Goal: Task Accomplishment & Management: Use online tool/utility

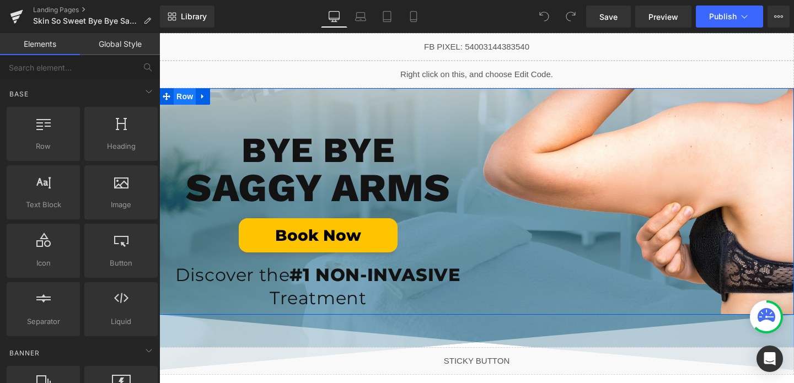
click at [183, 94] on span "Row" at bounding box center [185, 96] width 22 height 17
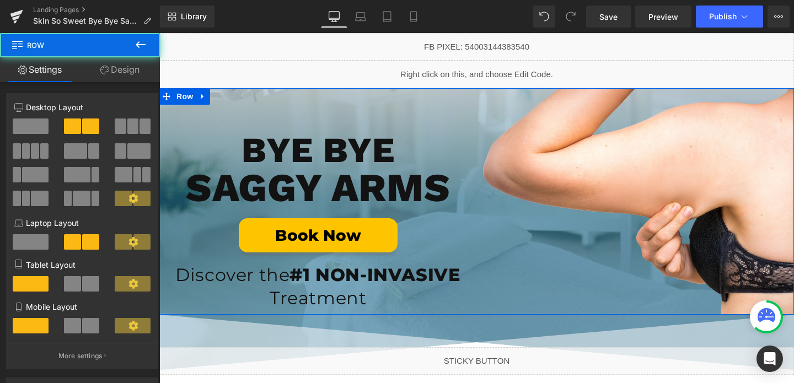
click at [130, 66] on link "Design" at bounding box center [120, 69] width 80 height 25
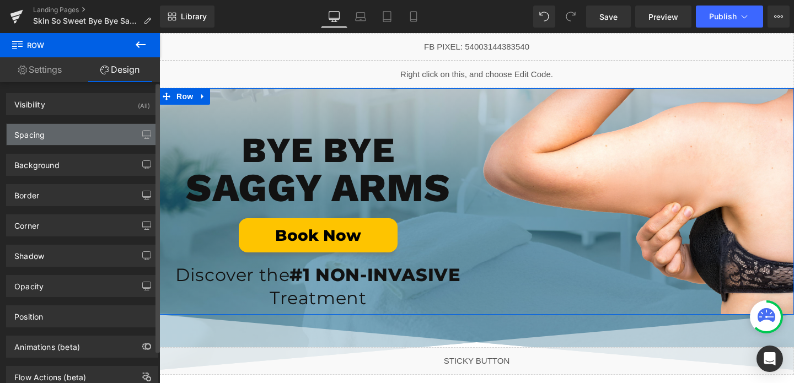
click at [52, 136] on div "Spacing" at bounding box center [82, 134] width 151 height 21
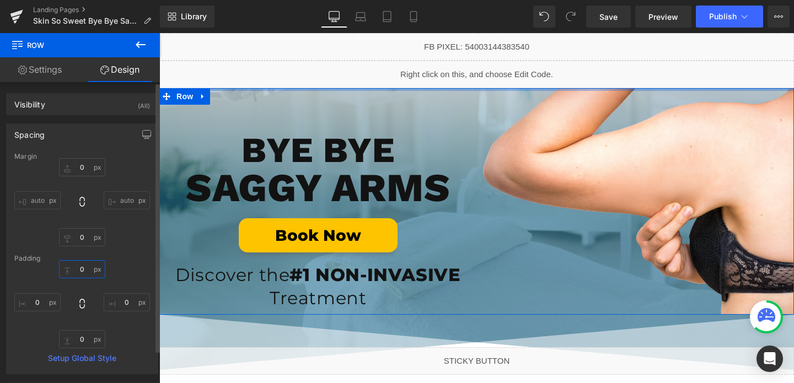
click at [84, 270] on input "0" at bounding box center [82, 269] width 46 height 18
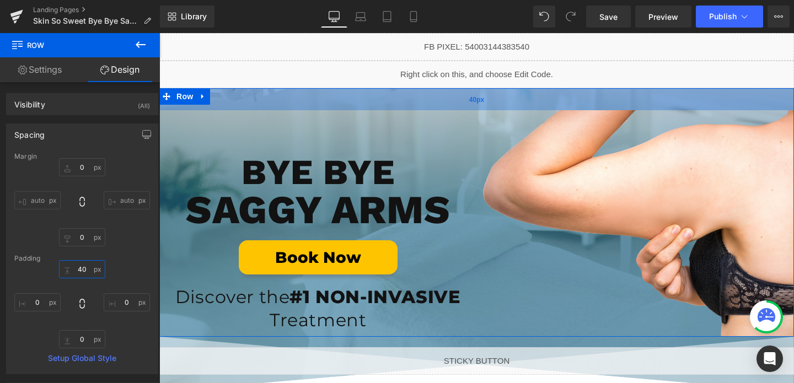
click at [350, 103] on div "40px" at bounding box center [476, 99] width 635 height 22
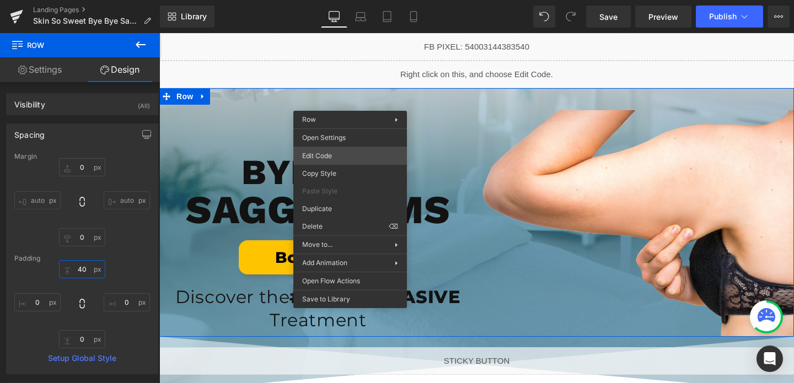
click at [345, 0] on div "Row You are previewing how the will restyle your page. You can not edit Element…" at bounding box center [397, 0] width 794 height 0
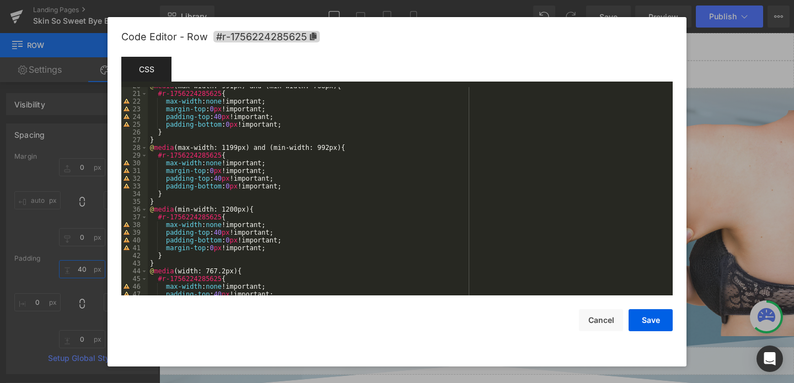
scroll to position [193, 0]
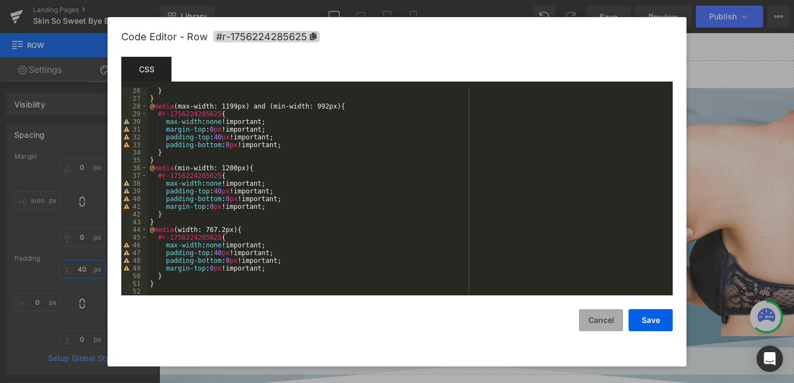
type input "40"
click at [599, 328] on button "Cancel" at bounding box center [601, 320] width 44 height 22
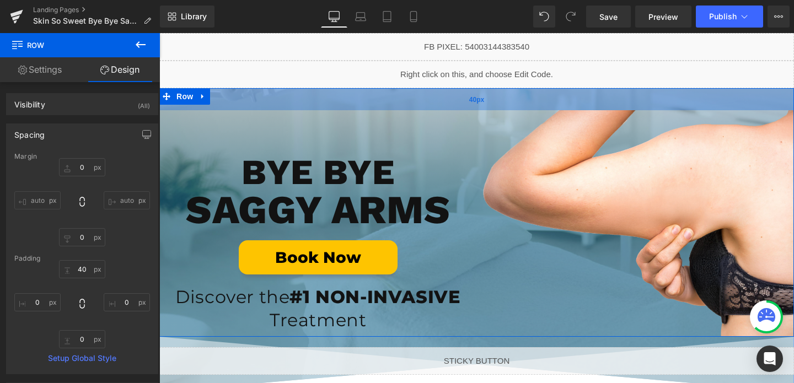
click at [327, 99] on div "40px" at bounding box center [476, 99] width 635 height 22
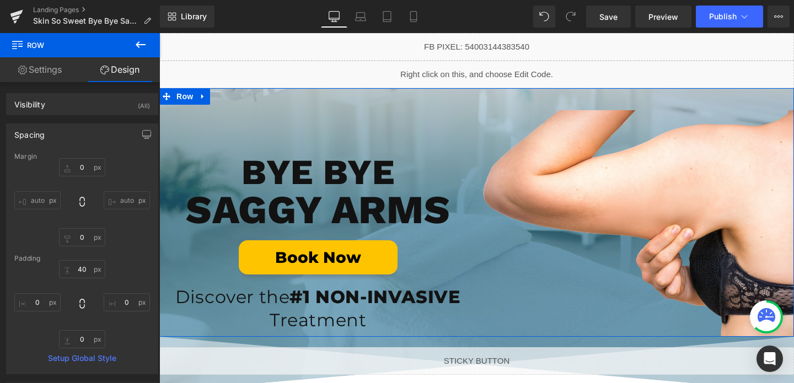
click at [50, 68] on link "Settings" at bounding box center [40, 69] width 80 height 25
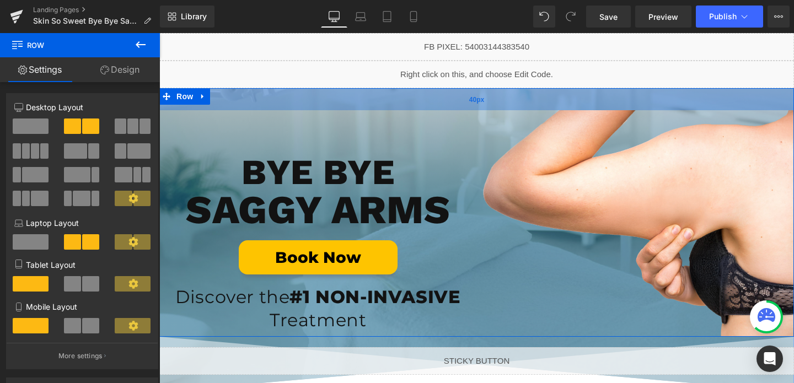
click at [221, 98] on div "40px" at bounding box center [476, 99] width 635 height 22
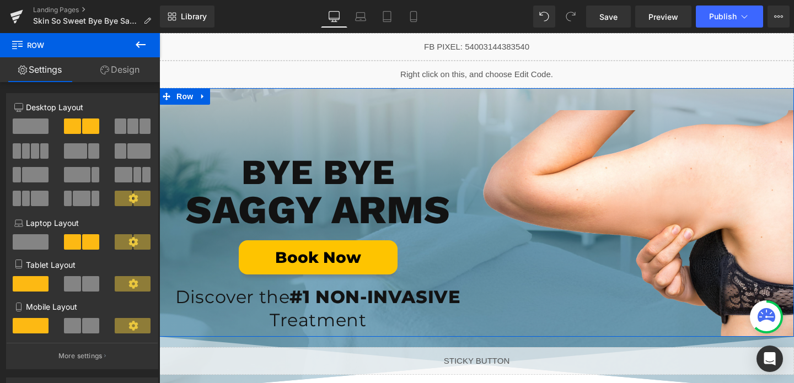
click at [136, 71] on link "Design" at bounding box center [120, 69] width 80 height 25
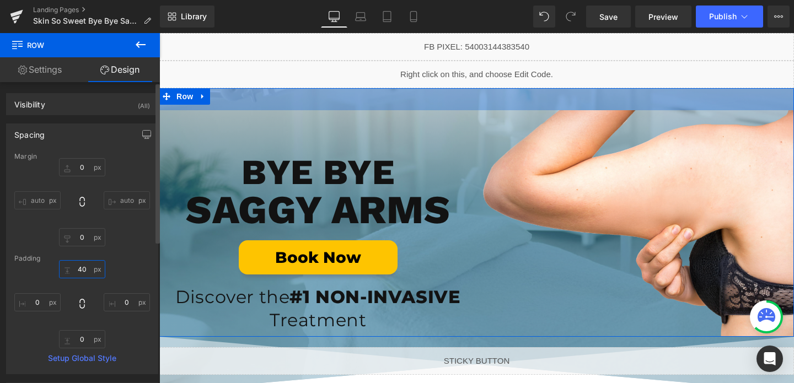
click at [84, 270] on input "40" at bounding box center [82, 269] width 46 height 18
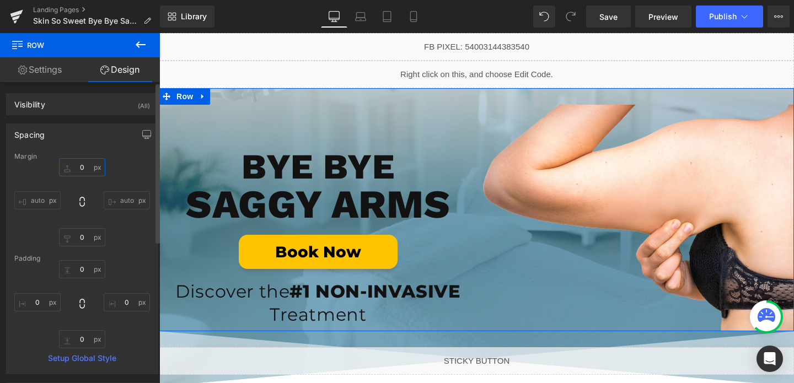
click at [85, 171] on input "0" at bounding box center [82, 167] width 46 height 18
type input "40"
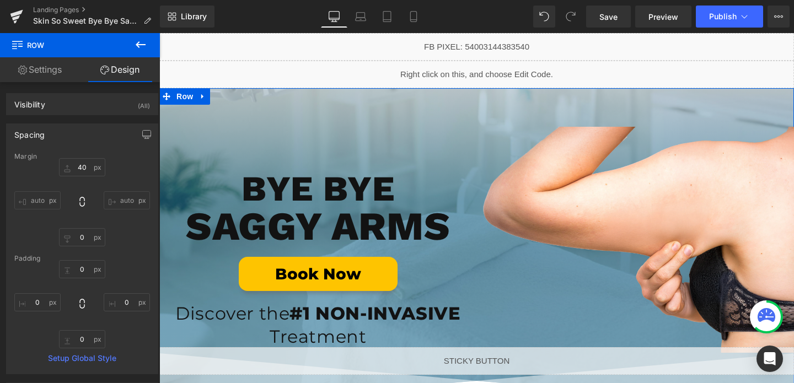
click at [288, 98] on div "Image BYE BYE Heading SAGGY ARMS Heading Book Now Button Discover the #1 NON-IN…" at bounding box center [476, 248] width 635 height 320
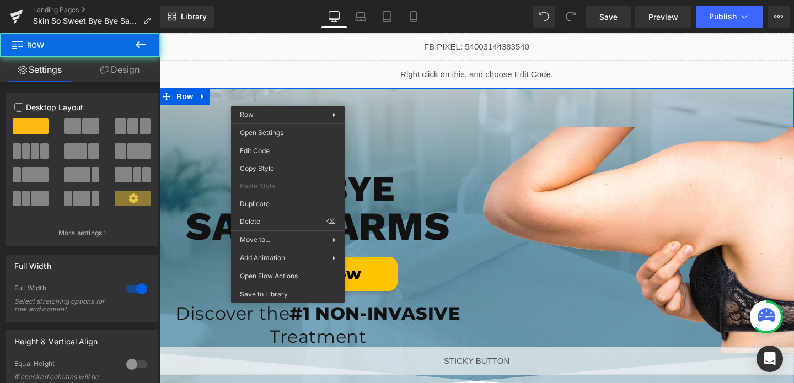
click at [288, 98] on div "Image BYE BYE Heading SAGGY ARMS Heading Book Now Button Discover the #1 NON-IN…" at bounding box center [476, 248] width 635 height 320
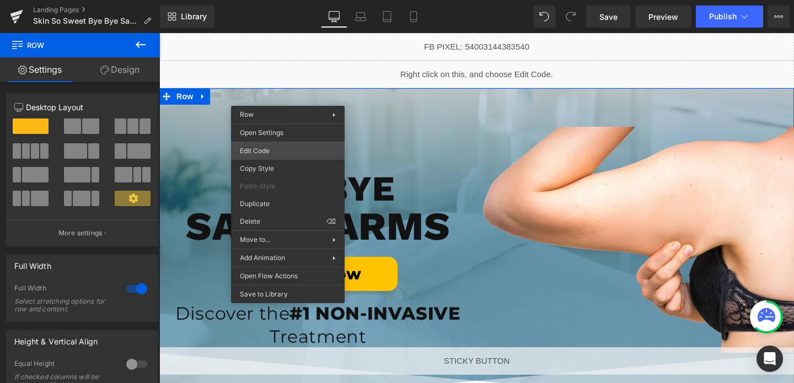
click at [264, 0] on div "Row You are previewing how the will restyle your page. You can not edit Element…" at bounding box center [397, 0] width 794 height 0
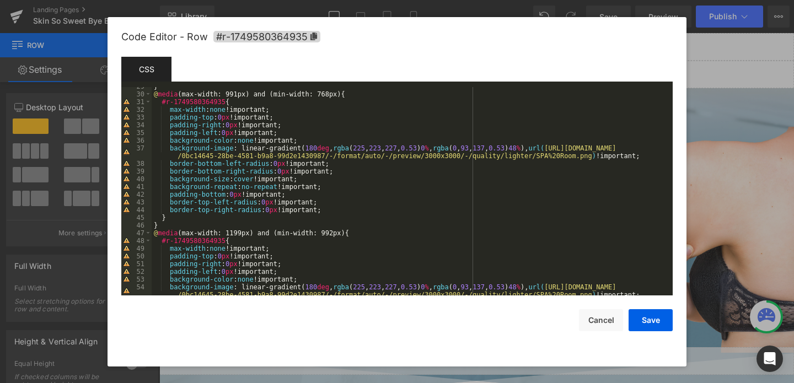
scroll to position [227, 0]
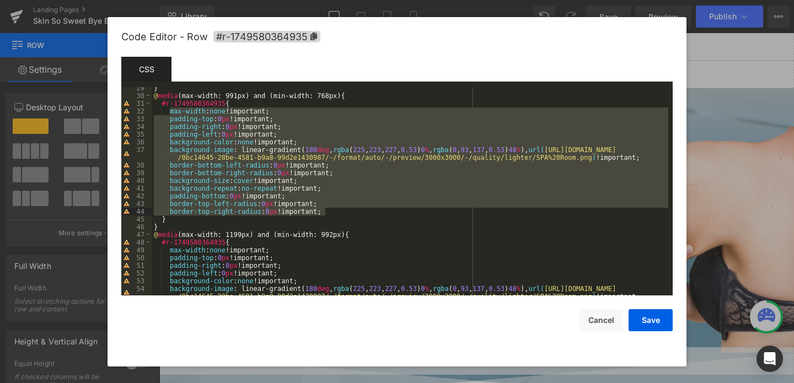
drag, startPoint x: 170, startPoint y: 110, endPoint x: 345, endPoint y: 208, distance: 200.7
click at [345, 208] on div "} @ media (max-width: 991px) and (min-width: 768px) { #r-1749580364935 { max-wi…" at bounding box center [410, 200] width 517 height 232
click at [602, 318] on button "Cancel" at bounding box center [601, 320] width 44 height 22
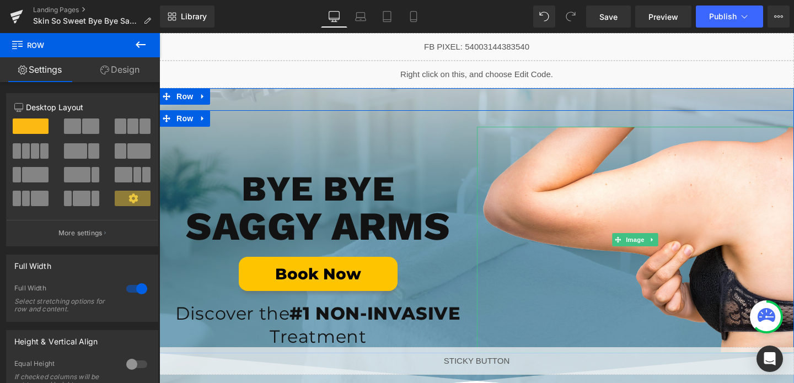
click at [562, 186] on div at bounding box center [636, 240] width 318 height 226
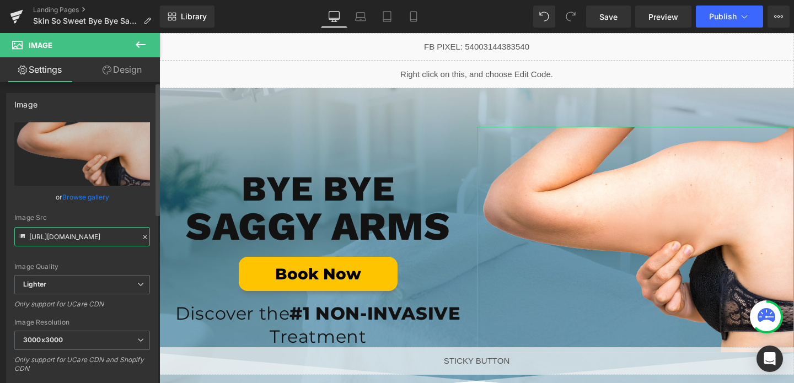
click at [112, 242] on input "[URL][DOMAIN_NAME]" at bounding box center [82, 236] width 136 height 19
type input "[URL][DOMAIN_NAME]"
click at [88, 240] on input "[URL][DOMAIN_NAME]" at bounding box center [82, 236] width 136 height 19
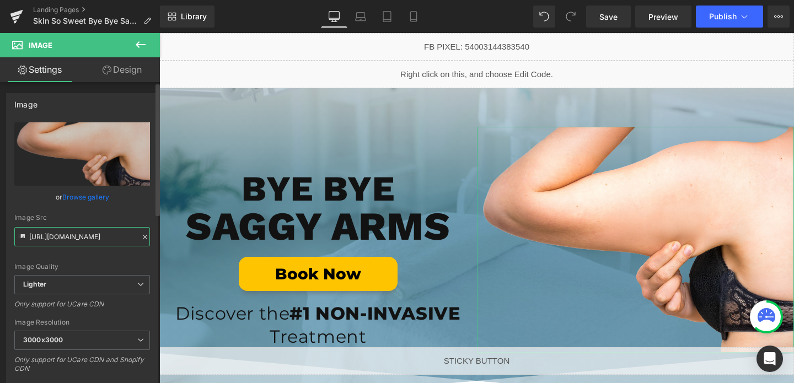
click at [88, 240] on input "[URL][DOMAIN_NAME]" at bounding box center [82, 236] width 136 height 19
click at [664, 20] on span "Preview" at bounding box center [663, 17] width 30 height 12
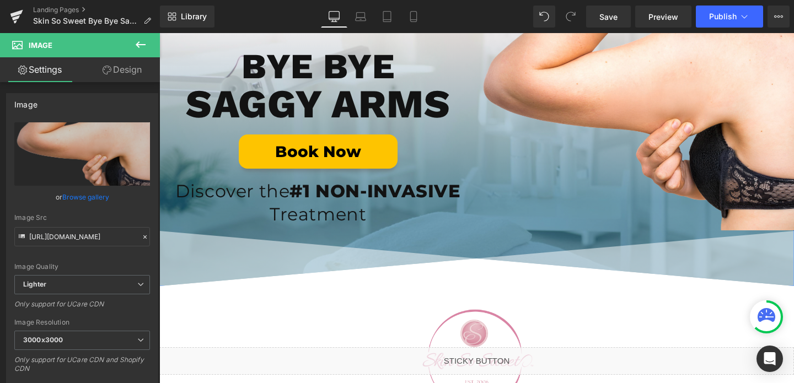
scroll to position [156, 0]
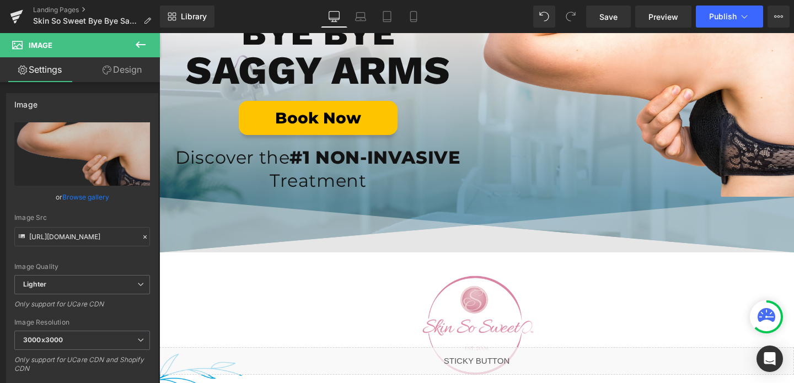
click at [567, 229] on img at bounding box center [476, 224] width 635 height 55
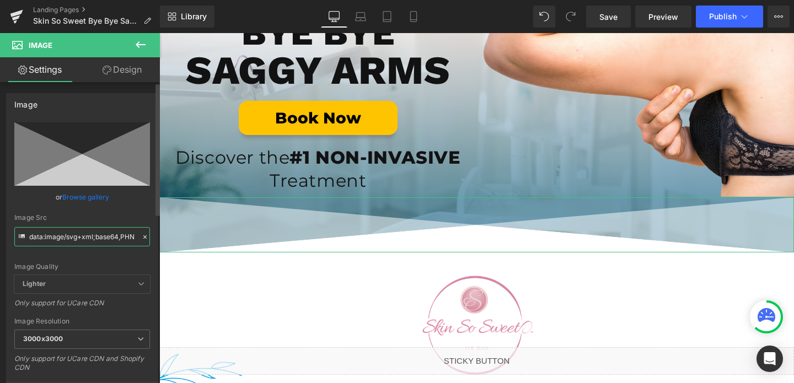
click at [103, 239] on input "data:image/svg+xml;base64,PHN2ZyB3aWR0aD0iMTAwJSIgaGVpZ2h0PSIxMDlweCIgdmlld0Jve…" at bounding box center [82, 236] width 136 height 19
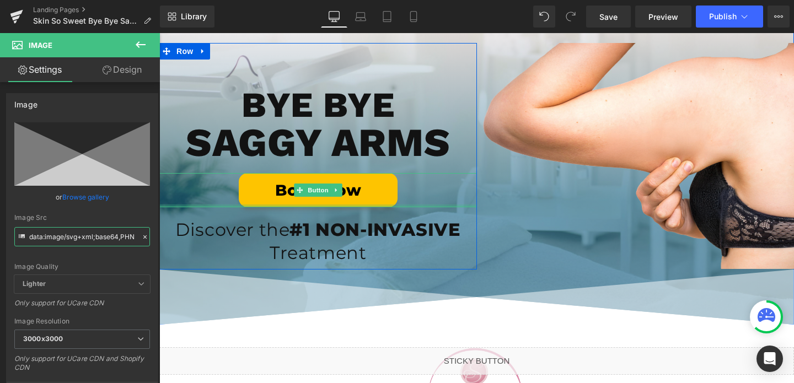
scroll to position [0, 0]
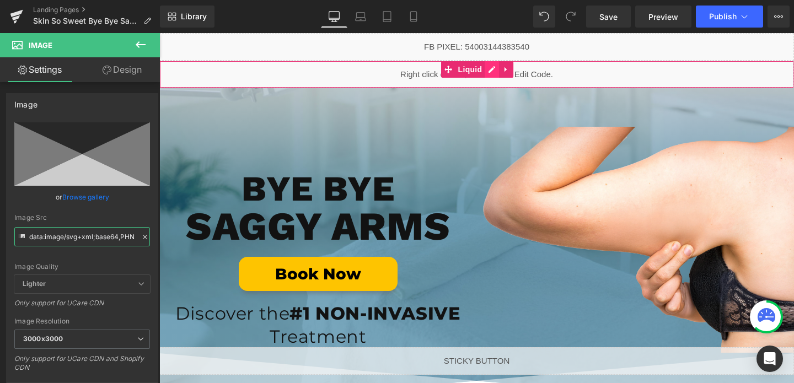
click at [497, 69] on div "Liquid" at bounding box center [476, 75] width 635 height 28
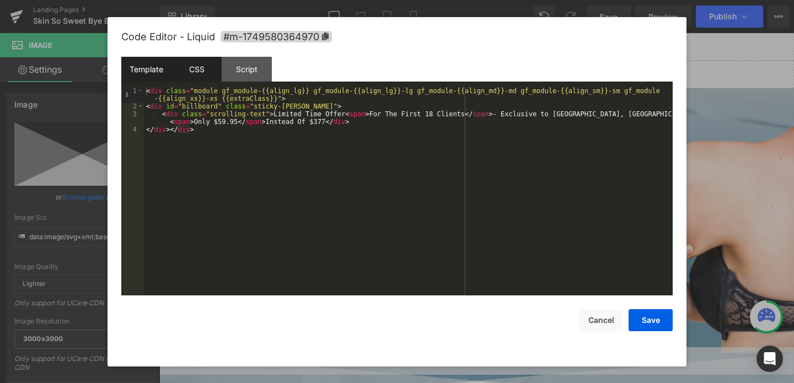
click at [196, 58] on div "CSS" at bounding box center [196, 69] width 50 height 25
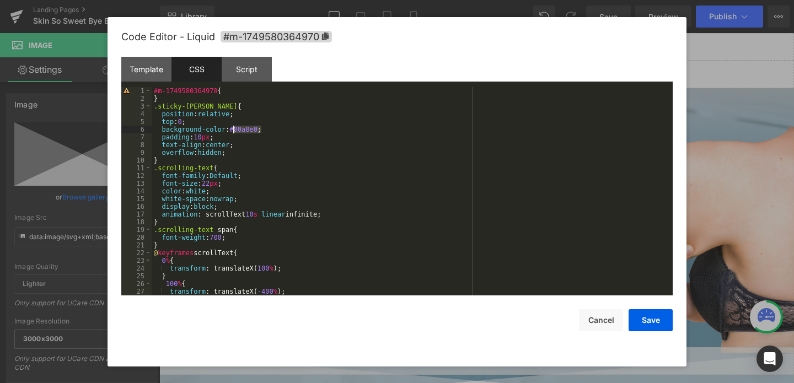
drag, startPoint x: 262, startPoint y: 127, endPoint x: 234, endPoint y: 129, distance: 28.7
click at [234, 129] on div "#m-1749580364970 { } .sticky-[PERSON_NAME] { position : relative ; top : 0 ; ba…" at bounding box center [410, 199] width 517 height 224
click at [645, 316] on button "Save" at bounding box center [651, 320] width 44 height 22
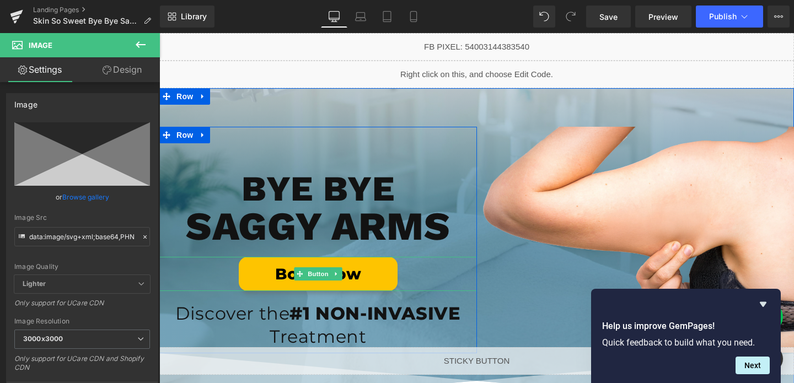
click at [363, 270] on link "Book Now" at bounding box center [318, 274] width 159 height 34
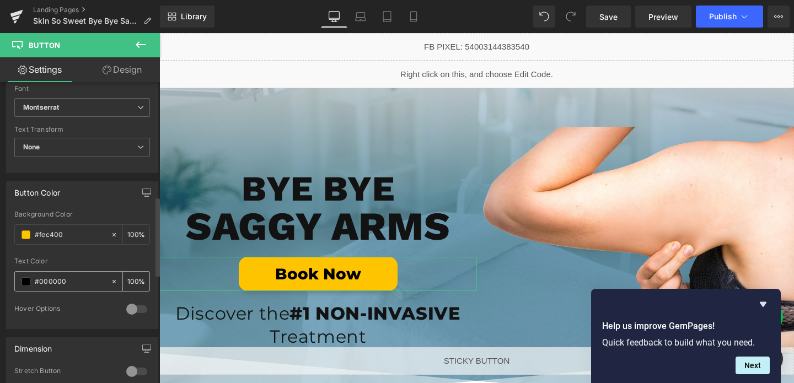
scroll to position [443, 0]
click at [81, 233] on input "#fec400" at bounding box center [70, 232] width 71 height 12
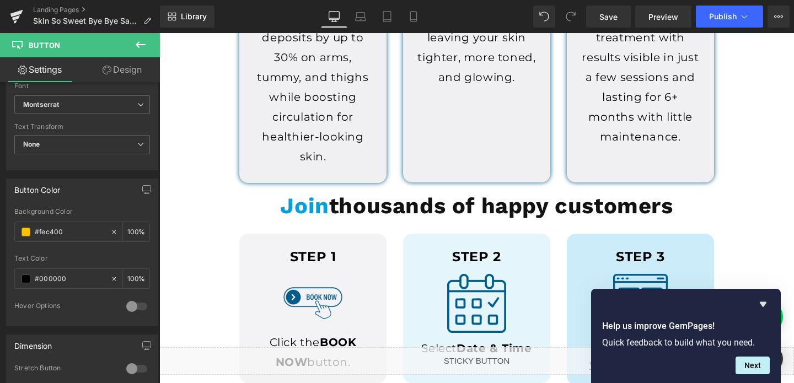
scroll to position [690, 0]
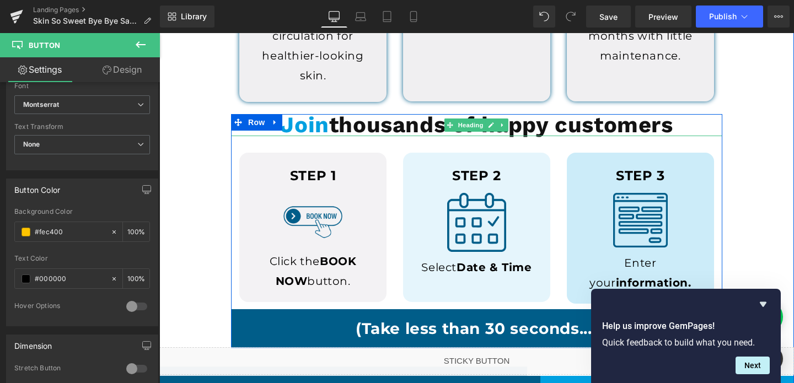
click at [300, 122] on span "Join" at bounding box center [304, 125] width 49 height 26
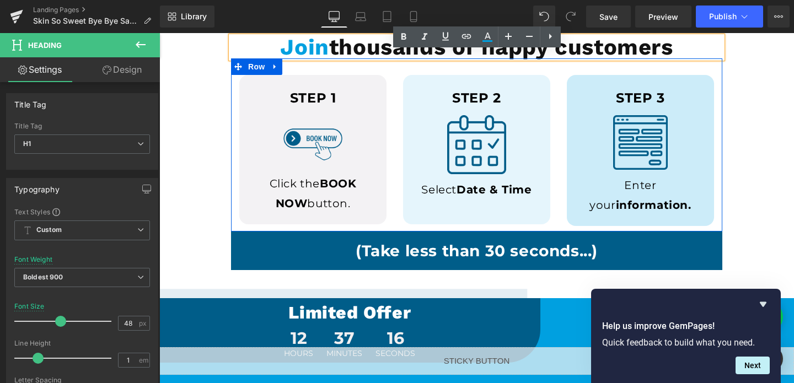
scroll to position [834, 0]
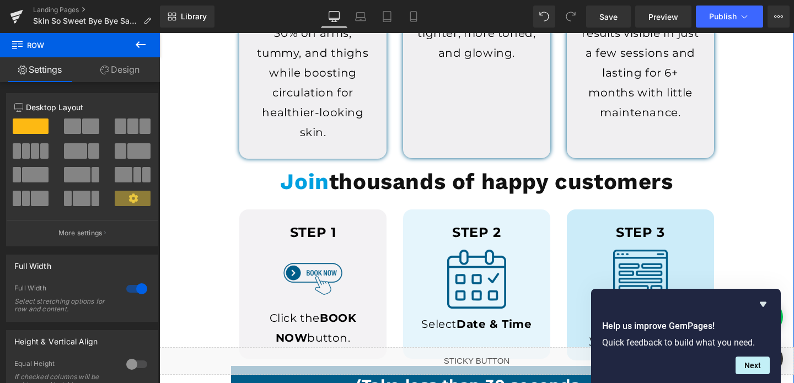
scroll to position [0, 0]
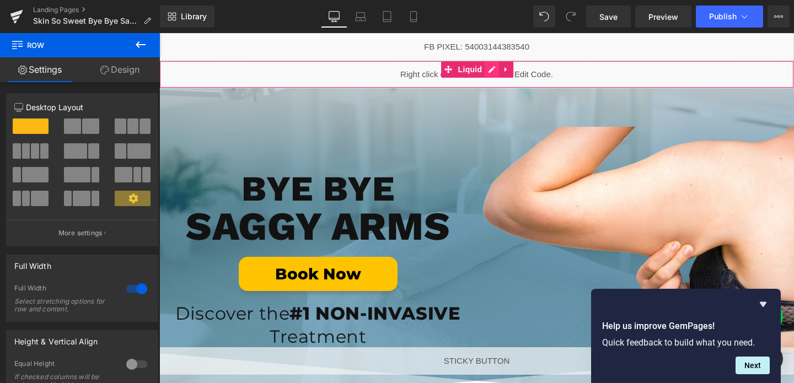
click at [495, 69] on div "Liquid" at bounding box center [476, 75] width 635 height 28
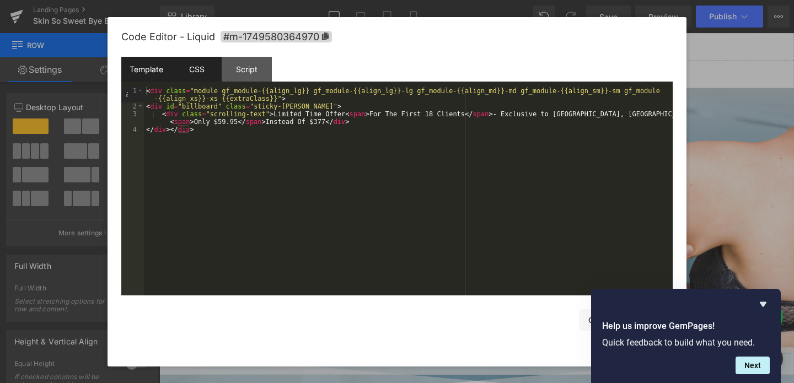
click at [203, 68] on div "CSS" at bounding box center [196, 69] width 50 height 25
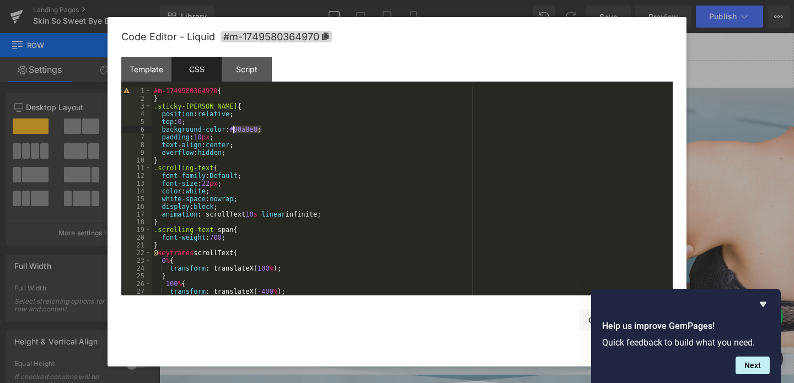
drag, startPoint x: 263, startPoint y: 128, endPoint x: 232, endPoint y: 128, distance: 30.9
click at [232, 128] on div "#m-1749580364970 { } .sticky-[PERSON_NAME] { position : relative ; top : 0 ; ba…" at bounding box center [410, 199] width 517 height 224
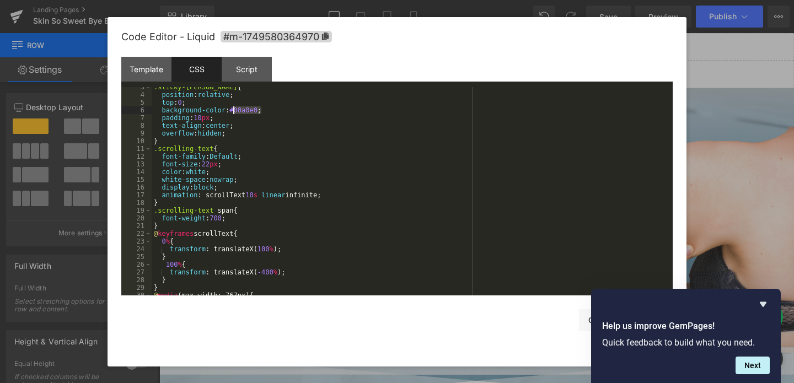
scroll to position [20, 0]
click at [753, 365] on button "Next" at bounding box center [753, 366] width 34 height 18
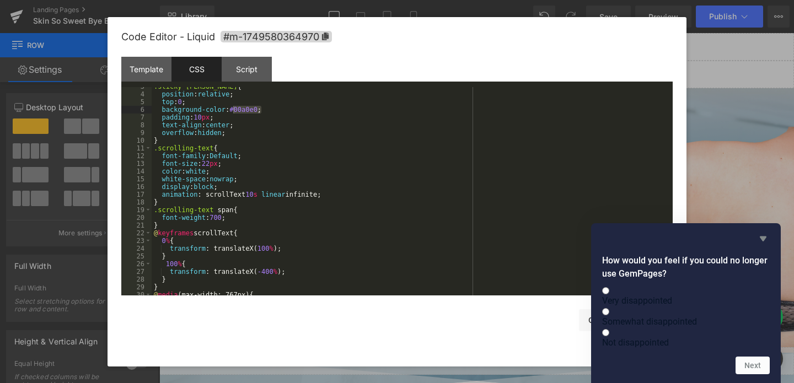
click at [765, 237] on icon "Hide survey" at bounding box center [763, 239] width 7 height 5
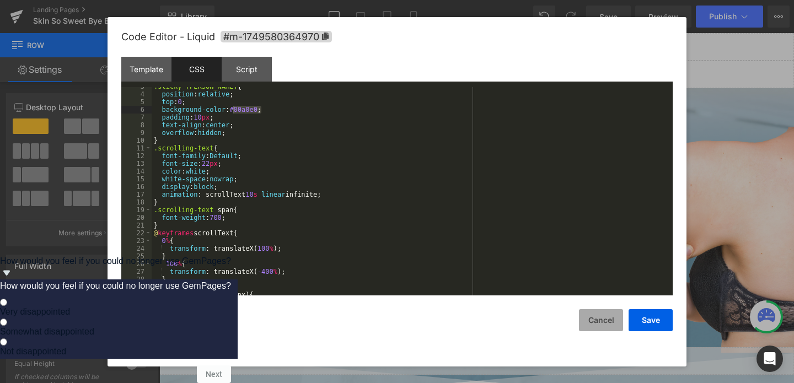
click at [612, 310] on button "Cancel" at bounding box center [601, 320] width 44 height 22
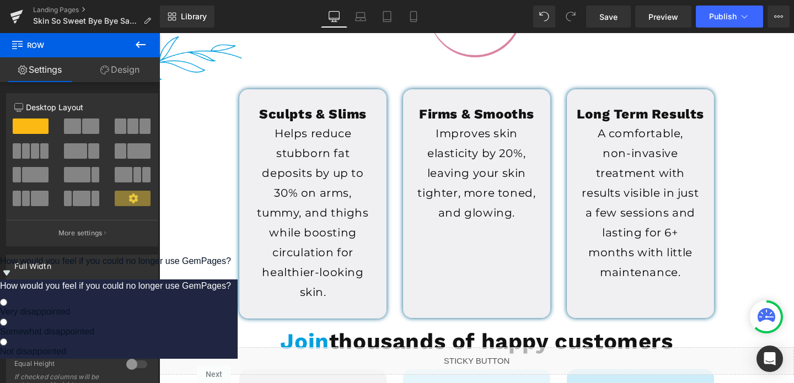
scroll to position [484, 0]
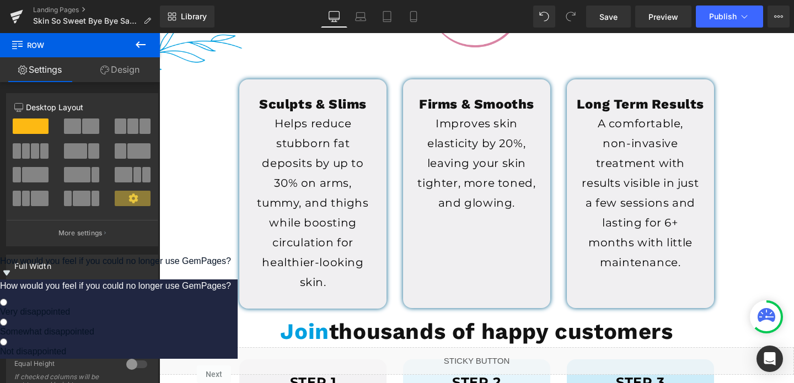
click at [269, 100] on h1 "Sculpts & Slims" at bounding box center [313, 104] width 131 height 17
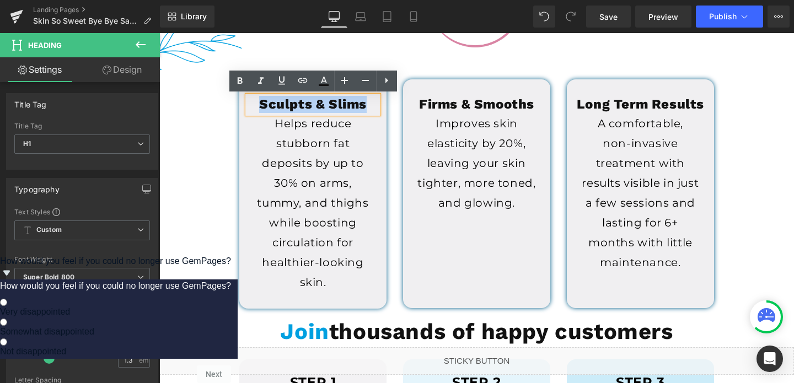
drag, startPoint x: 254, startPoint y: 105, endPoint x: 367, endPoint y: 98, distance: 112.8
click at [367, 98] on h1 "Sculpts & Slims" at bounding box center [313, 104] width 131 height 17
copy h1 "Sculpts & Slims"
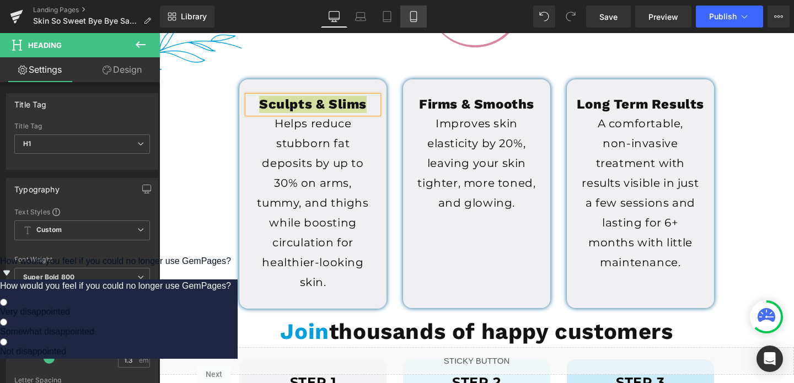
click at [414, 12] on icon at bounding box center [413, 16] width 11 height 11
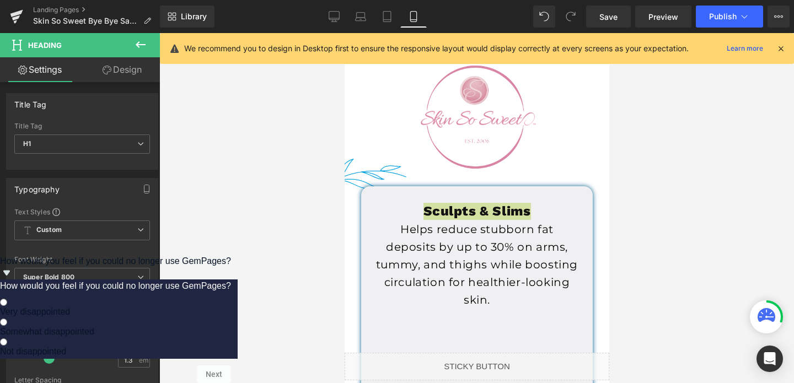
scroll to position [455, 0]
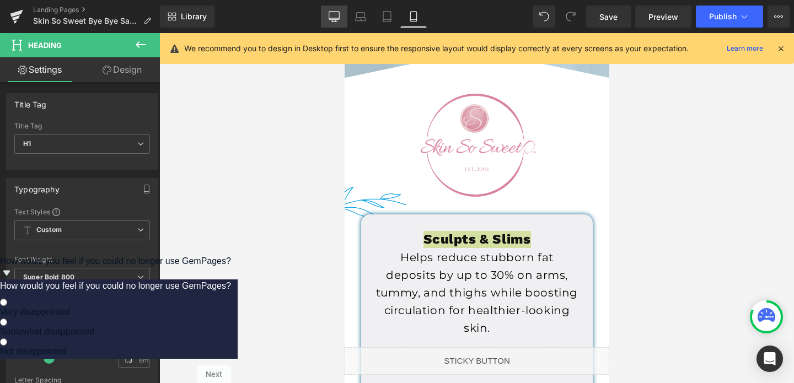
click at [335, 14] on icon at bounding box center [334, 16] width 11 height 11
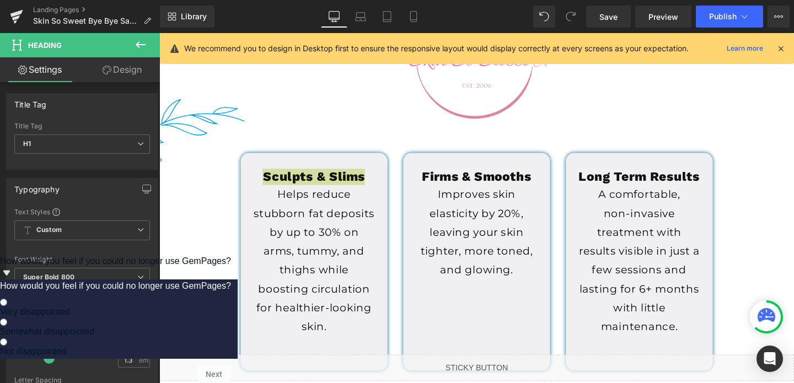
scroll to position [566, 0]
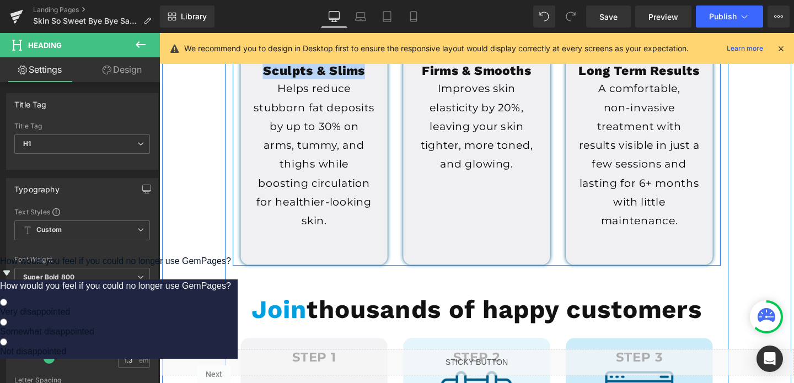
click at [239, 222] on div "Sculpts & Slims Heading Helps reduce stubborn fat deposits by up to 30% on arms…" at bounding box center [322, 162] width 171 height 229
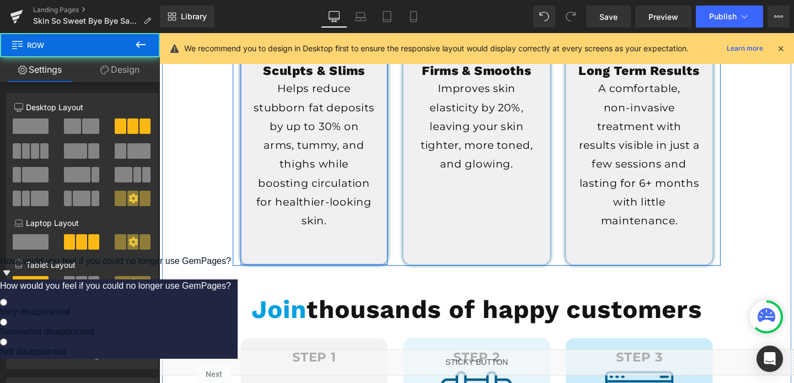
click at [250, 226] on div "Sculpts & Slims Heading Helps reduce stubborn fat deposits by up to 30% on arms…" at bounding box center [322, 153] width 154 height 176
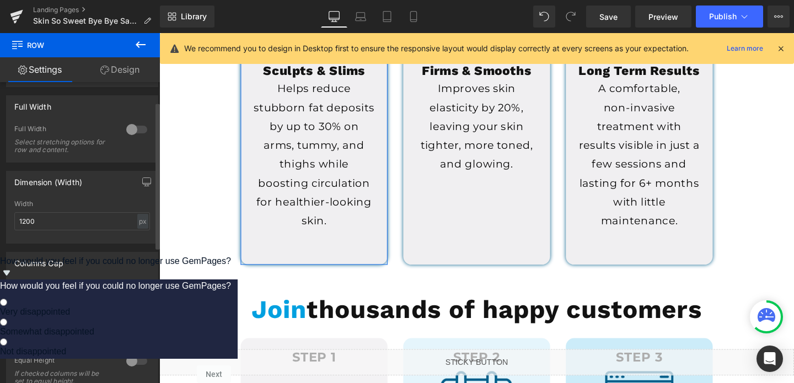
scroll to position [272, 0]
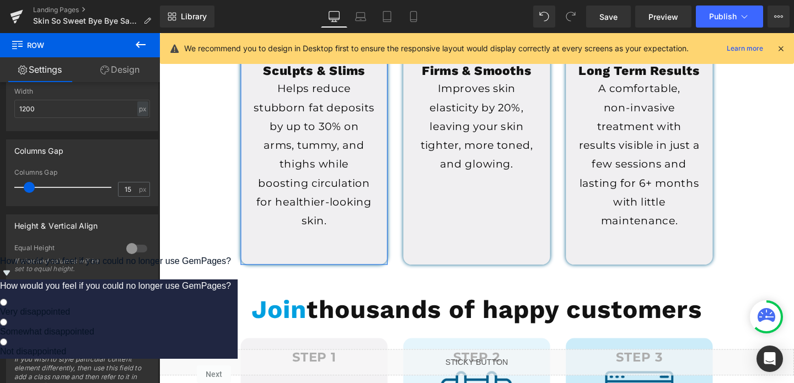
click at [130, 70] on link "Design" at bounding box center [120, 69] width 80 height 25
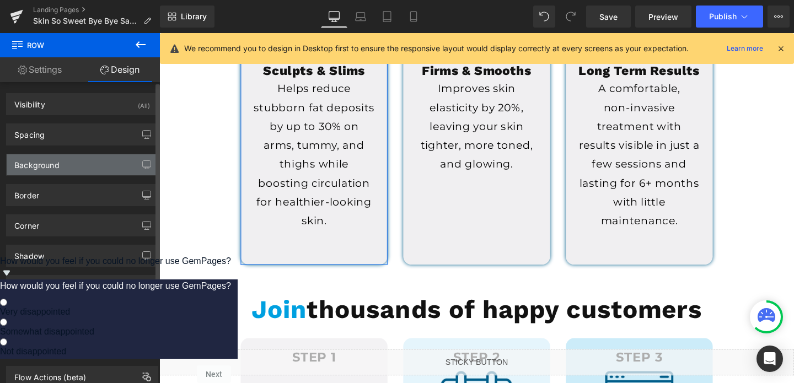
click at [84, 163] on div "Background" at bounding box center [82, 164] width 151 height 21
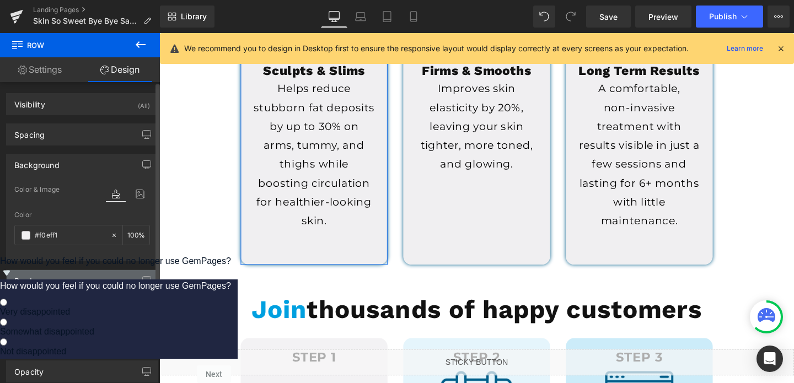
click at [48, 285] on div "Border" at bounding box center [82, 280] width 151 height 21
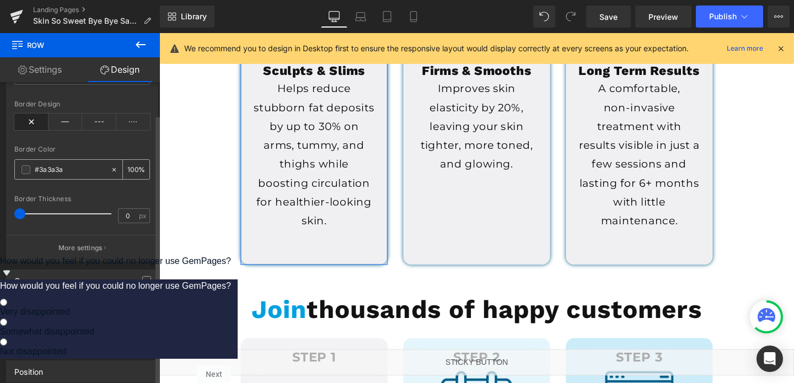
scroll to position [248, 0]
click at [81, 302] on div "Shadow" at bounding box center [82, 309] width 151 height 21
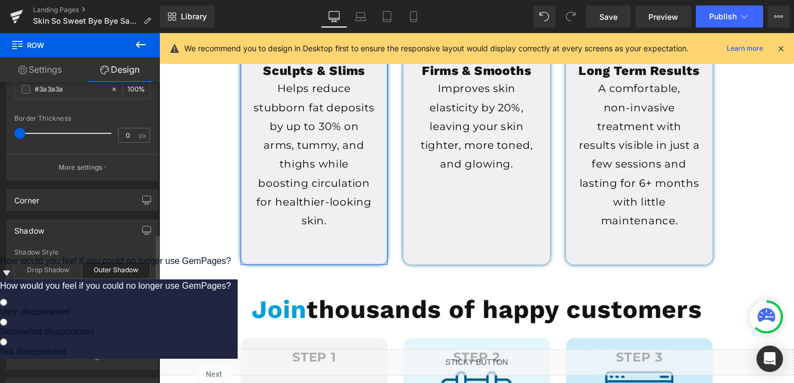
scroll to position [384, 0]
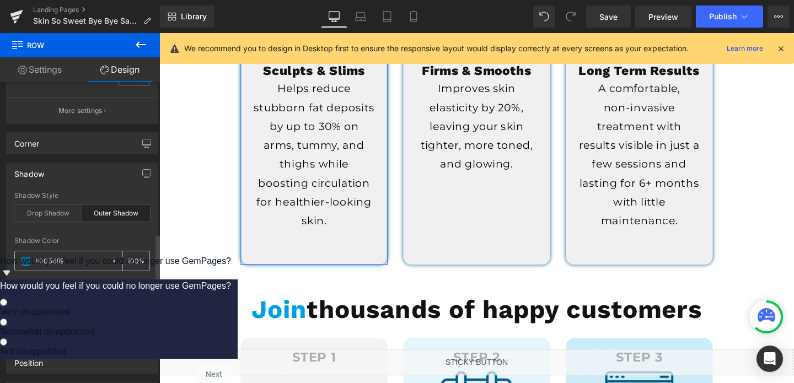
click at [82, 263] on input "#005d89" at bounding box center [70, 261] width 71 height 12
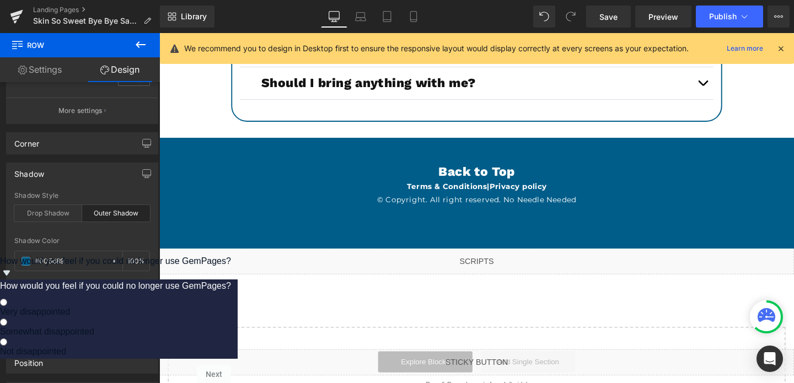
scroll to position [4187, 0]
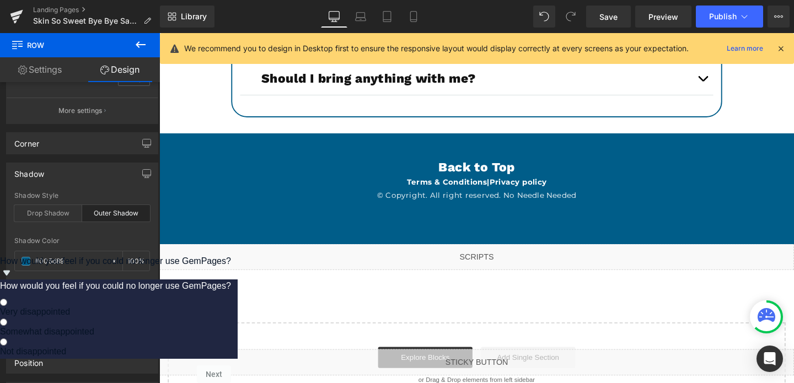
click at [337, 211] on div "Terms & Conditions | Privacy policy © Copyright. All right reserved. No Needle …" at bounding box center [492, 197] width 667 height 28
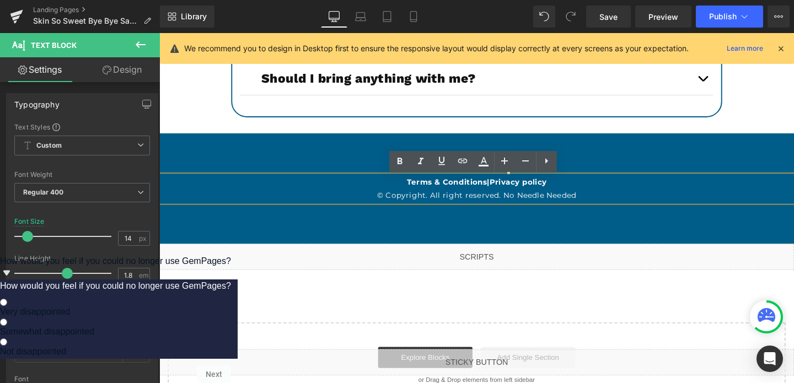
click at [270, 148] on div "Back to Top Heading Terms & Conditions | Privacy policy © Copyright. All right …" at bounding box center [492, 196] width 667 height 117
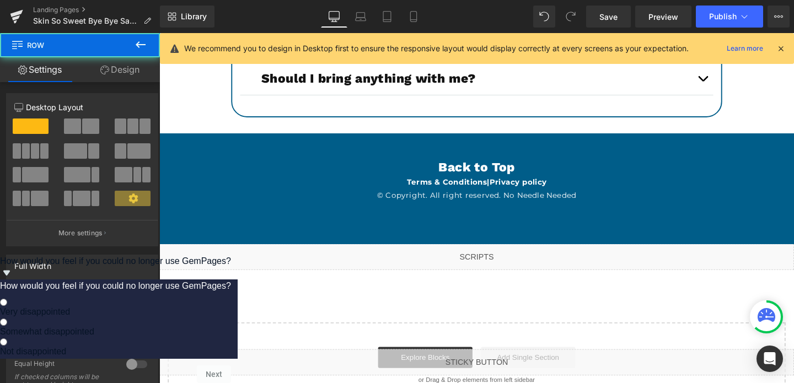
click at [226, 151] on div "Back to Top Heading Terms & Conditions | Privacy policy © Copyright. All right …" at bounding box center [492, 196] width 667 height 117
click at [187, 151] on span "Row" at bounding box center [185, 146] width 22 height 17
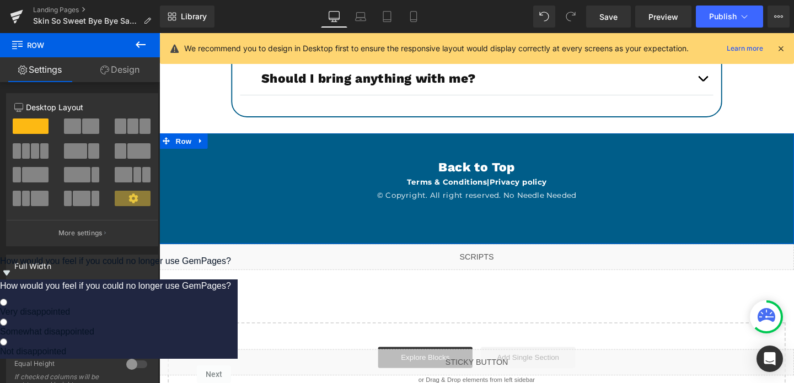
click at [112, 67] on link "Design" at bounding box center [120, 69] width 80 height 25
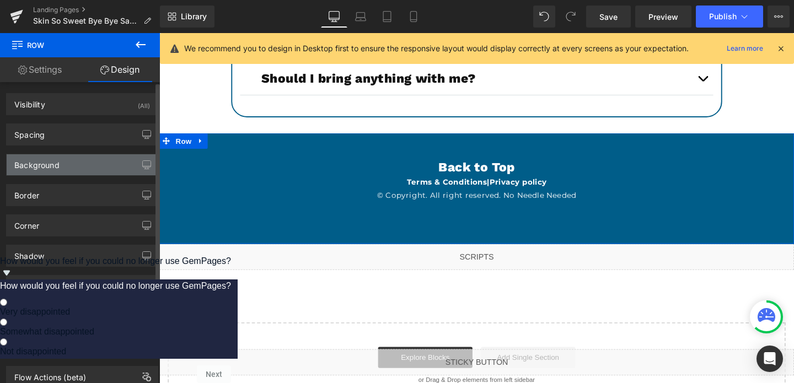
click at [31, 164] on div "Background" at bounding box center [36, 161] width 45 height 15
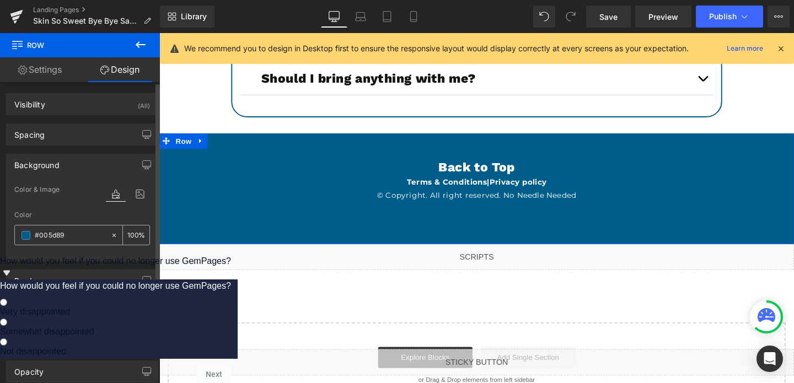
click at [60, 233] on input "text" at bounding box center [70, 235] width 71 height 12
type input "#005d89"
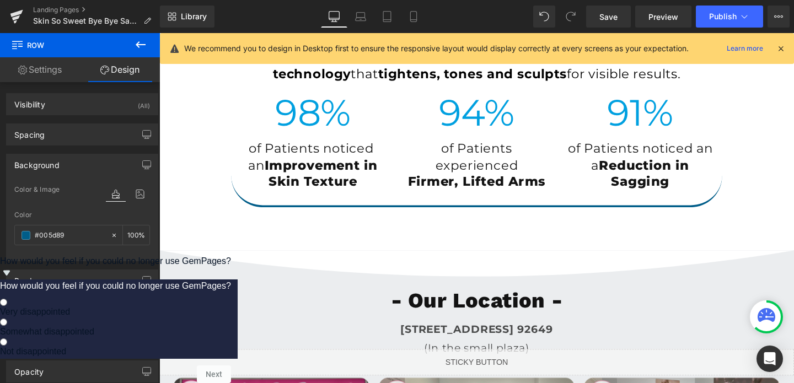
scroll to position [2893, 0]
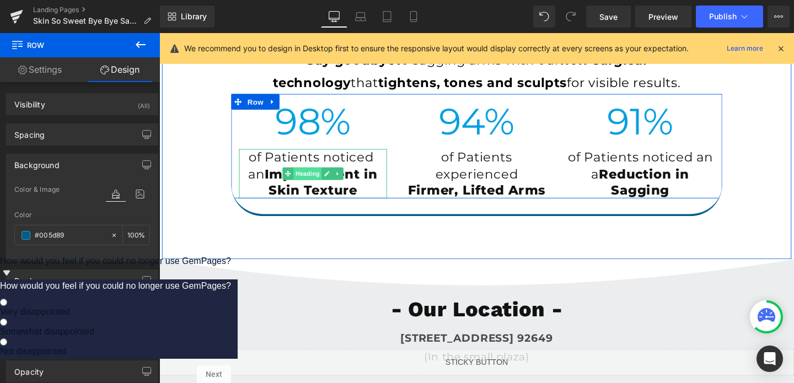
click at [305, 174] on link "Heading" at bounding box center [309, 180] width 41 height 13
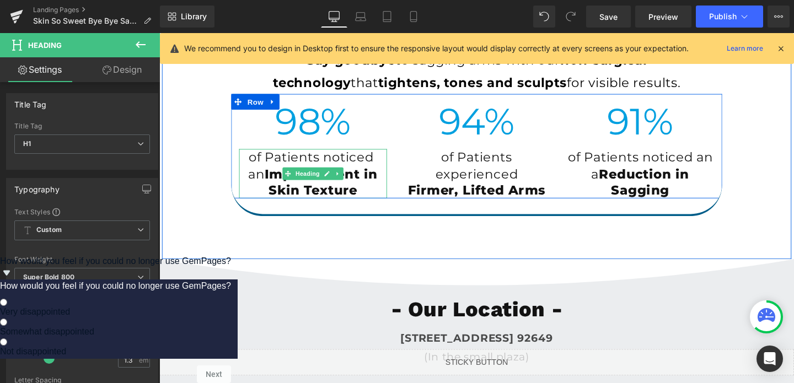
click at [274, 163] on span "of Patients noticed an" at bounding box center [321, 172] width 136 height 33
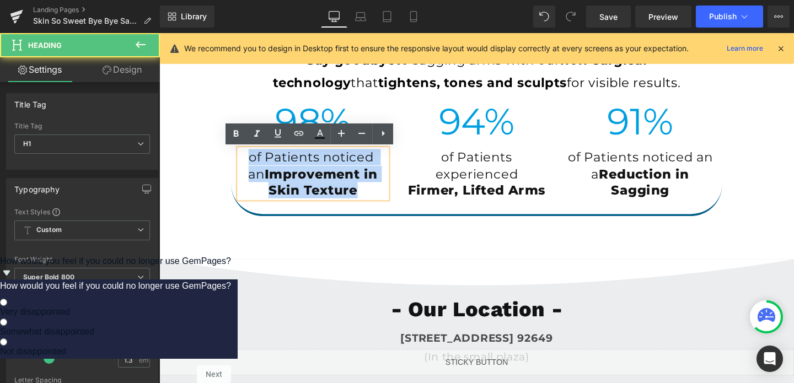
drag, startPoint x: 257, startPoint y: 157, endPoint x: 384, endPoint y: 197, distance: 133.2
click at [384, 197] on h1 "of Patients noticed an Improvement in Skin Texture" at bounding box center [321, 181] width 156 height 52
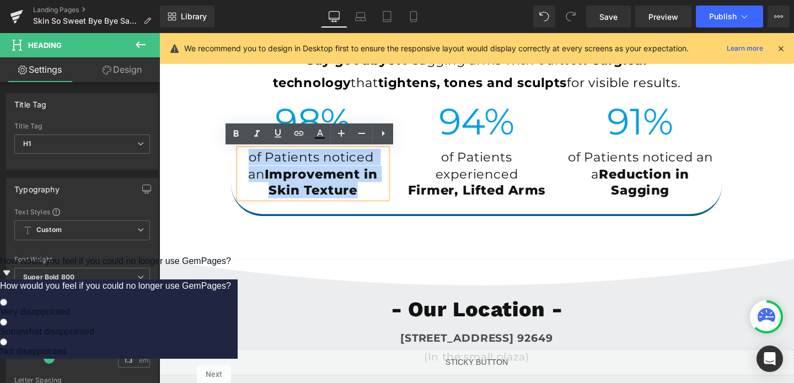
copy h1 "of Patients noticed an Improvement in Skin Texture"
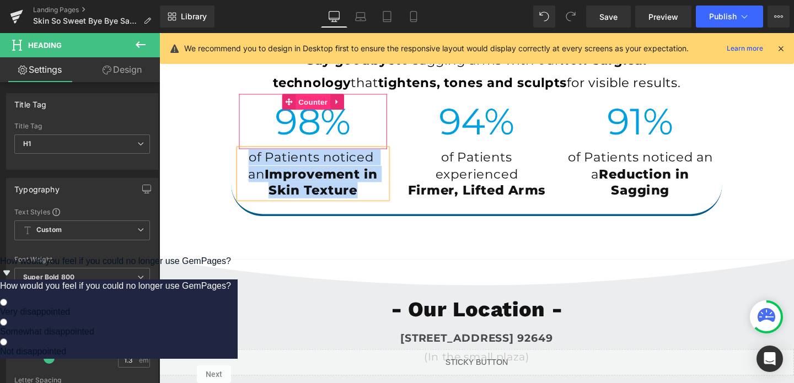
click at [336, 113] on span "Counter" at bounding box center [321, 105] width 36 height 17
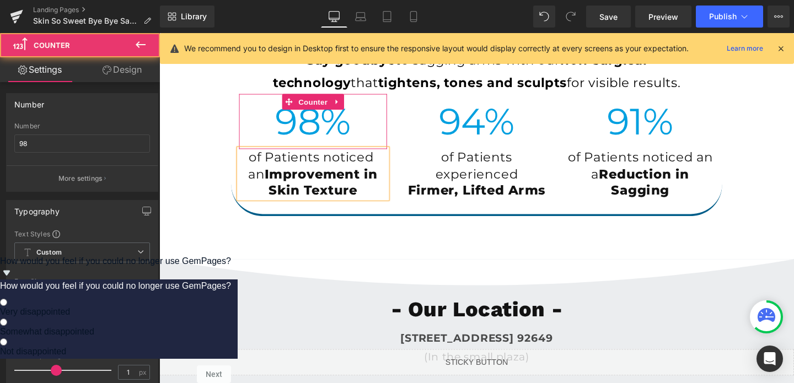
click at [334, 126] on span "%" at bounding box center [345, 125] width 32 height 47
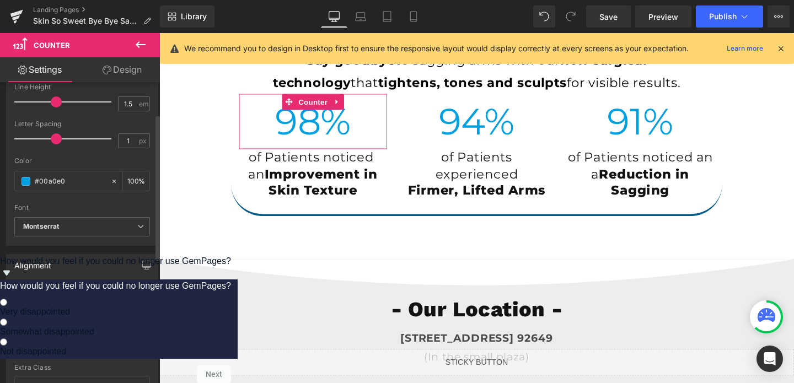
scroll to position [256, 0]
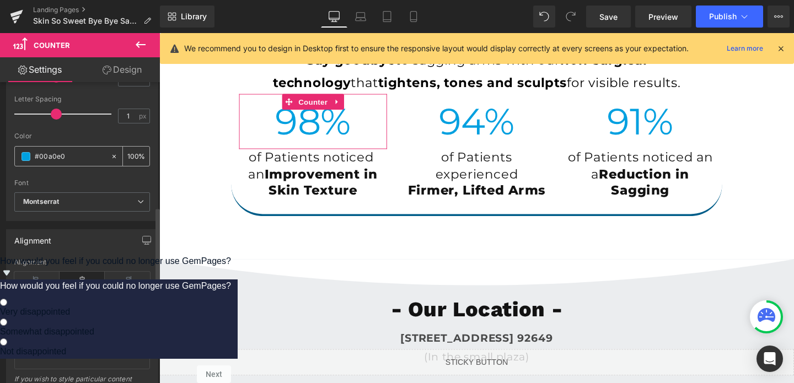
click at [81, 158] on input "#00a0e0" at bounding box center [70, 157] width 71 height 12
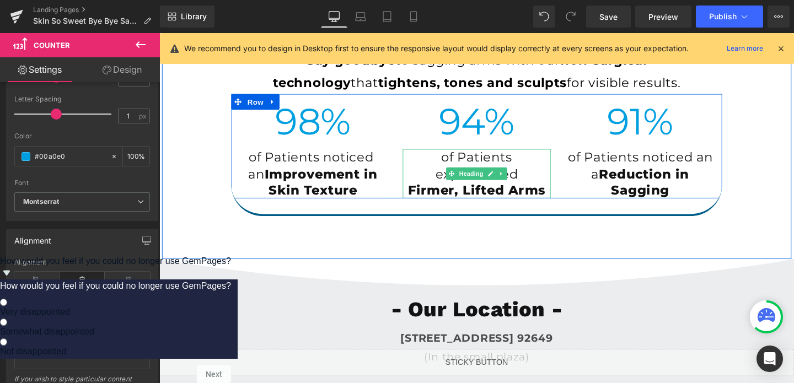
click at [463, 169] on span "of Patients experienced" at bounding box center [492, 172] width 87 height 33
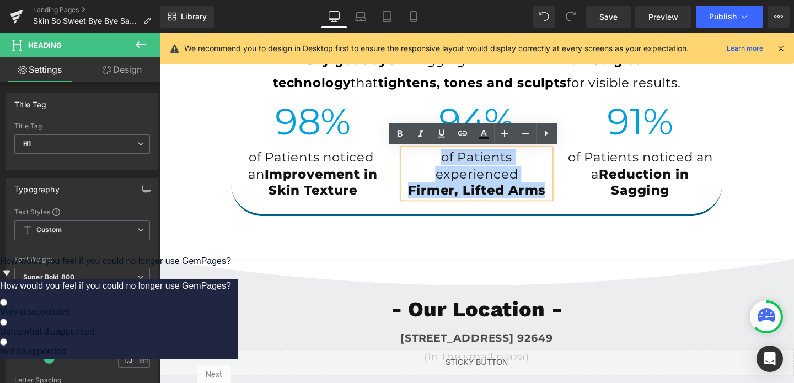
drag, startPoint x: 453, startPoint y: 162, endPoint x: 567, endPoint y: 198, distance: 119.3
click at [567, 198] on div "of Patients experienced Firmer, Lifted Arms" at bounding box center [493, 181] width 156 height 52
copy div "of Patients experienced Firmer, Lifted Arms"
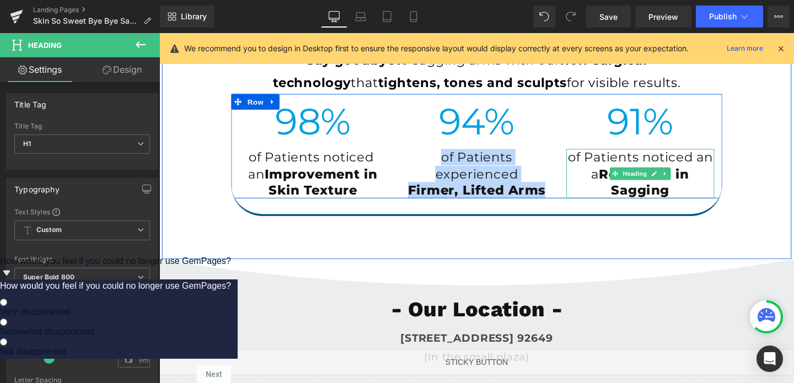
click at [631, 159] on span "of Patients noticed an a" at bounding box center [665, 172] width 152 height 33
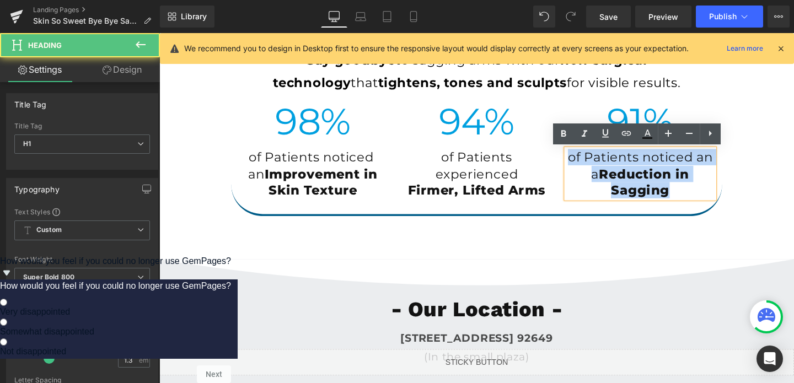
drag, startPoint x: 588, startPoint y: 167, endPoint x: 726, endPoint y: 193, distance: 140.4
click at [726, 193] on h1 "of Patients noticed an a Reduction in Sagging" at bounding box center [665, 181] width 156 height 52
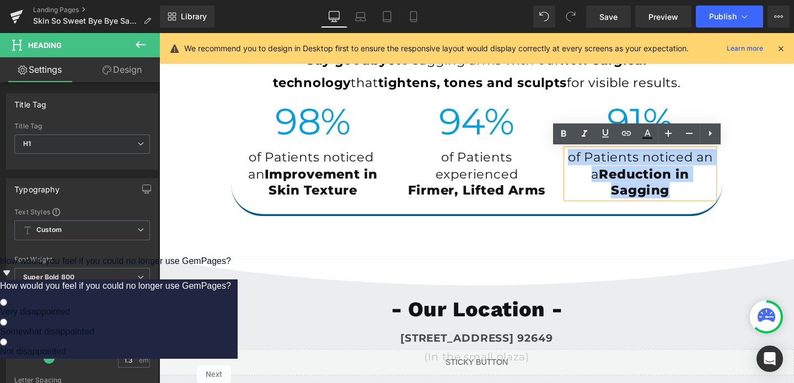
copy h1 "of Patients noticed an a Reduction in Sagging"
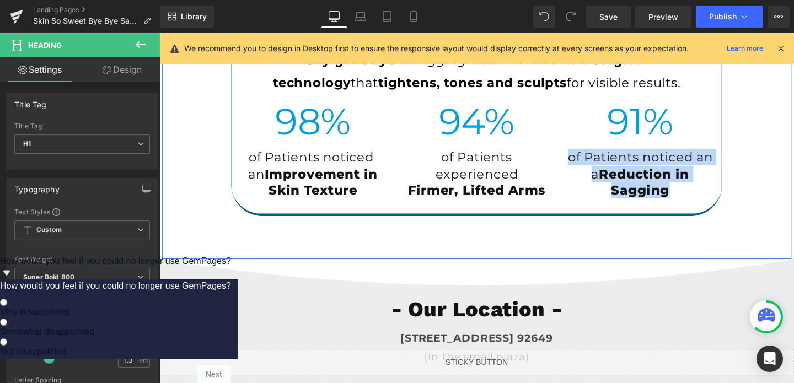
click at [319, 224] on div "Liquid - The Science - Heading Say goodbye to sagging arms with our non-surgica…" at bounding box center [493, 100] width 516 height 251
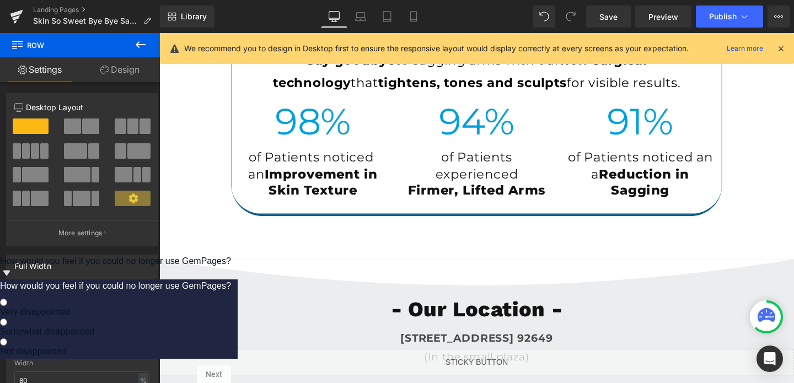
click at [126, 72] on link "Design" at bounding box center [120, 69] width 80 height 25
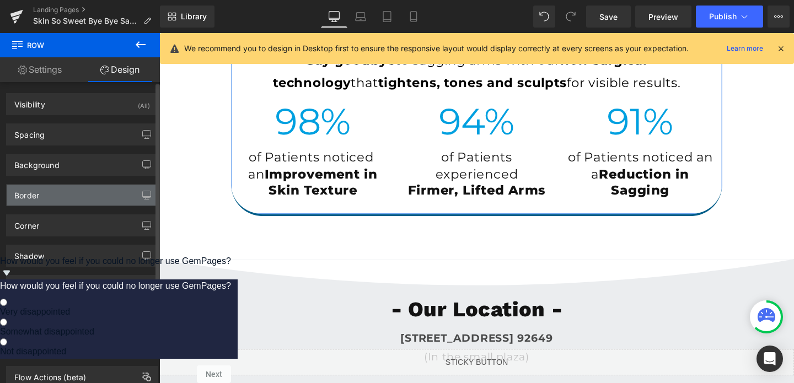
click at [62, 199] on div "Border" at bounding box center [82, 195] width 151 height 21
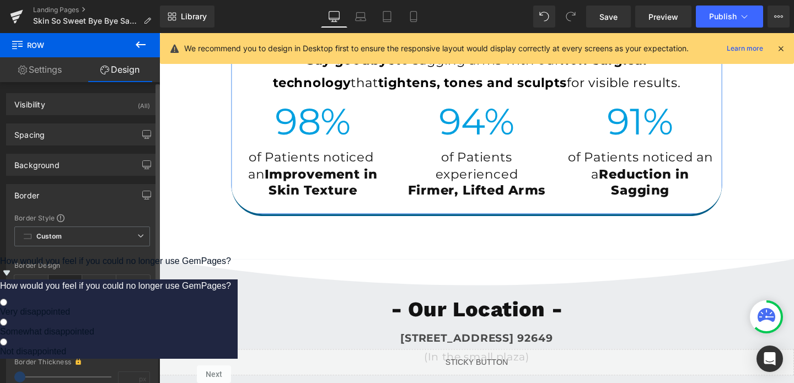
click at [53, 329] on input "#005d89" at bounding box center [70, 331] width 71 height 12
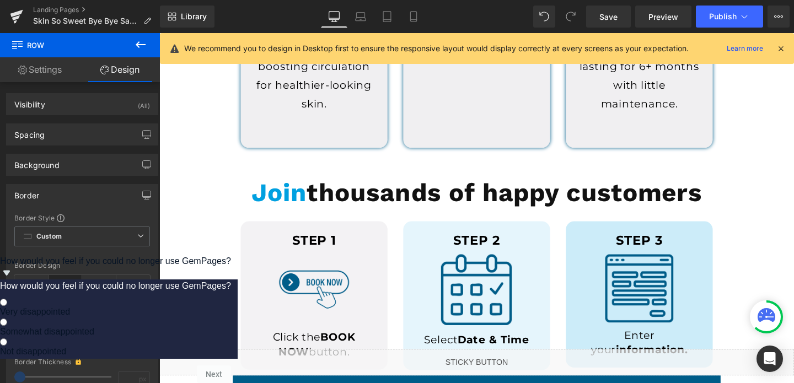
scroll to position [701, 0]
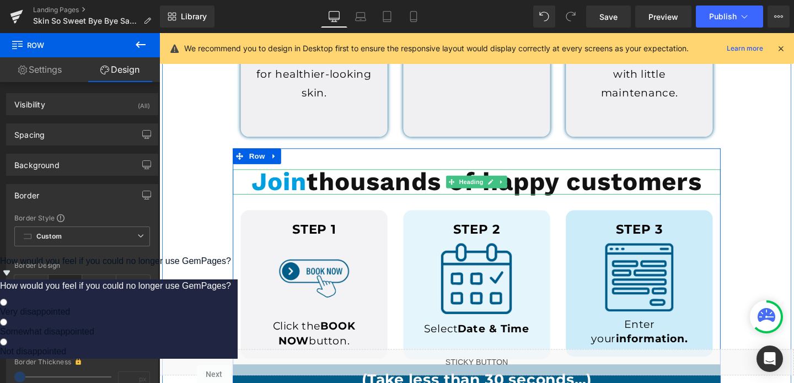
click at [291, 183] on span "Join" at bounding box center [285, 189] width 58 height 31
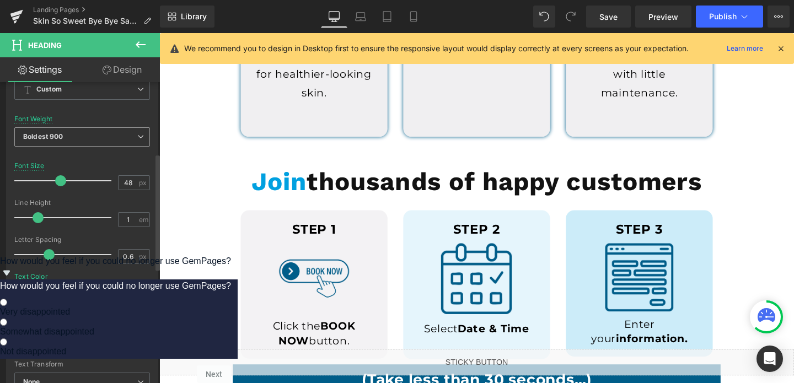
scroll to position [184, 0]
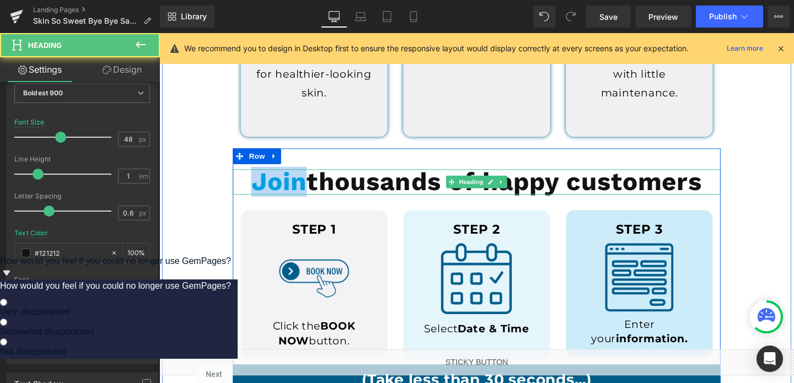
drag, startPoint x: 308, startPoint y: 186, endPoint x: 254, endPoint y: 186, distance: 54.0
click at [256, 186] on span "Join" at bounding box center [285, 189] width 58 height 31
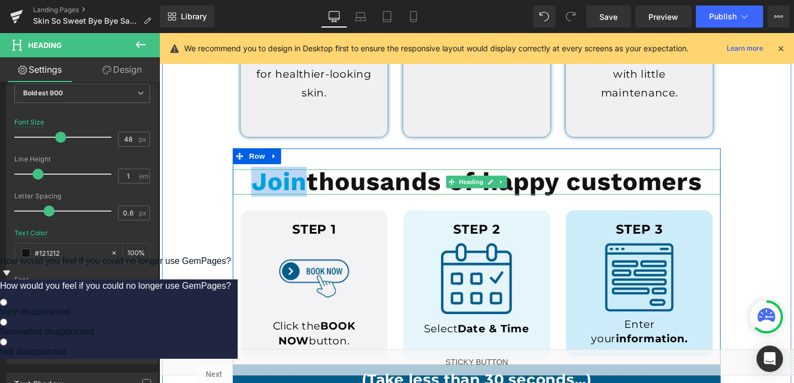
click at [294, 196] on span "Join" at bounding box center [285, 189] width 58 height 31
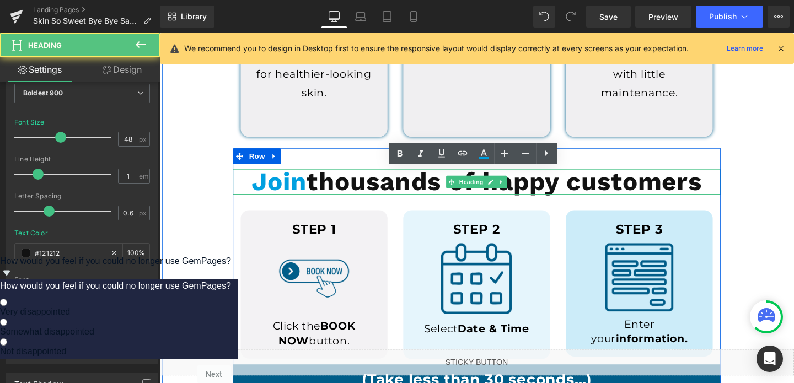
click at [294, 196] on span "Join" at bounding box center [285, 189] width 58 height 31
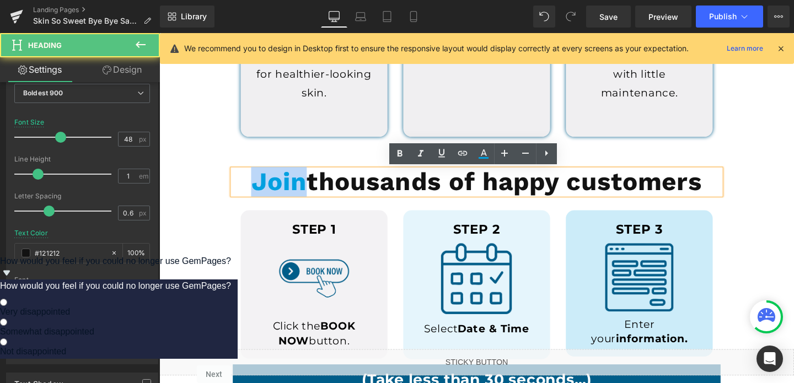
click at [294, 196] on span "Join" at bounding box center [285, 189] width 58 height 31
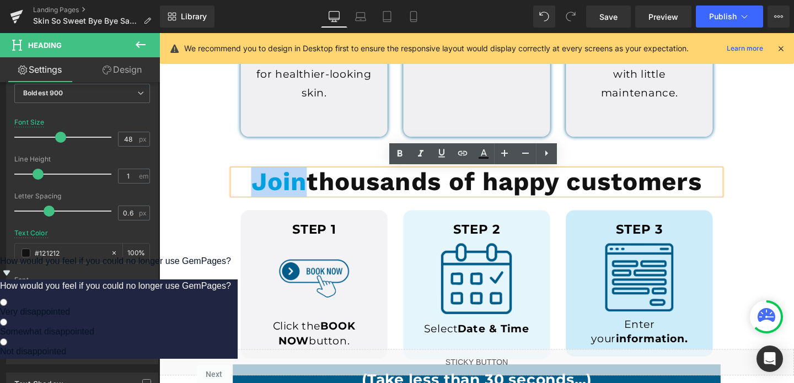
click at [293, 186] on span "Join" at bounding box center [285, 189] width 58 height 31
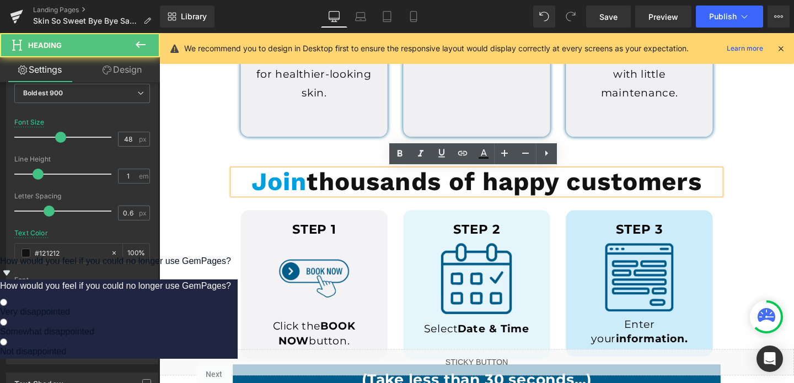
click at [293, 186] on span "Join" at bounding box center [285, 189] width 58 height 31
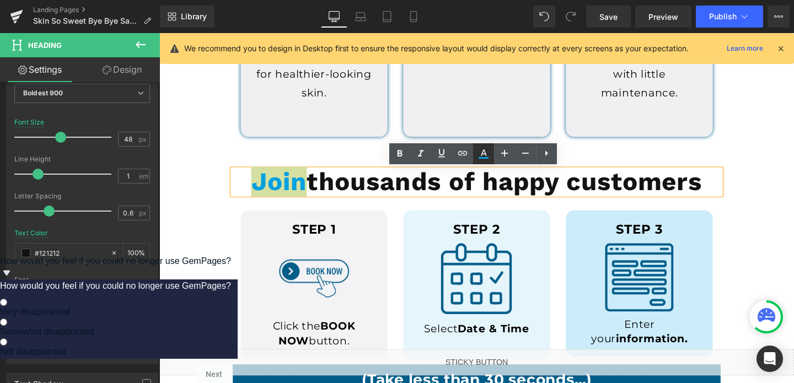
click at [479, 150] on icon at bounding box center [483, 153] width 13 height 13
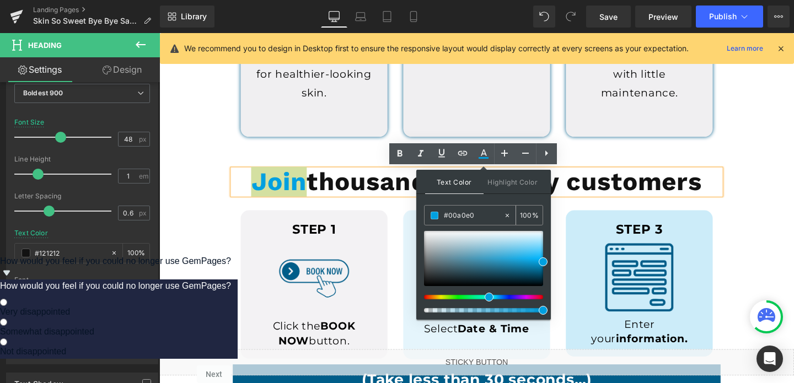
click at [463, 210] on input "#00a0e0" at bounding box center [474, 216] width 60 height 12
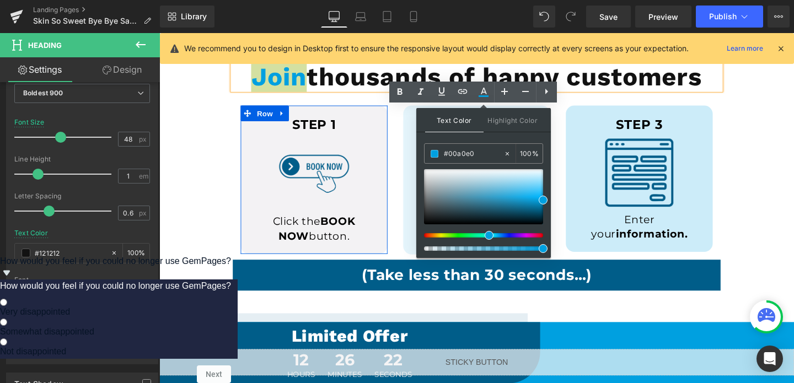
scroll to position [821, 0]
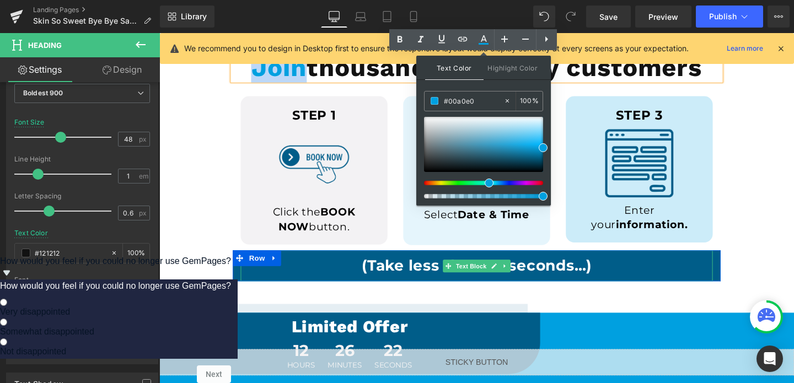
click at [253, 281] on p "(Take less than 30 seconds...)" at bounding box center [492, 278] width 485 height 22
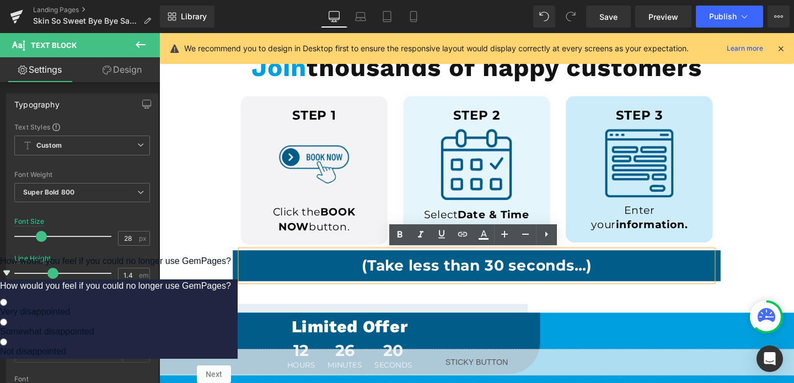
click at [239, 278] on div "(Take less than 30 seconds...) Text Block" at bounding box center [493, 277] width 513 height 33
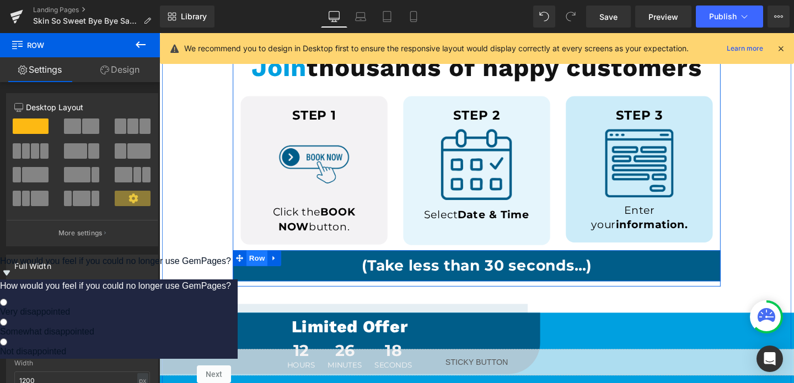
click at [259, 272] on span "Row" at bounding box center [262, 269] width 22 height 17
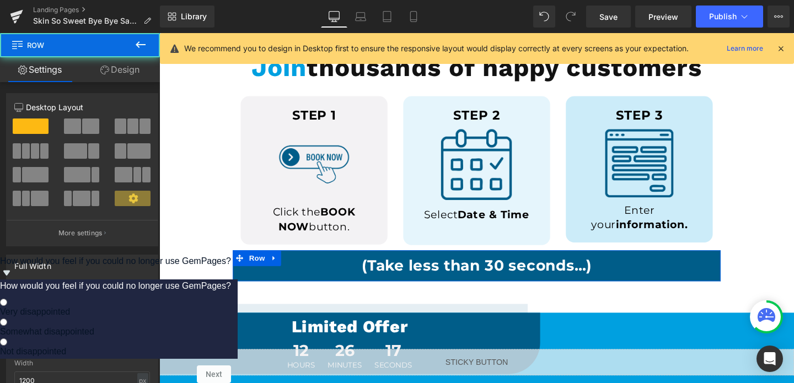
click at [130, 71] on link "Design" at bounding box center [120, 69] width 80 height 25
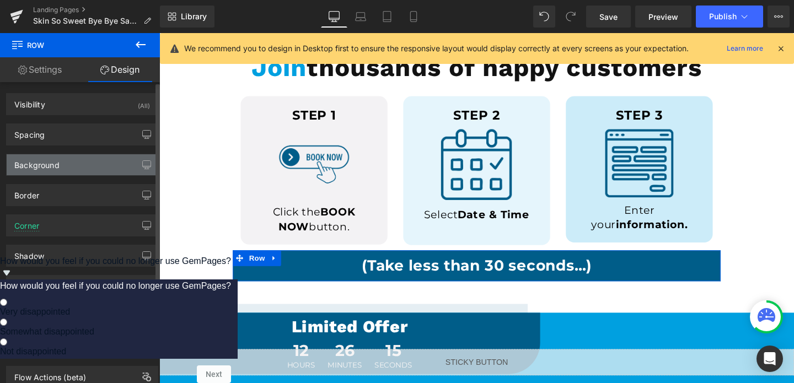
click at [65, 171] on div "Background" at bounding box center [82, 164] width 151 height 21
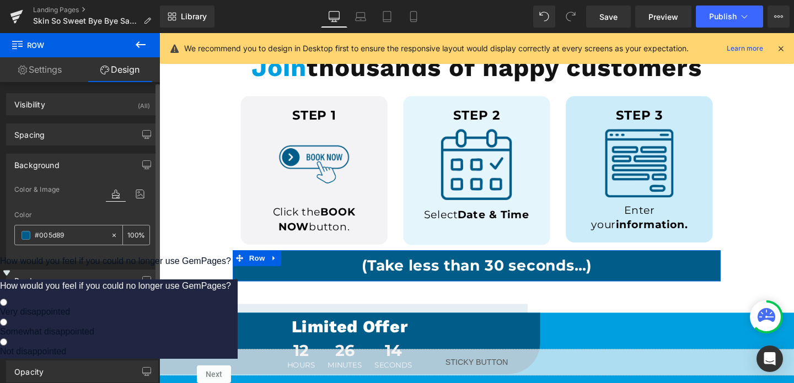
click at [53, 234] on input "text" at bounding box center [70, 235] width 71 height 12
type input "#005d89"
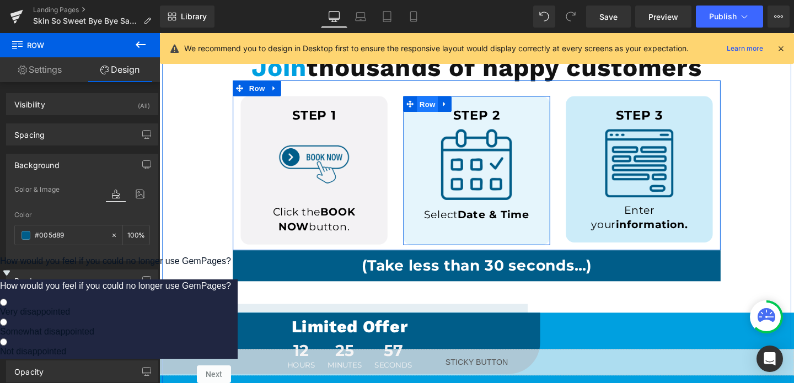
click at [435, 104] on span "Row" at bounding box center [441, 107] width 22 height 17
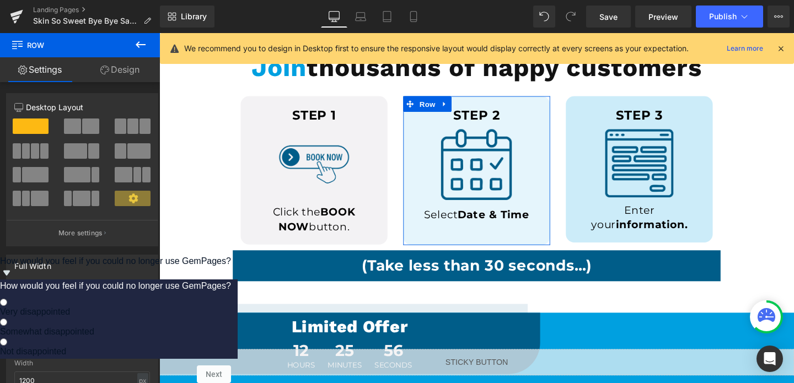
click at [122, 67] on link "Design" at bounding box center [120, 69] width 80 height 25
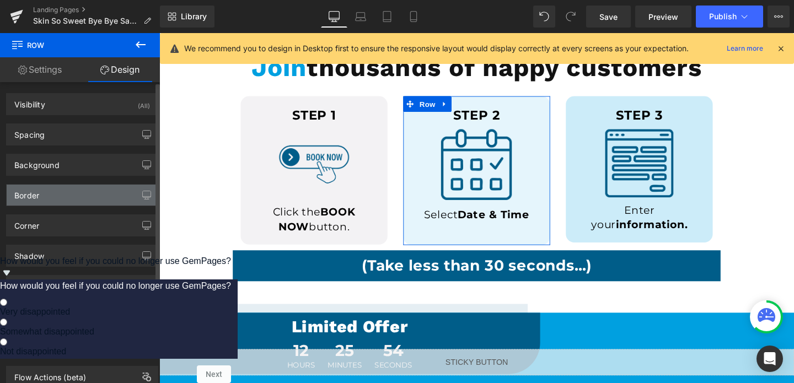
click at [49, 202] on div "Border" at bounding box center [82, 195] width 151 height 21
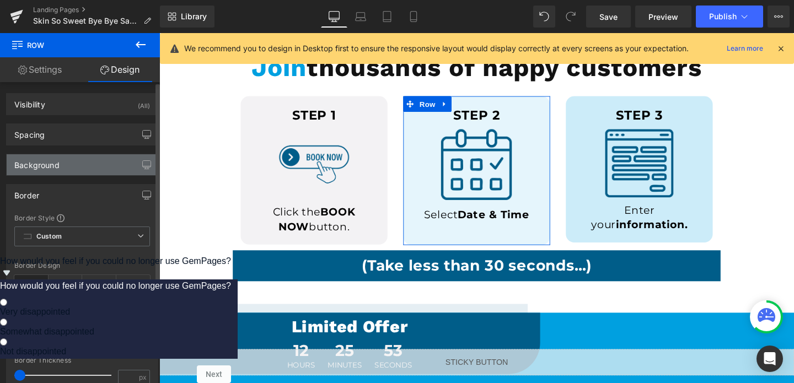
click at [64, 167] on div "Background" at bounding box center [82, 164] width 151 height 21
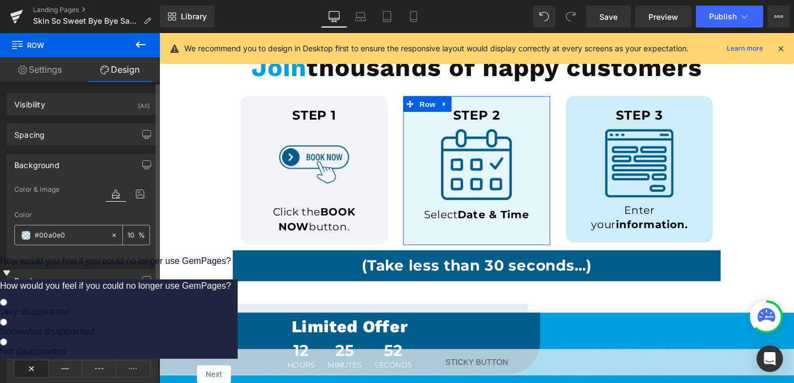
click at [62, 238] on input "text" at bounding box center [70, 235] width 71 height 12
type input "#00a0e0"
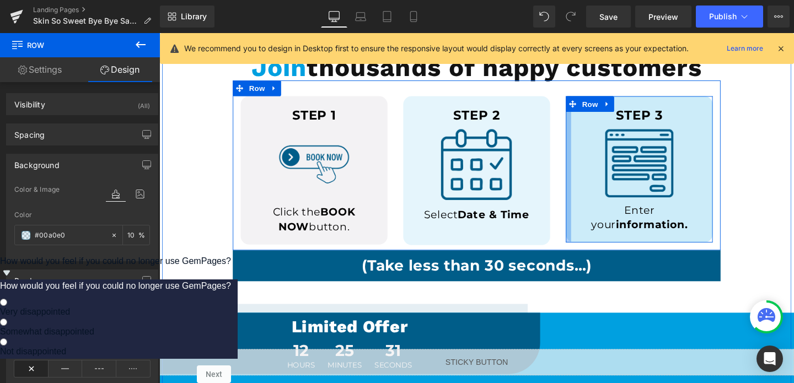
click at [589, 213] on div at bounding box center [590, 176] width 6 height 154
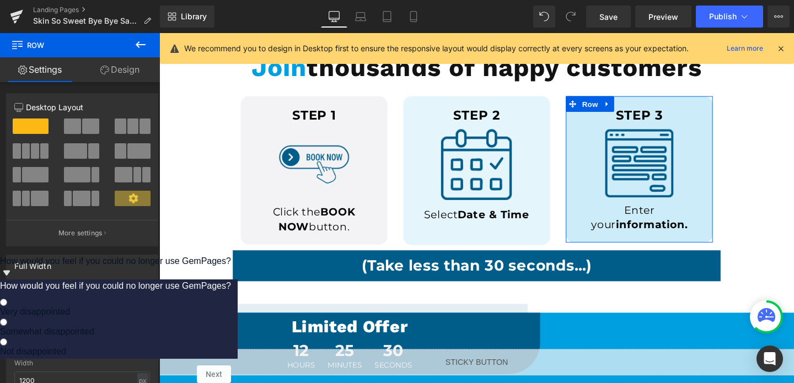
click at [115, 74] on link "Design" at bounding box center [120, 69] width 80 height 25
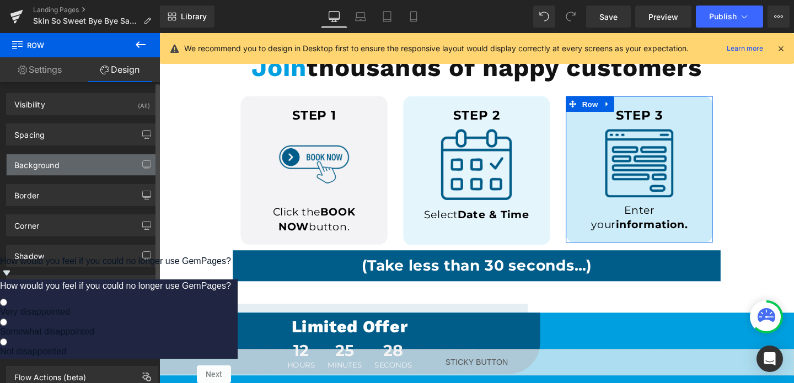
click at [54, 169] on div "Background" at bounding box center [36, 161] width 45 height 15
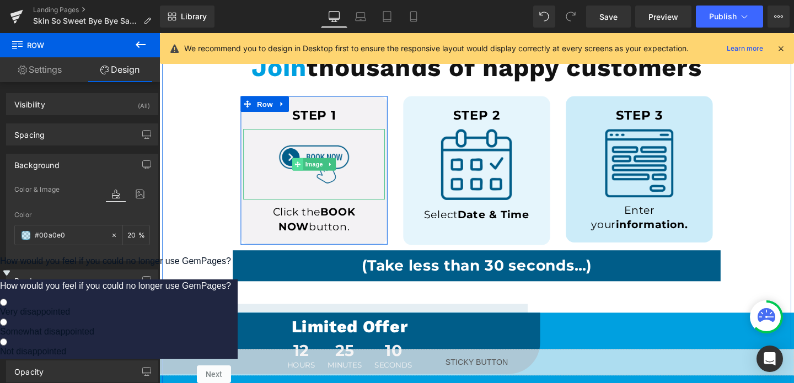
click at [305, 174] on span at bounding box center [305, 170] width 12 height 13
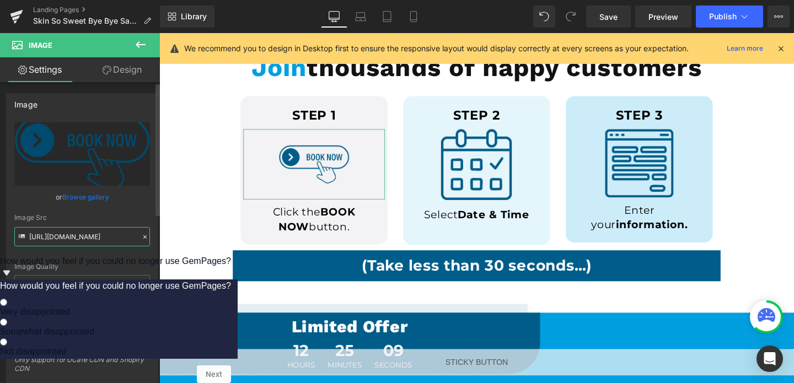
click at [55, 239] on input "[URL][DOMAIN_NAME]" at bounding box center [82, 236] width 136 height 19
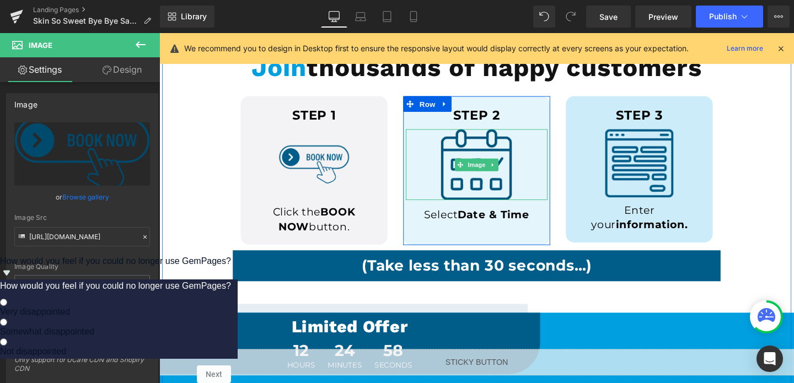
click at [472, 183] on img at bounding box center [492, 171] width 74 height 74
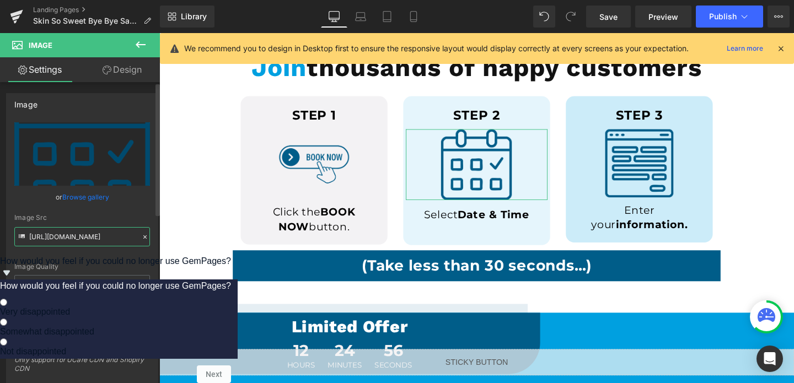
click at [70, 237] on input "[URL][DOMAIN_NAME]" at bounding box center [82, 236] width 136 height 19
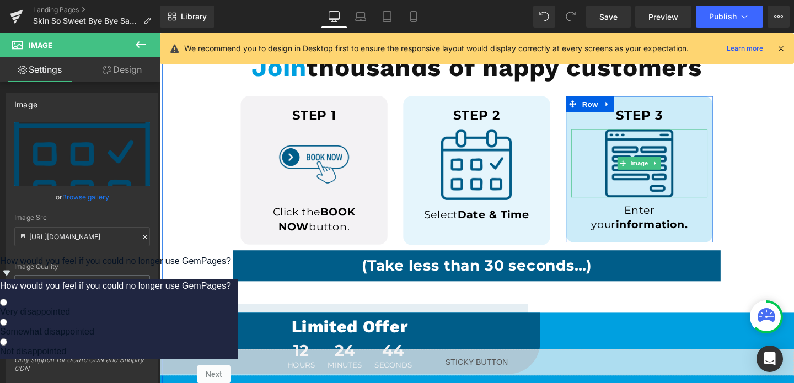
click at [630, 155] on img at bounding box center [664, 170] width 72 height 72
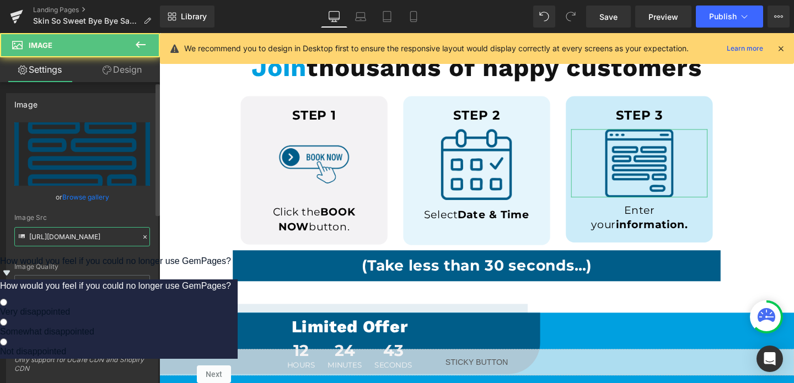
click at [74, 231] on input "[URL][DOMAIN_NAME]" at bounding box center [82, 236] width 136 height 19
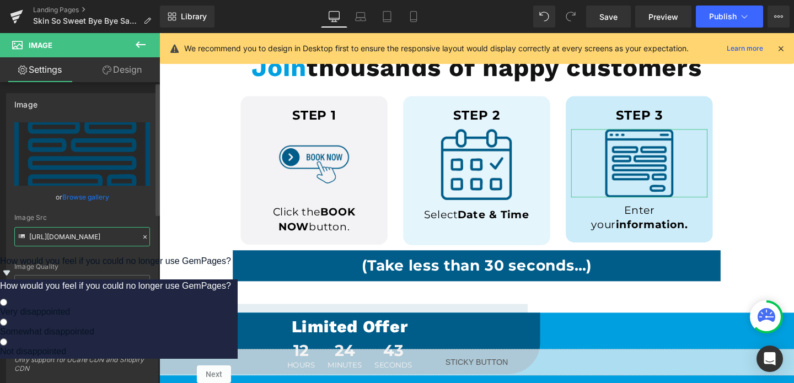
click at [74, 231] on input "[URL][DOMAIN_NAME]" at bounding box center [82, 236] width 136 height 19
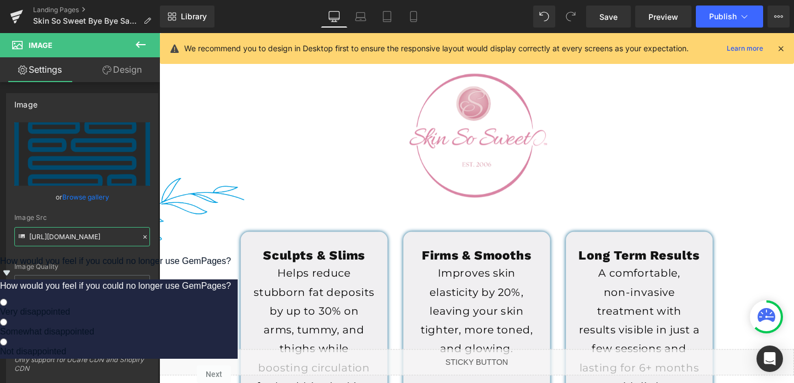
scroll to position [366, 0]
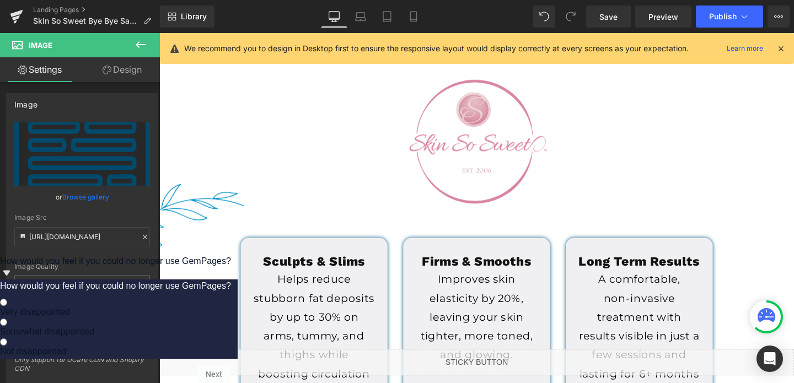
click at [193, 223] on img at bounding box center [181, 226] width 133 height 68
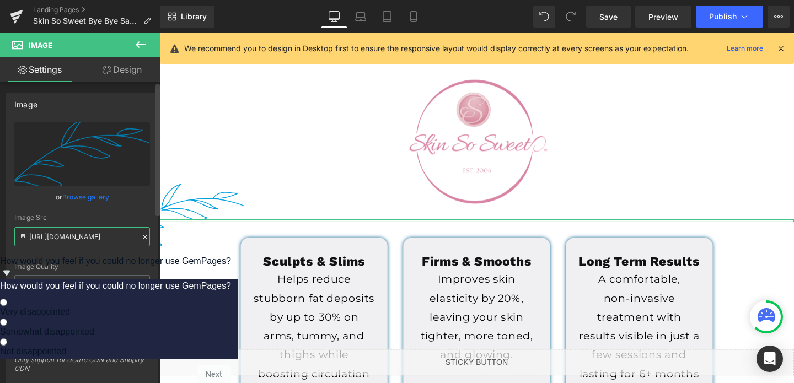
click at [67, 239] on input "[URL][DOMAIN_NAME]" at bounding box center [82, 236] width 136 height 19
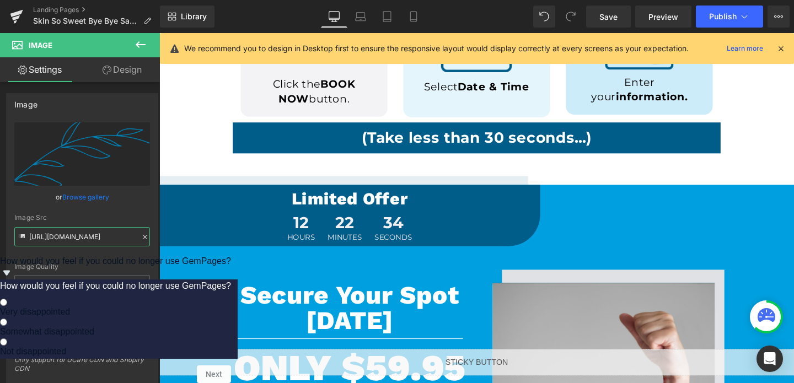
scroll to position [992, 0]
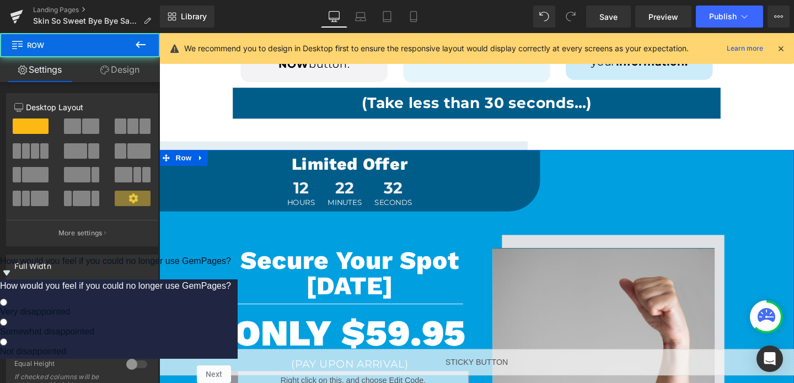
scroll to position [162, 0]
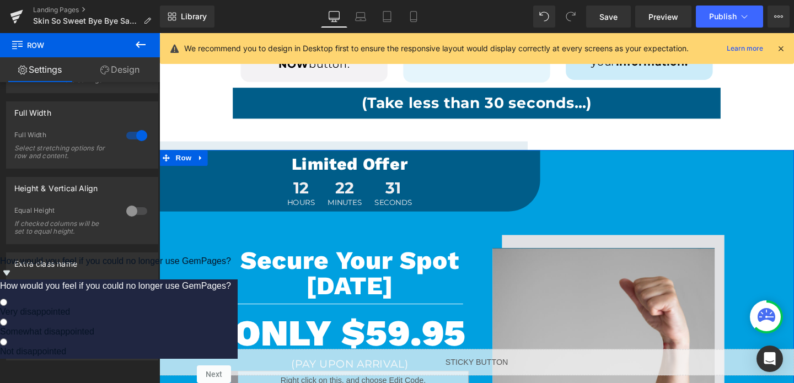
click at [120, 71] on link "Design" at bounding box center [120, 69] width 80 height 25
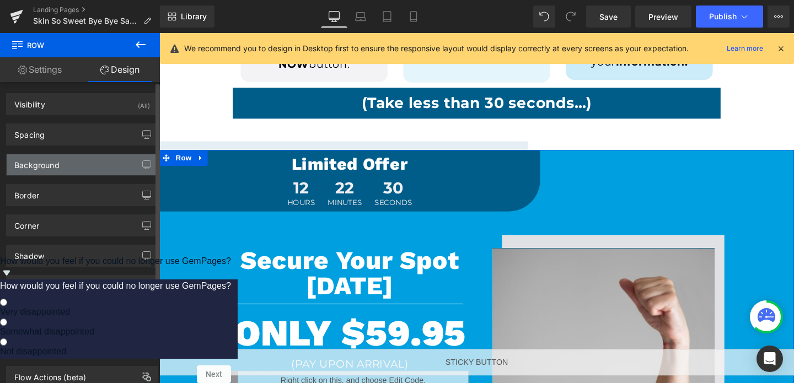
click at [34, 168] on div "Background" at bounding box center [36, 161] width 45 height 15
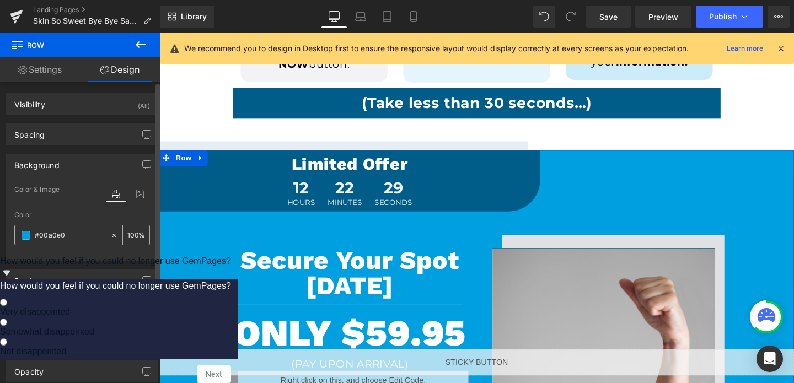
click at [53, 237] on input "#00a0e0" at bounding box center [70, 235] width 71 height 12
click at [185, 165] on span "Row" at bounding box center [185, 164] width 22 height 17
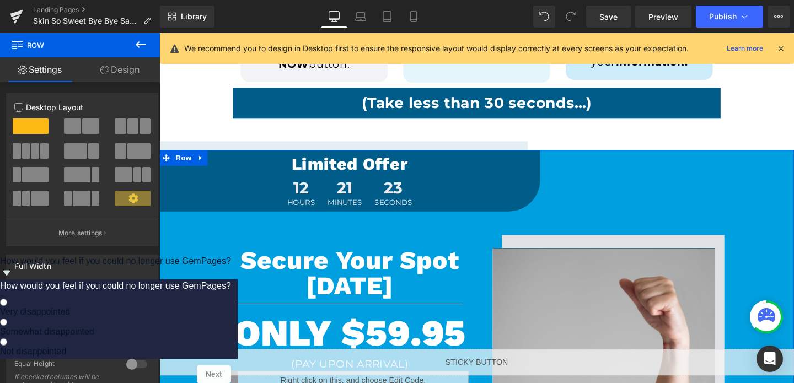
click at [122, 63] on link "Design" at bounding box center [120, 69] width 80 height 25
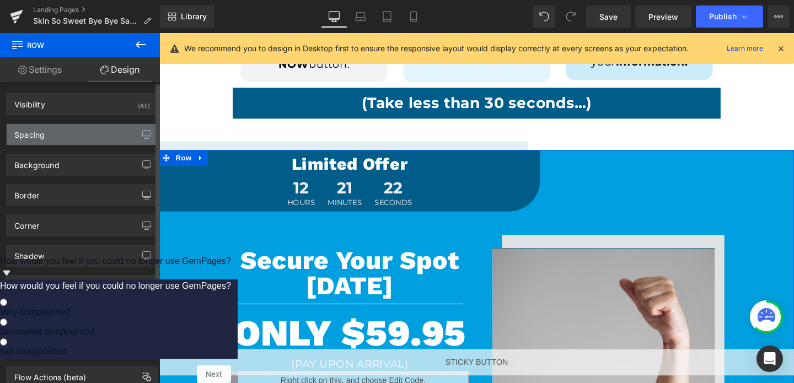
click at [70, 144] on div "Spacing" at bounding box center [82, 134] width 151 height 21
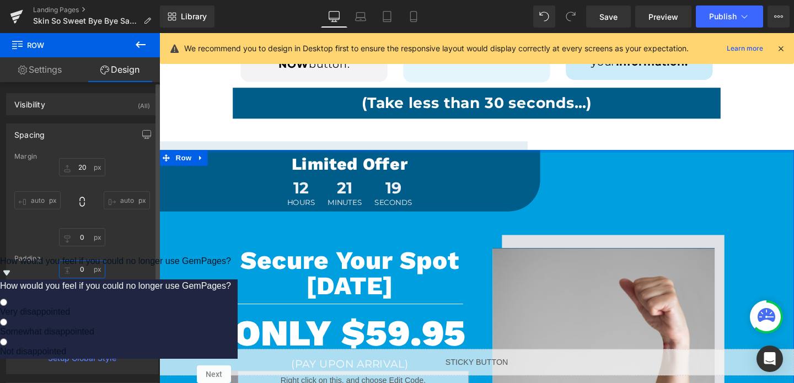
click at [78, 267] on input "text" at bounding box center [82, 269] width 46 height 18
type input "40"
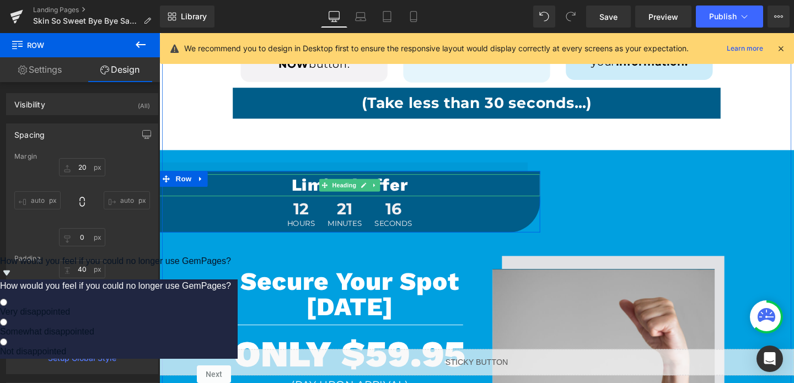
click at [227, 194] on h1 "Limited Offer" at bounding box center [359, 192] width 400 height 23
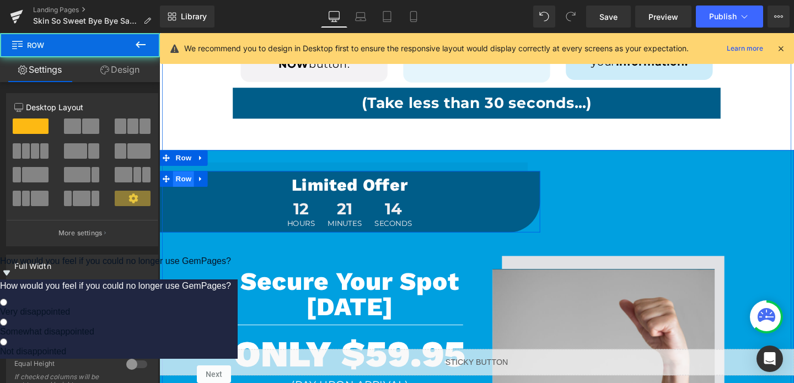
click at [183, 188] on span "Row" at bounding box center [185, 186] width 22 height 17
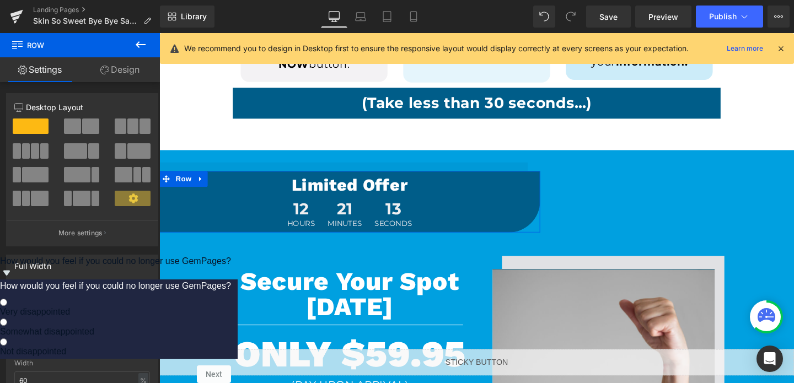
click at [115, 71] on link "Design" at bounding box center [120, 69] width 80 height 25
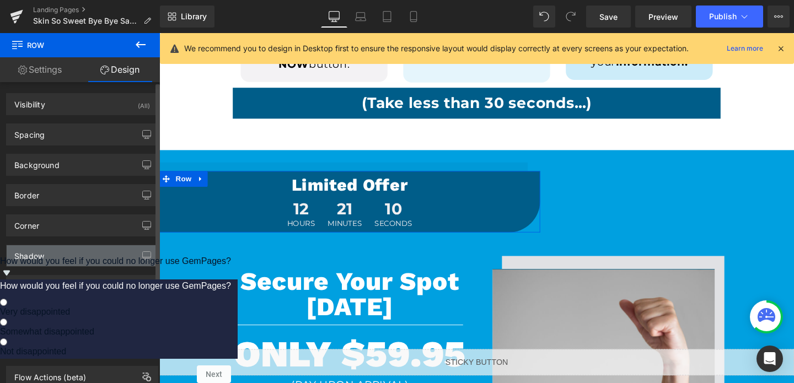
click at [61, 246] on div "Shadow" at bounding box center [82, 255] width 151 height 21
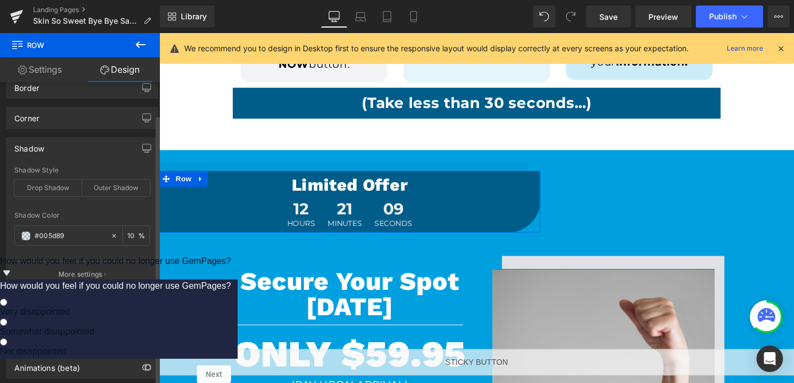
scroll to position [135, 0]
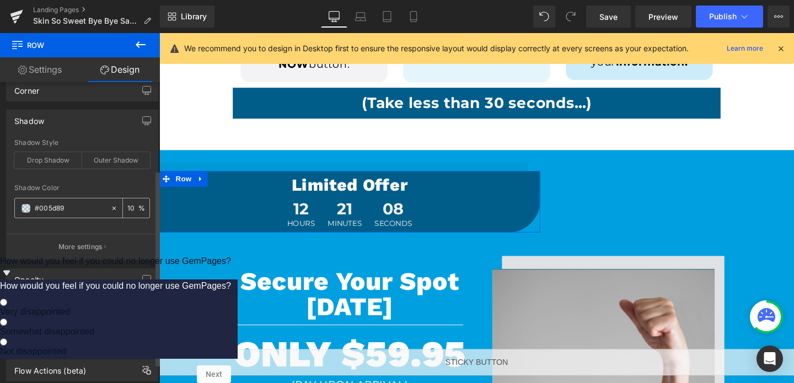
click at [79, 208] on input "#005d89" at bounding box center [70, 208] width 71 height 12
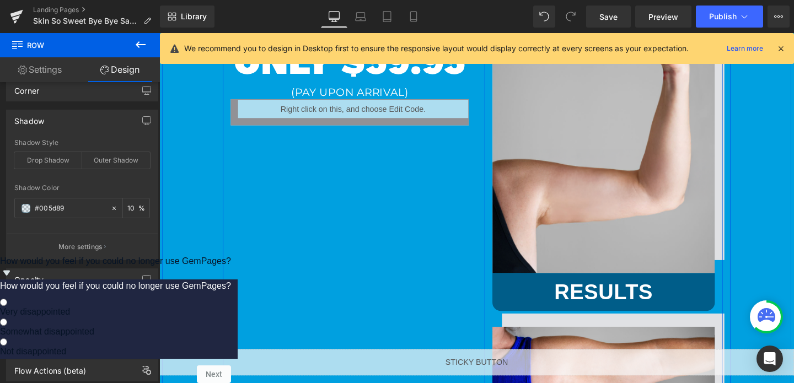
scroll to position [1302, 0]
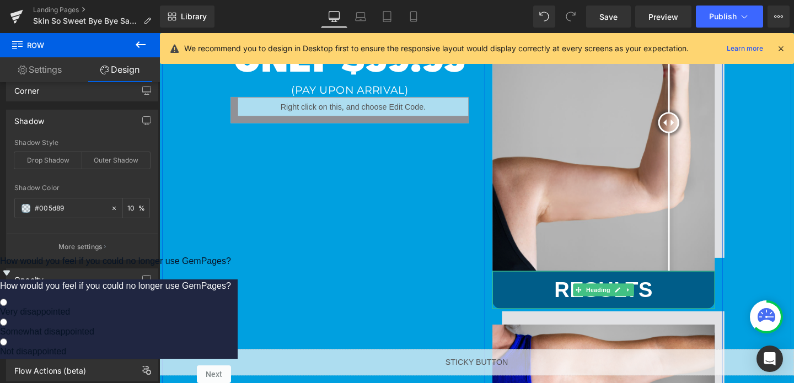
click at [735, 298] on h1 "Results" at bounding box center [627, 303] width 234 height 29
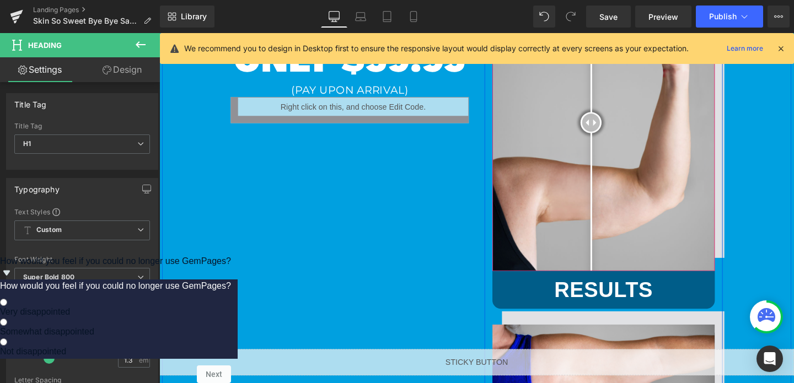
click at [613, 138] on div at bounding box center [613, 127] width 22 height 22
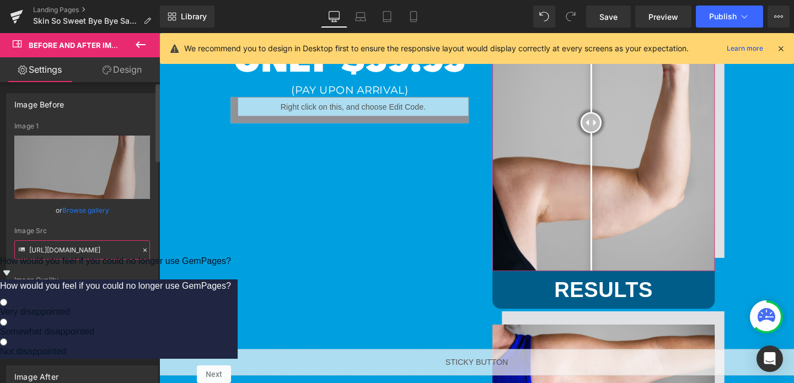
click at [101, 246] on input "[URL][DOMAIN_NAME]" at bounding box center [82, 249] width 136 height 19
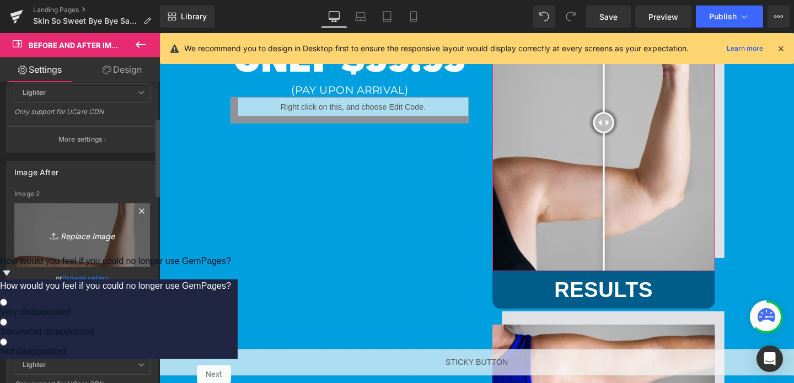
scroll to position [226, 0]
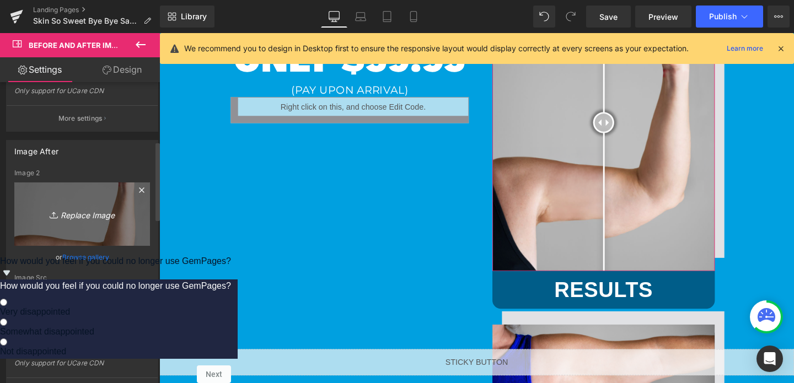
click at [77, 199] on link "Replace Image" at bounding box center [82, 214] width 136 height 63
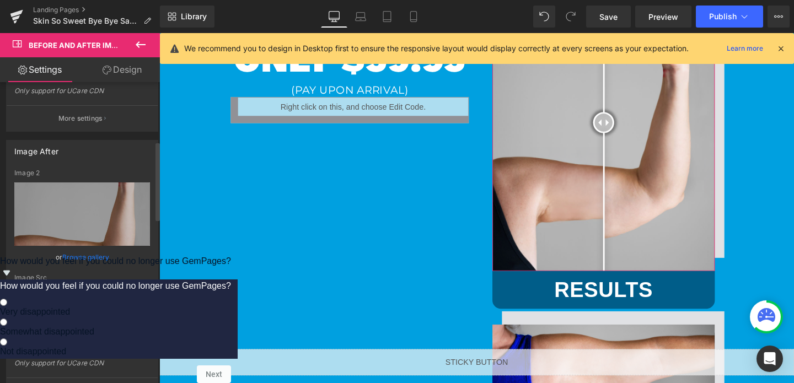
click at [60, 296] on input "[URL][DOMAIN_NAME]" at bounding box center [82, 296] width 136 height 19
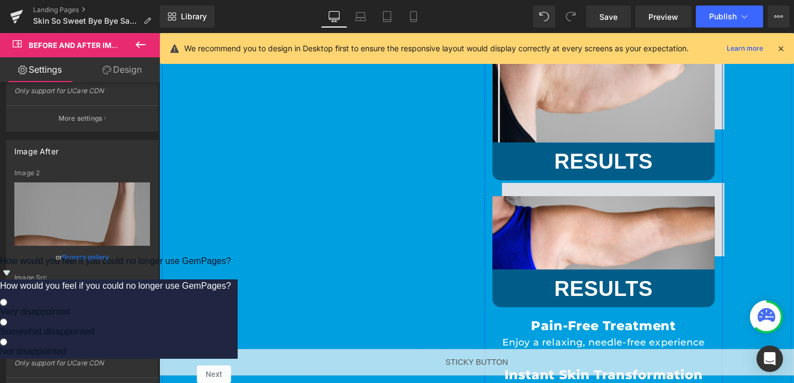
scroll to position [1445, 0]
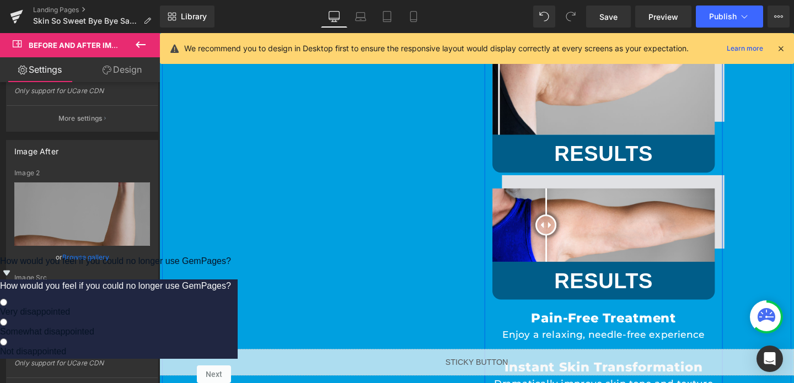
click at [566, 235] on div at bounding box center [566, 235] width 22 height 22
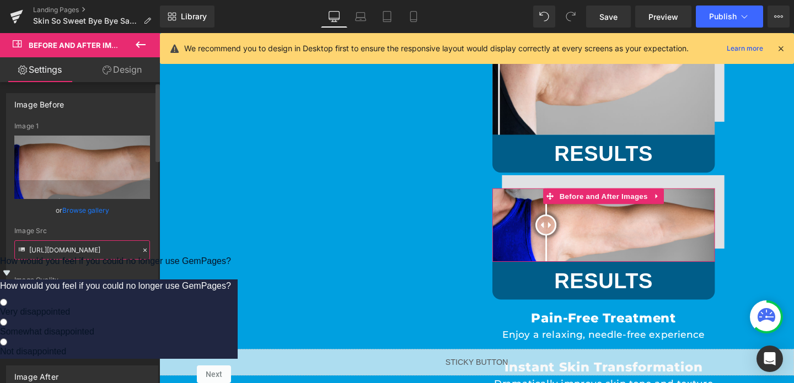
click at [102, 245] on input "[URL][DOMAIN_NAME]" at bounding box center [82, 249] width 136 height 19
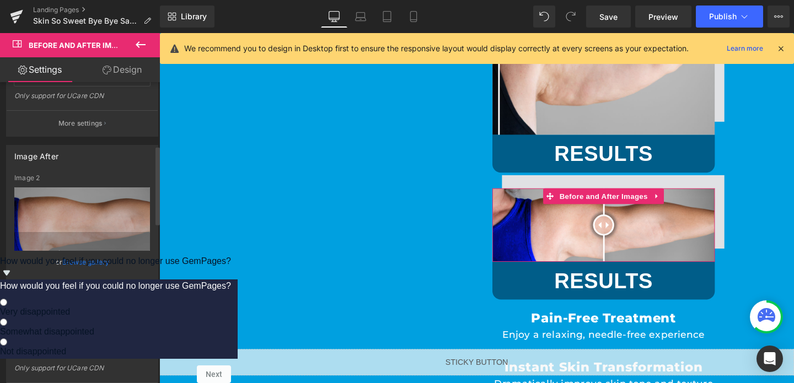
scroll to position [242, 0]
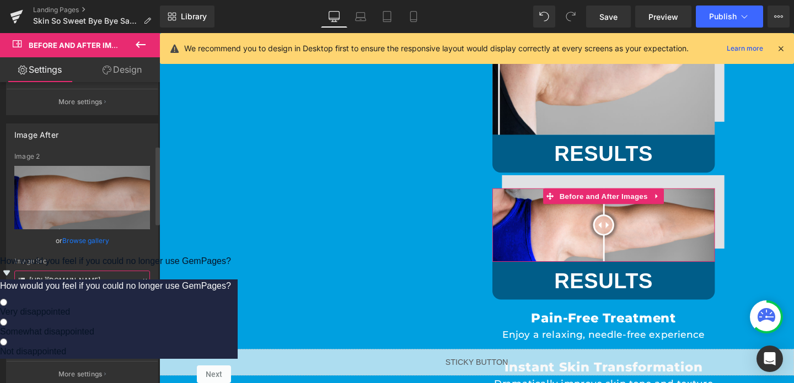
click at [86, 281] on input "[URL][DOMAIN_NAME]" at bounding box center [82, 280] width 136 height 19
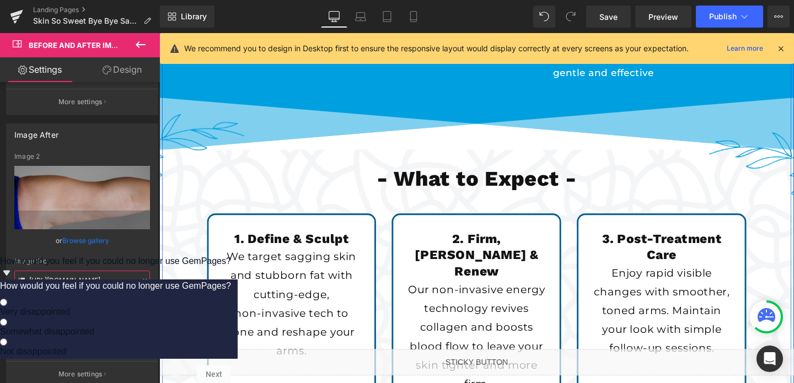
scroll to position [1845, 0]
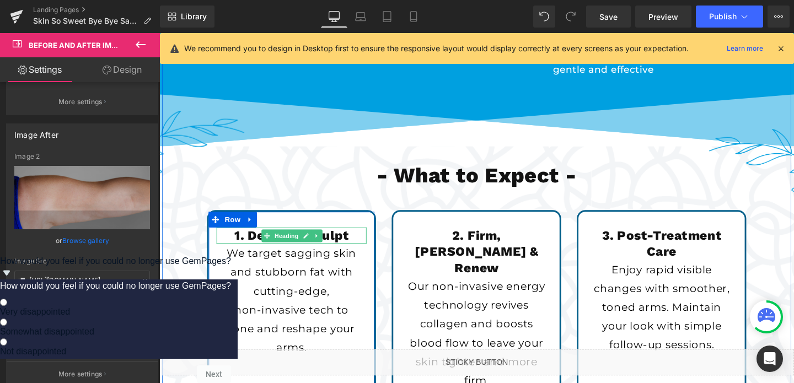
click at [356, 240] on h1 "1. Define & Sculpt" at bounding box center [298, 246] width 158 height 17
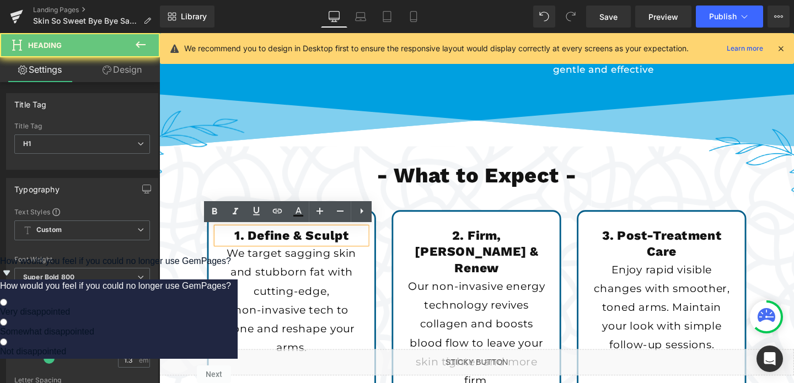
click at [356, 240] on h1 "1. Define & Sculpt" at bounding box center [298, 246] width 158 height 17
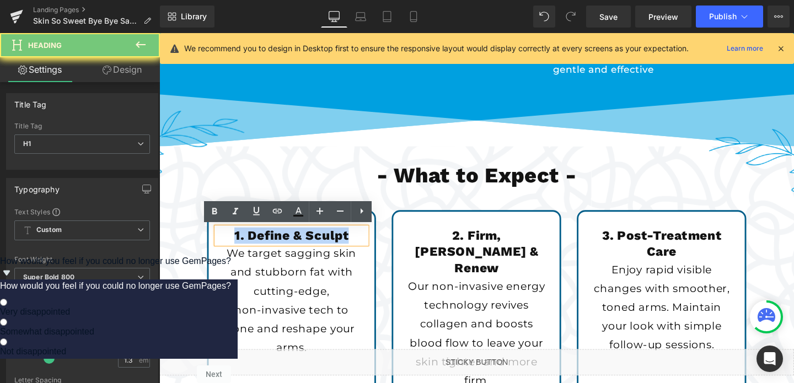
copy h1 "1. Define & Sculpt"
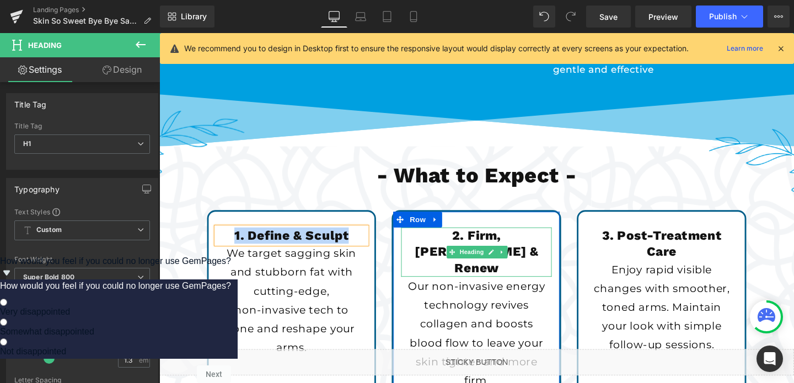
click at [548, 250] on h1 "2. Firm, [PERSON_NAME] & Renew" at bounding box center [493, 264] width 158 height 52
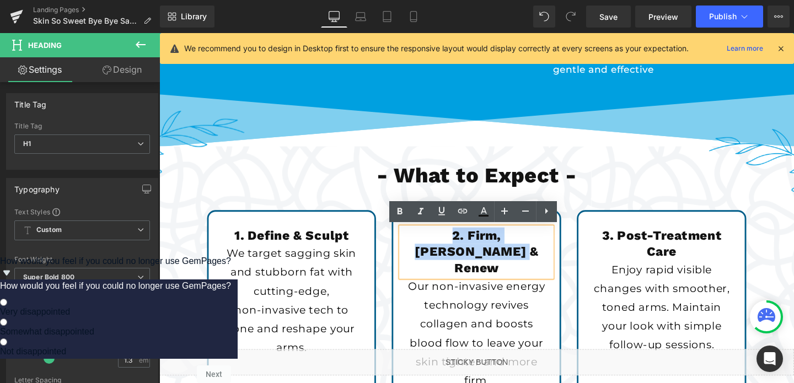
drag, startPoint x: 519, startPoint y: 262, endPoint x: 421, endPoint y: 238, distance: 101.2
click at [421, 238] on h1 "2. Firm, [PERSON_NAME] & Renew" at bounding box center [493, 264] width 158 height 52
copy h1 "2. Firm, [PERSON_NAME] & Renew"
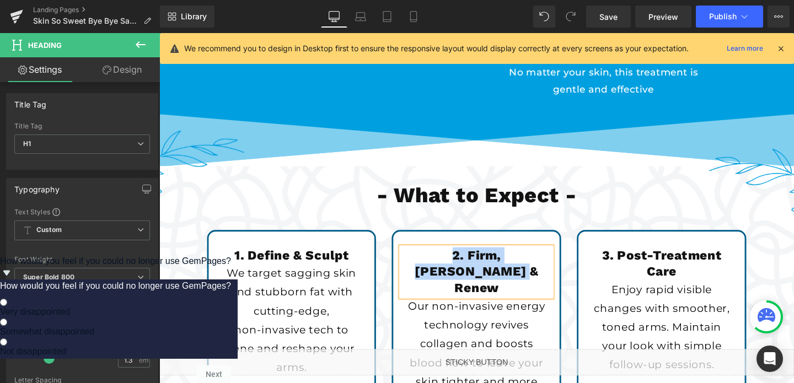
scroll to position [1893, 0]
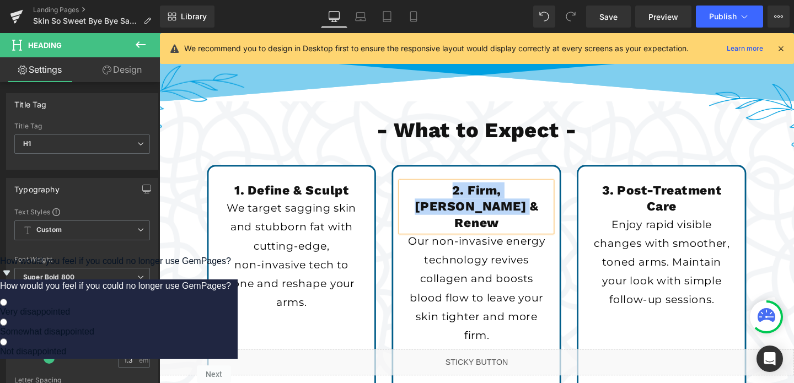
click at [697, 203] on div "3. Post-Treatment Care Heading" at bounding box center [687, 207] width 158 height 34
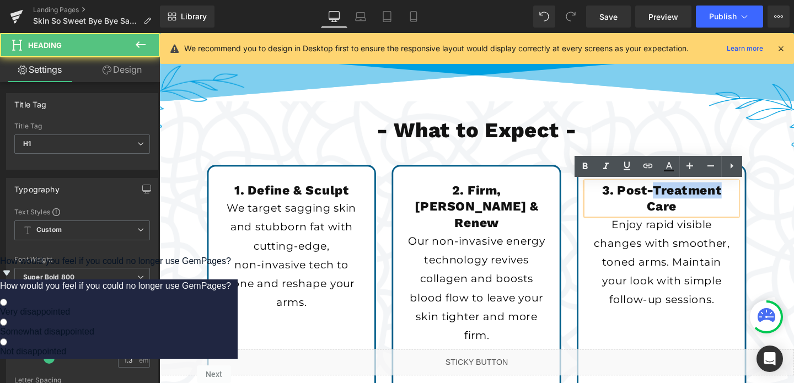
click at [697, 203] on h1 "3. Post-Treatment Care" at bounding box center [687, 207] width 158 height 34
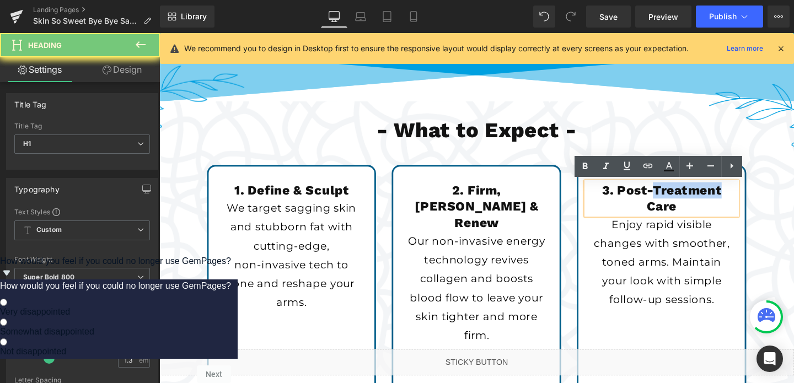
click at [697, 203] on h1 "3. Post-Treatment Care" at bounding box center [687, 207] width 158 height 34
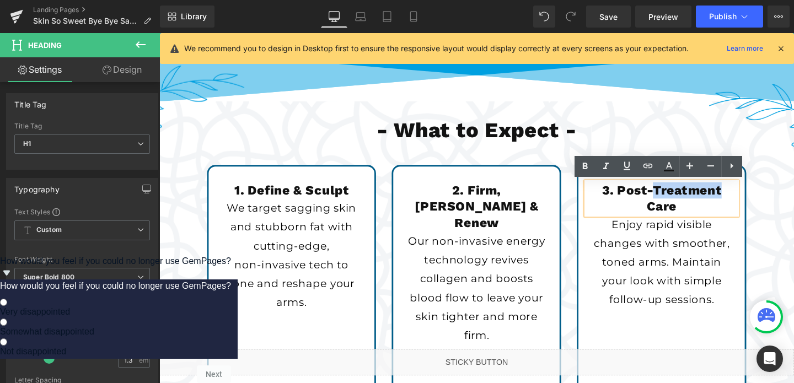
copy h1 "3. Post-Treatment Care"
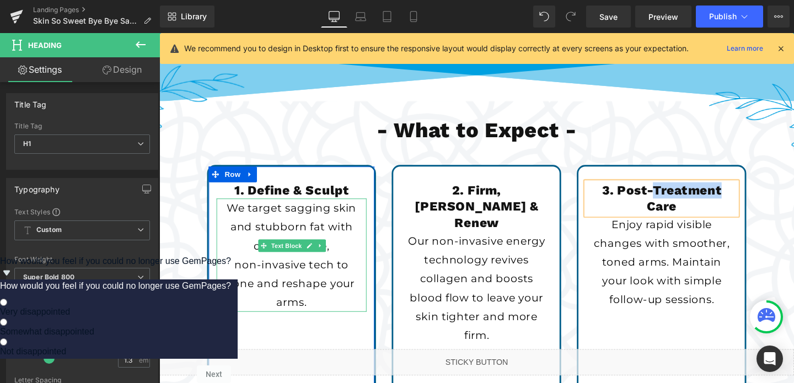
click at [262, 231] on p "We target sagging skin and stubborn fat with cutting-edge," at bounding box center [298, 237] width 147 height 60
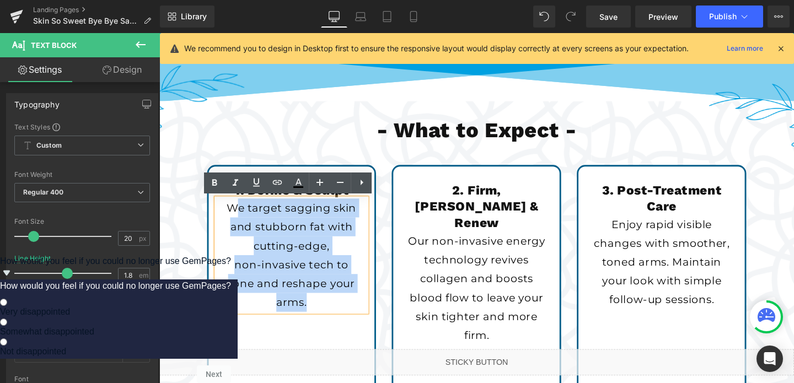
drag, startPoint x: 233, startPoint y: 218, endPoint x: 373, endPoint y: 294, distance: 159.9
click at [373, 294] on div "We target sagging skin and stubborn fat with cutting-edge, non-invasive tech to…" at bounding box center [298, 266] width 158 height 119
copy div "We target sagging skin and stubborn fat with cutting-edge, non-invasive tech to…"
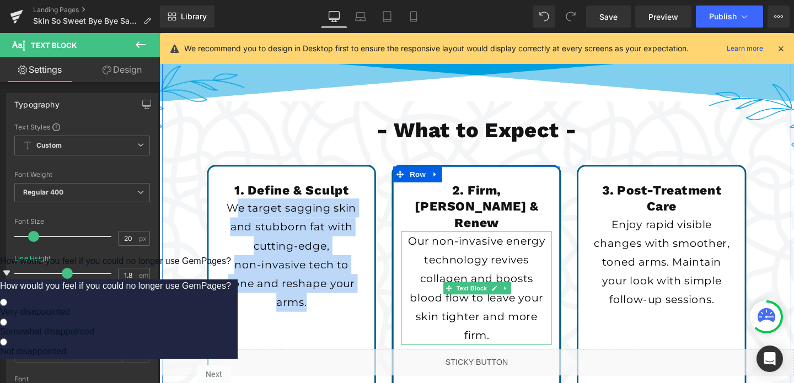
click at [430, 242] on p "Our non-invasive energy technology revives collagen and boosts blood flow to le…" at bounding box center [492, 301] width 147 height 119
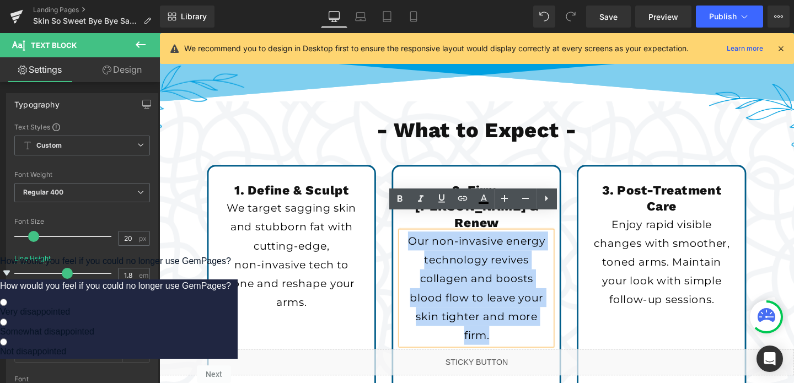
drag, startPoint x: 424, startPoint y: 231, endPoint x: 549, endPoint y: 333, distance: 161.5
click at [549, 333] on p "Our non-invasive energy technology revives collagen and boosts blood flow to le…" at bounding box center [492, 301] width 147 height 119
copy p "Our non-invasive energy technology revives collagen and boosts blood flow to le…"
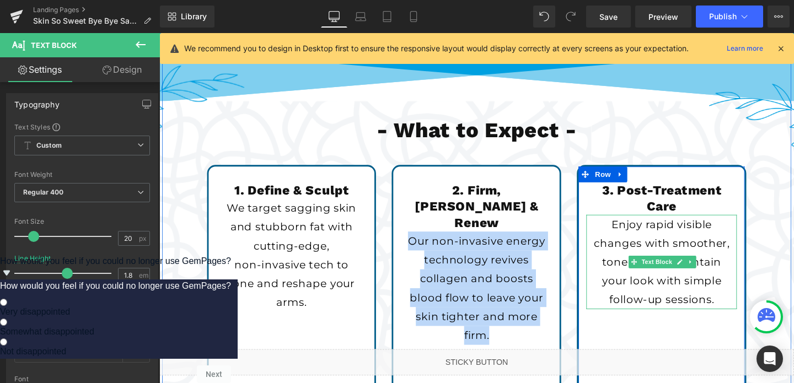
click at [693, 291] on p "Enjoy rapid visible changes with smoother, toned arms. Maintain your look with …" at bounding box center [687, 273] width 147 height 99
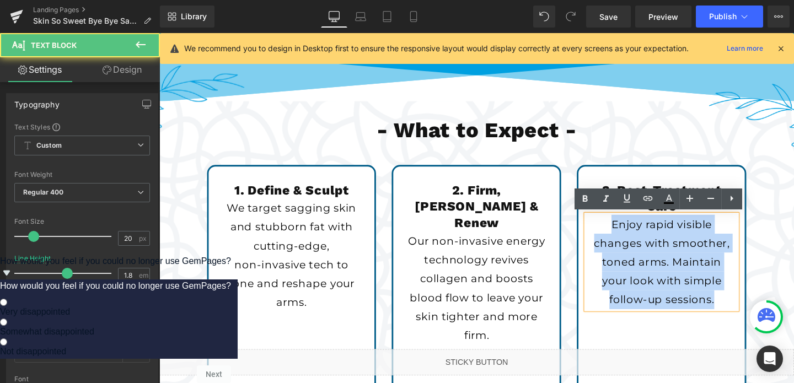
drag, startPoint x: 633, startPoint y: 234, endPoint x: 737, endPoint y: 323, distance: 137.3
click at [737, 323] on div "Enjoy rapid visible changes with smoother, toned arms. Maintain your look with …" at bounding box center [687, 273] width 158 height 99
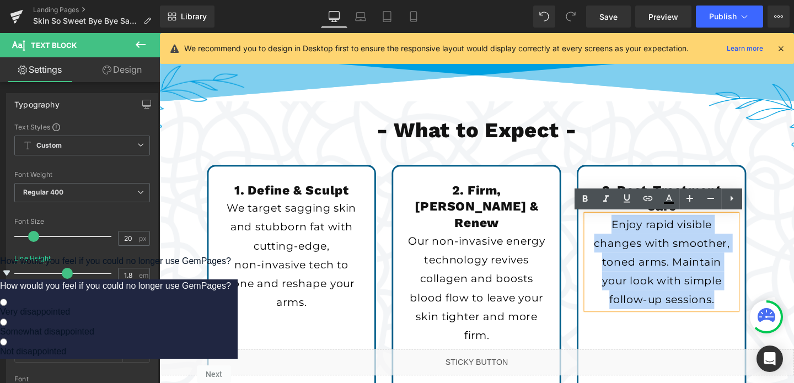
copy p "Enjoy rapid visible changes with smoother, toned arms. Maintain your look with …"
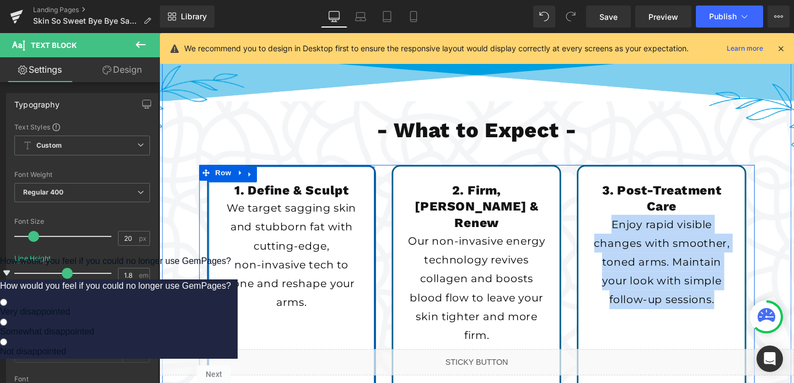
click at [272, 183] on div "1. Define & Sculpt Heading We target sagging skin and stubborn fat with cutting…" at bounding box center [299, 311] width 178 height 278
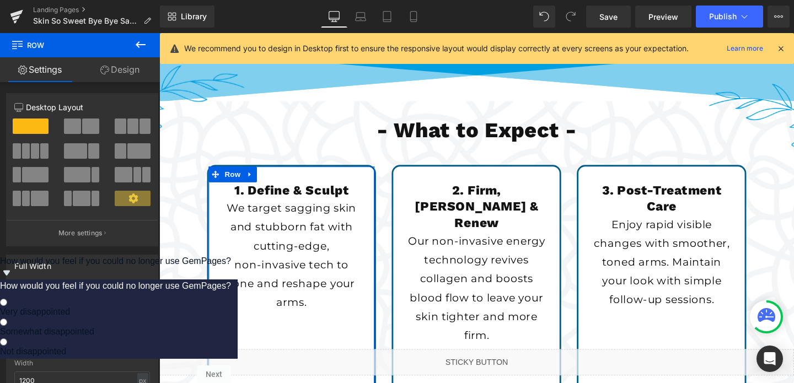
click at [111, 68] on link "Design" at bounding box center [120, 69] width 80 height 25
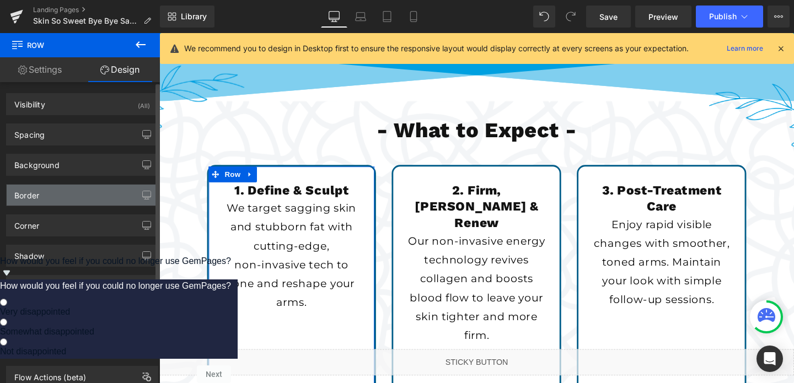
click at [29, 191] on div "Border" at bounding box center [26, 192] width 25 height 15
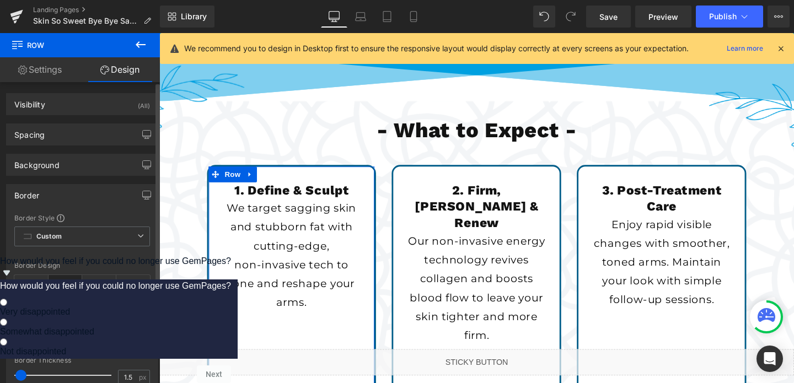
click at [55, 326] on input "#005d89" at bounding box center [70, 331] width 71 height 12
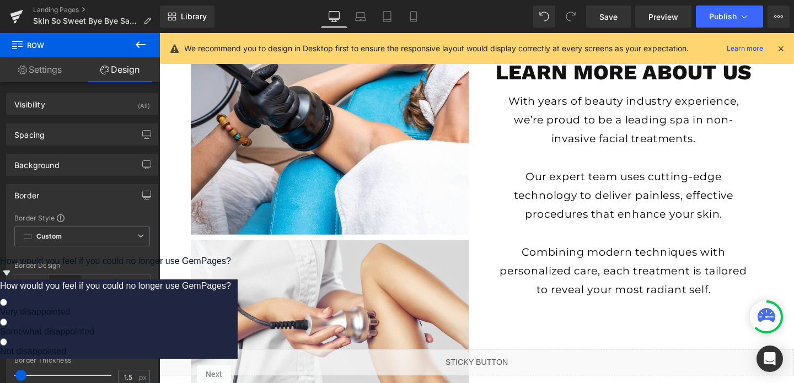
scroll to position [2398, 0]
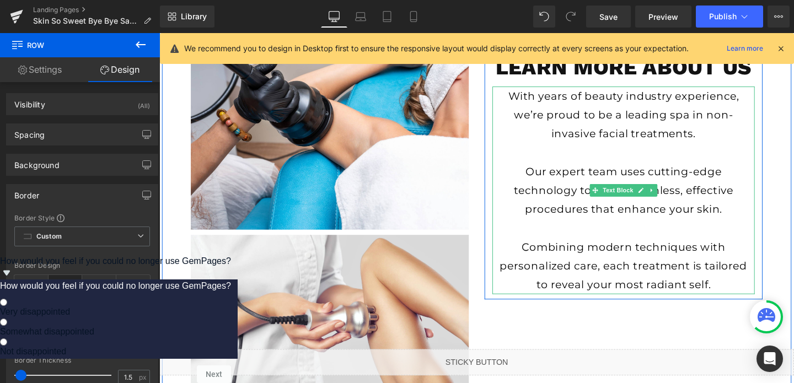
click at [533, 96] on p "With years of beauty industry experience, we’re proud to be a leading spa in no…" at bounding box center [647, 119] width 265 height 60
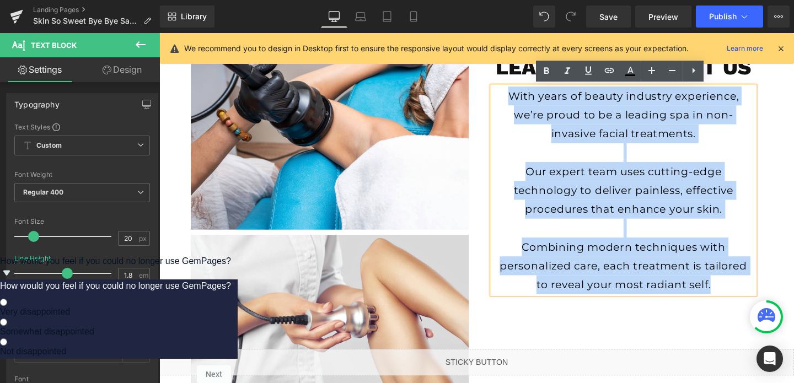
drag, startPoint x: 524, startPoint y: 99, endPoint x: 751, endPoint y: 297, distance: 300.9
click at [751, 297] on div "With years of beauty industry experience, we’re proud to be a leading spa in no…" at bounding box center [648, 198] width 276 height 218
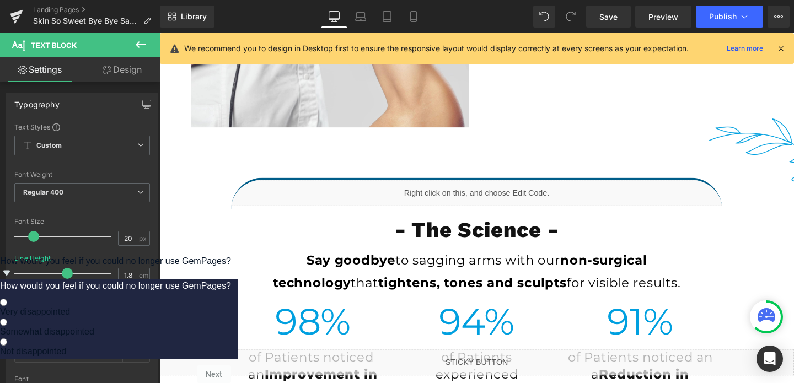
scroll to position [2701, 0]
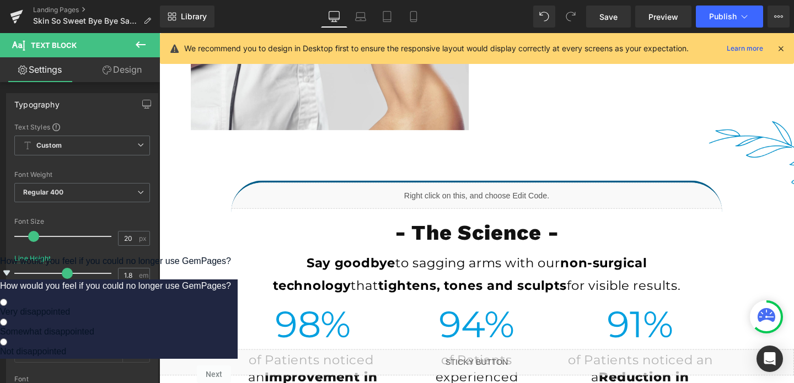
click at [785, 142] on img at bounding box center [803, 160] width 133 height 68
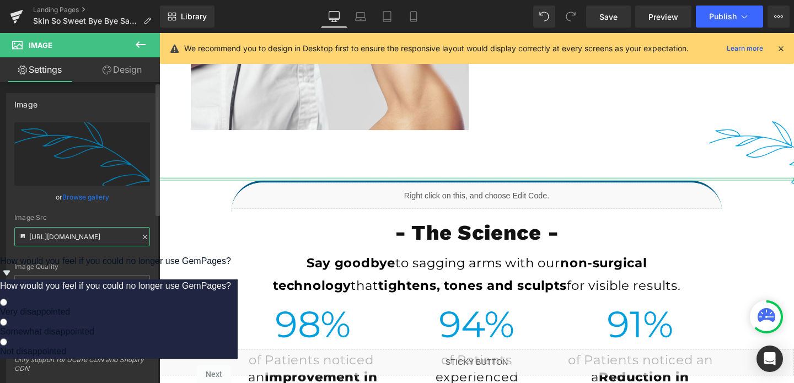
click at [85, 241] on input "[URL][DOMAIN_NAME]" at bounding box center [82, 236] width 136 height 19
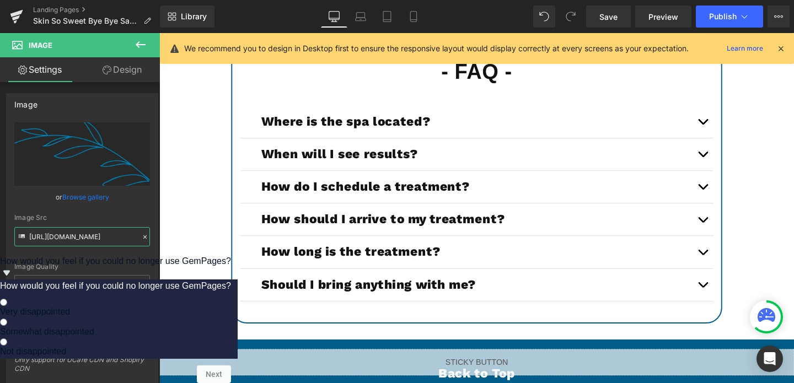
scroll to position [3961, 0]
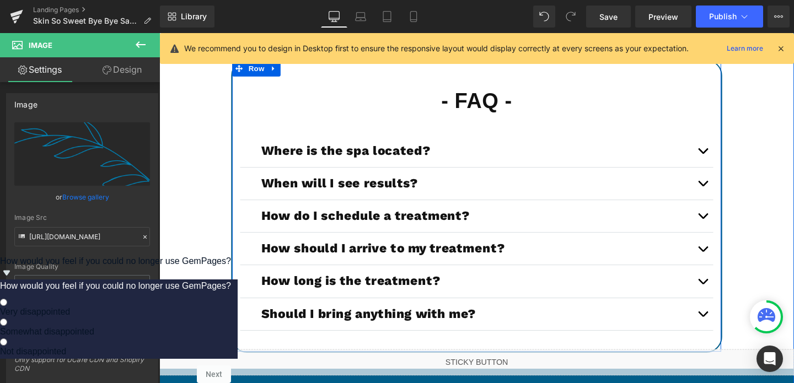
click at [235, 170] on div "- FAQ - Heading Where is the spa located? Heading We are located at: [STREET_AD…" at bounding box center [493, 215] width 516 height 308
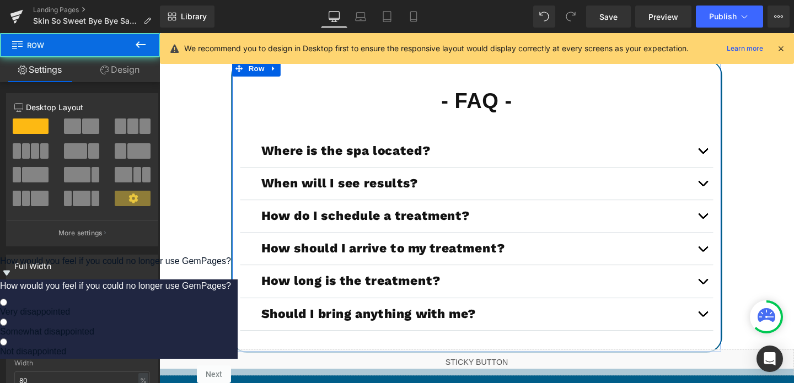
click at [115, 60] on link "Design" at bounding box center [120, 69] width 80 height 25
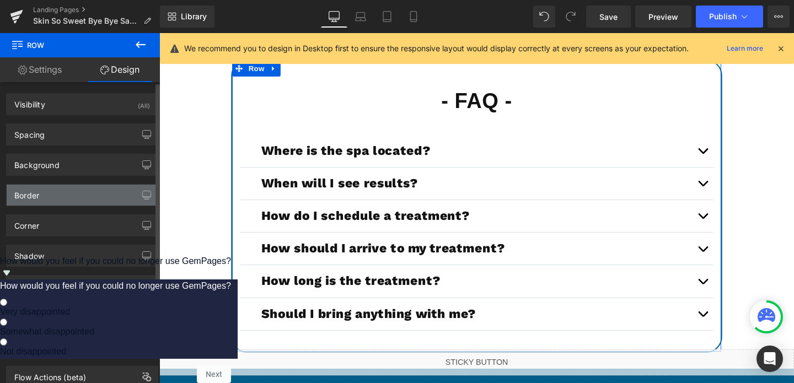
click at [48, 205] on div "Border" at bounding box center [82, 195] width 151 height 21
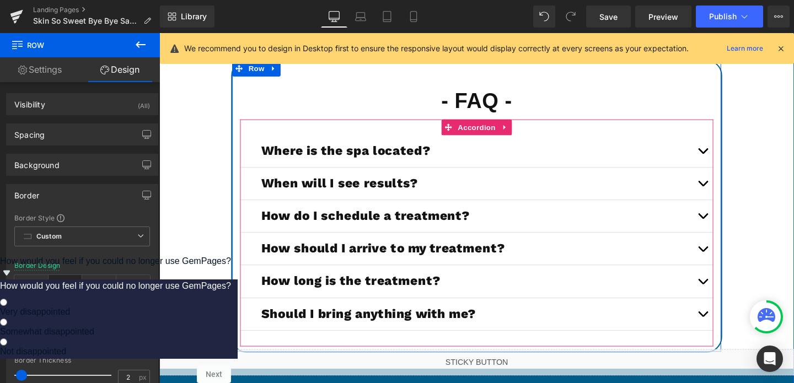
click at [499, 175] on div "When will I see results? Heading" at bounding box center [492, 192] width 497 height 34
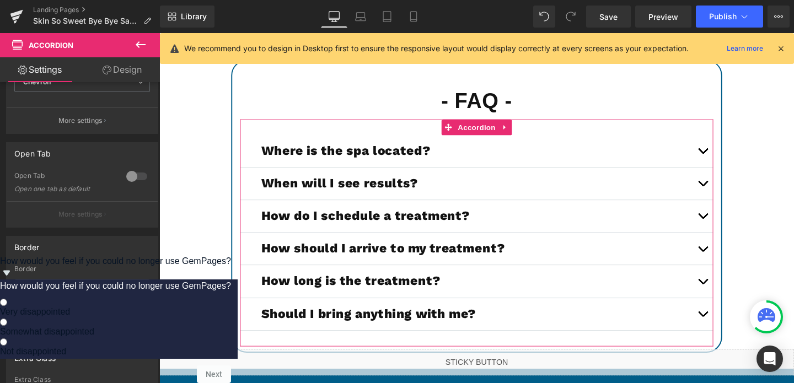
scroll to position [302, 0]
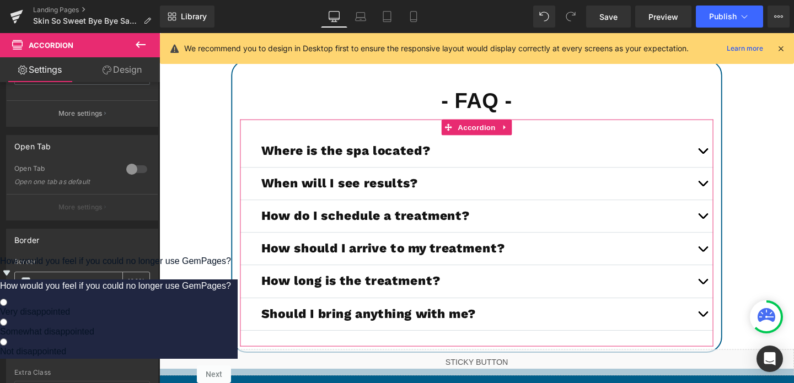
click at [45, 281] on input "#d6dde0" at bounding box center [70, 282] width 71 height 12
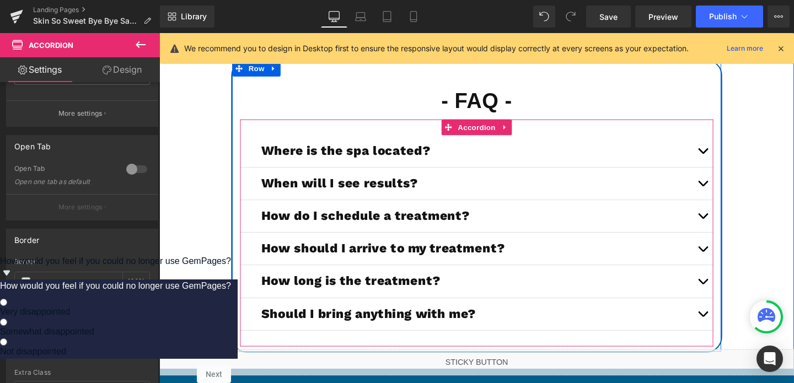
click at [730, 226] on button "button" at bounding box center [731, 226] width 22 height 34
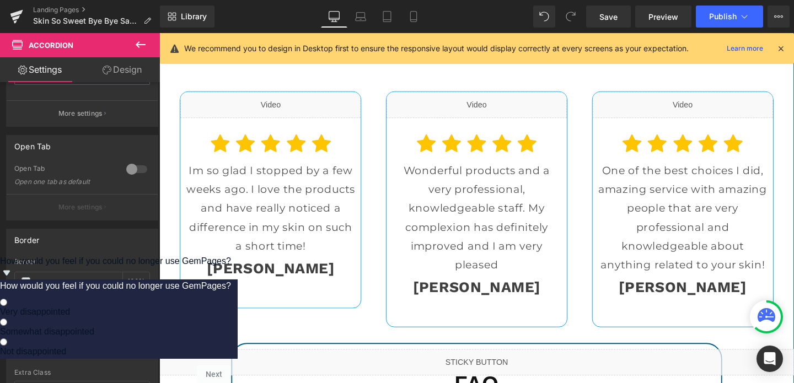
scroll to position [3652, 0]
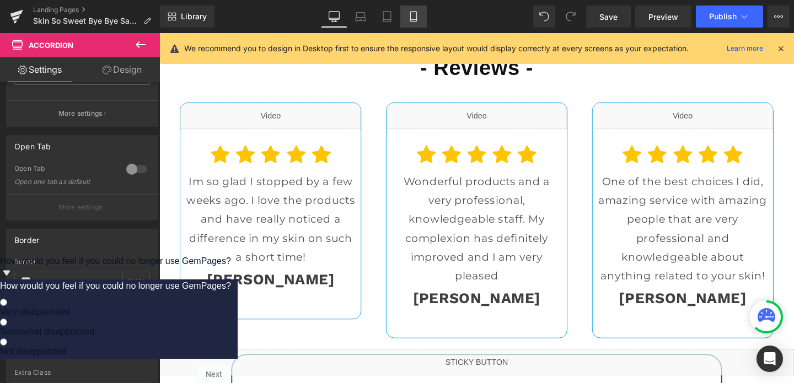
click at [411, 22] on icon at bounding box center [413, 16] width 11 height 11
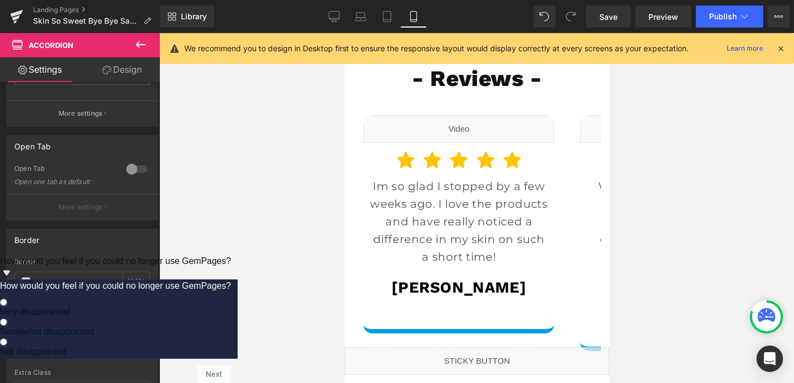
scroll to position [5505, 0]
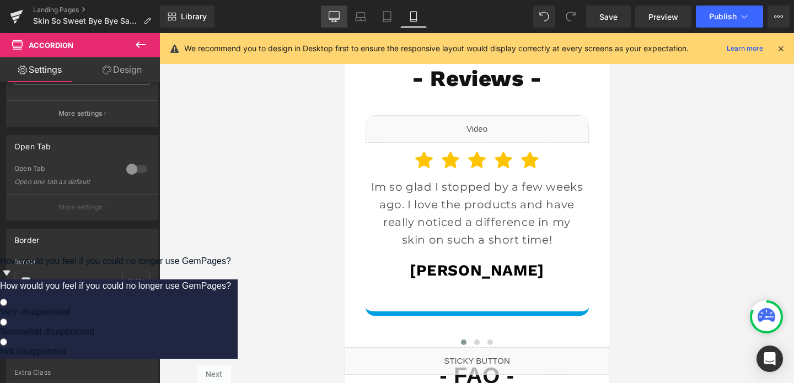
click at [333, 17] on icon at bounding box center [334, 16] width 11 height 11
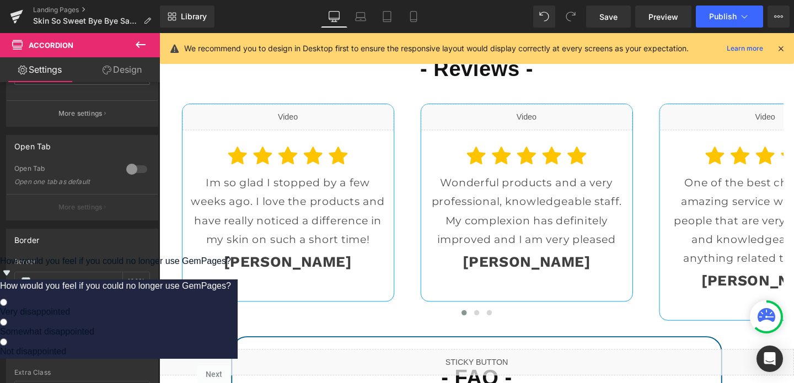
scroll to position [3649, 0]
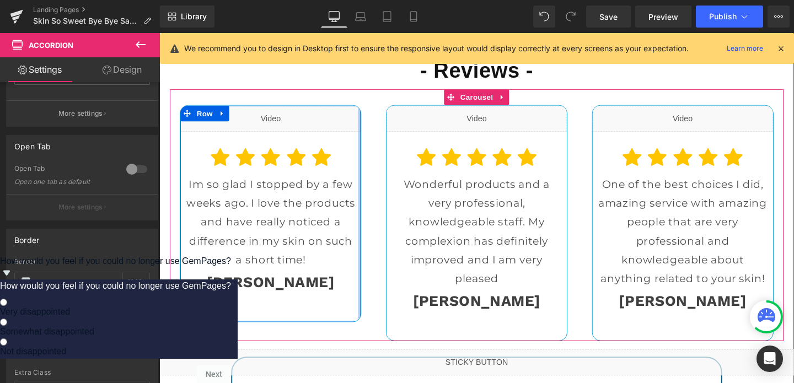
click at [369, 194] on div at bounding box center [369, 222] width 3 height 227
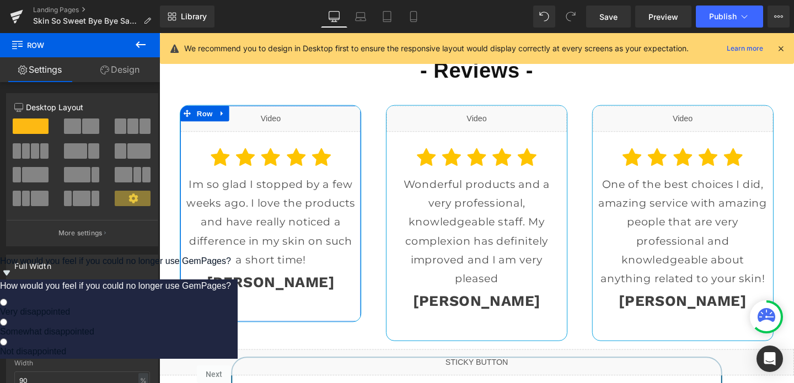
click at [118, 79] on link "Design" at bounding box center [120, 69] width 80 height 25
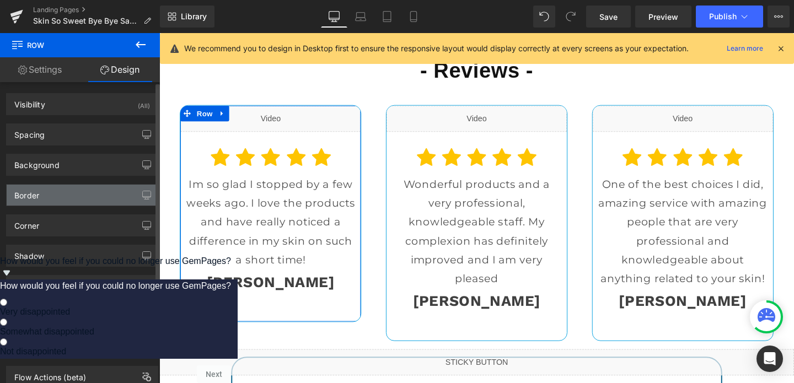
click at [47, 201] on div "Border" at bounding box center [82, 195] width 151 height 21
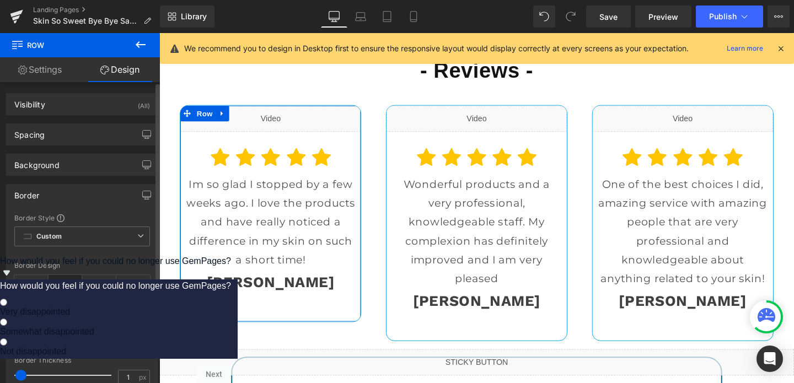
click at [58, 335] on input "#00a0e0" at bounding box center [70, 331] width 71 height 12
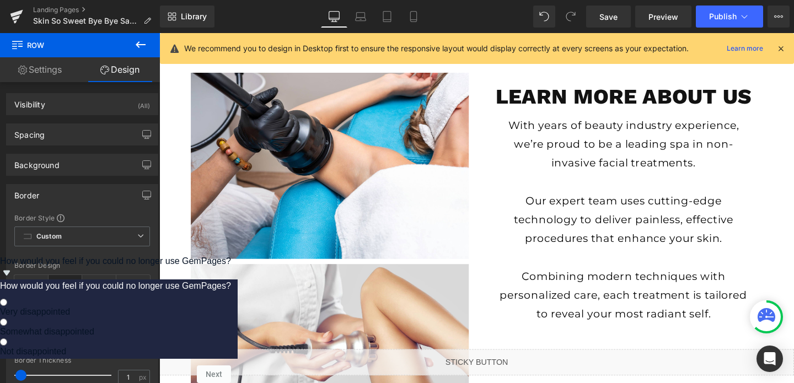
scroll to position [2353, 0]
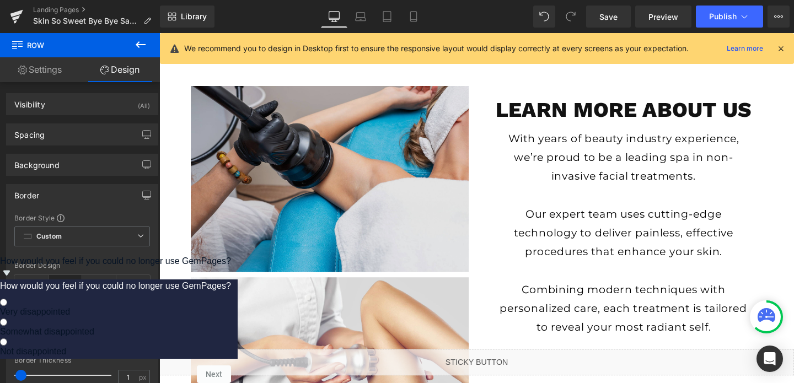
click at [302, 170] on img at bounding box center [338, 187] width 292 height 196
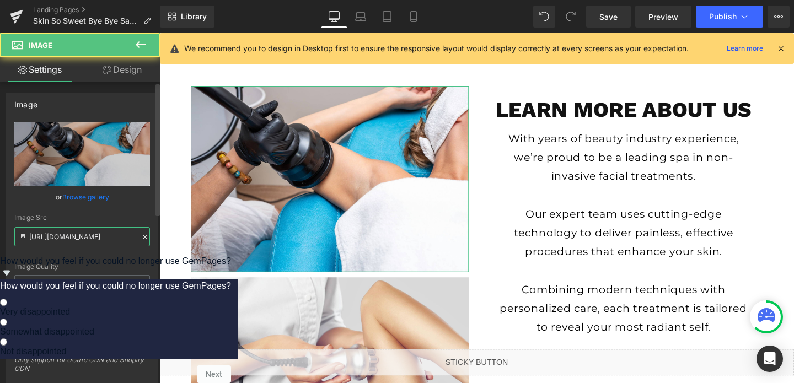
click at [70, 240] on input "[URL][DOMAIN_NAME]" at bounding box center [82, 236] width 136 height 19
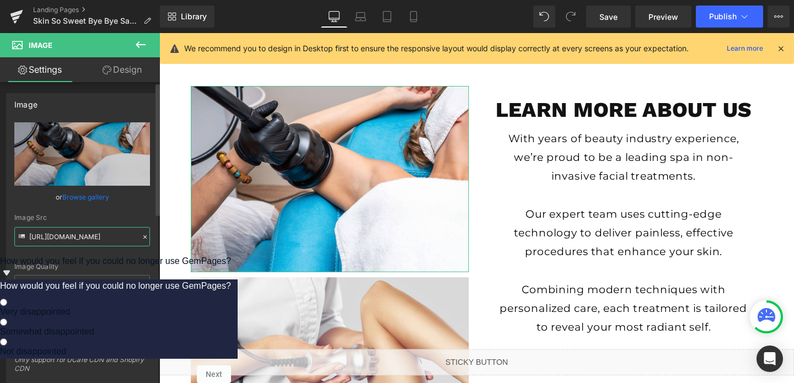
click at [70, 240] on input "[URL][DOMAIN_NAME]" at bounding box center [82, 236] width 136 height 19
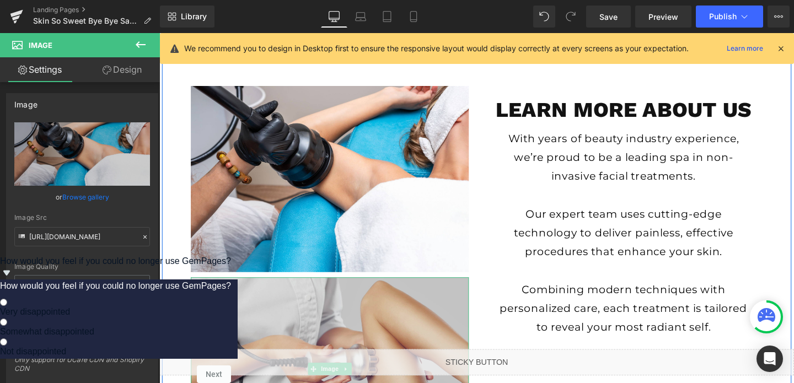
click at [245, 318] on img at bounding box center [338, 387] width 292 height 194
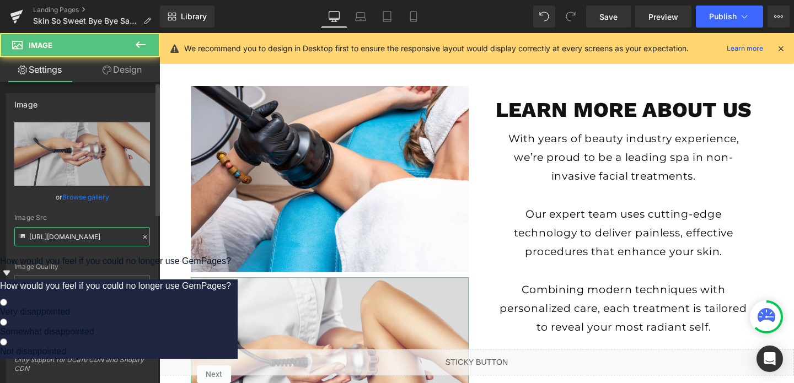
click at [52, 233] on input "[URL][DOMAIN_NAME]" at bounding box center [82, 236] width 136 height 19
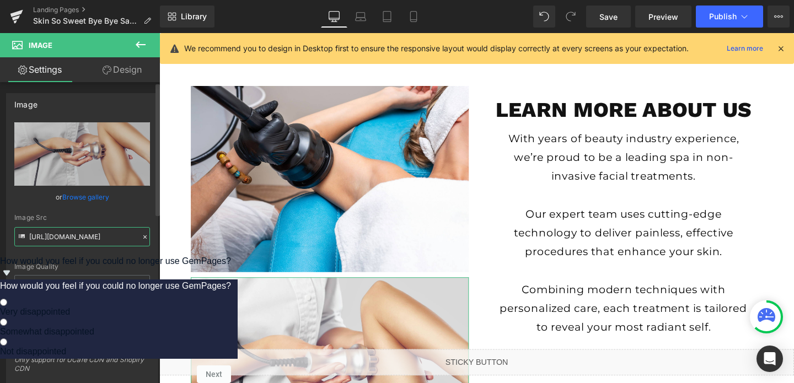
click at [52, 233] on input "[URL][DOMAIN_NAME]" at bounding box center [82, 236] width 136 height 19
click at [410, 20] on icon at bounding box center [413, 16] width 11 height 11
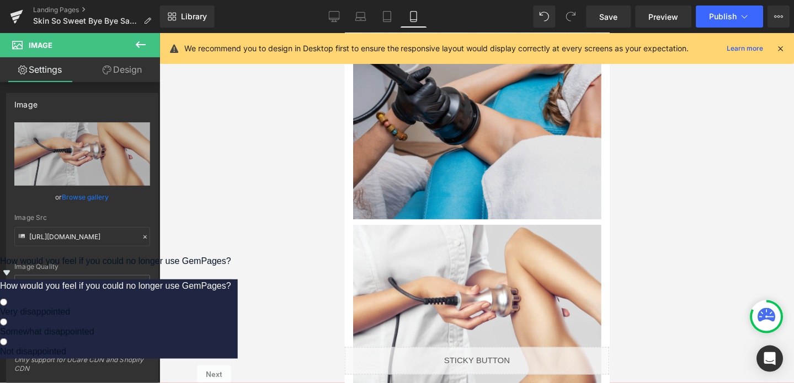
scroll to position [3759, 0]
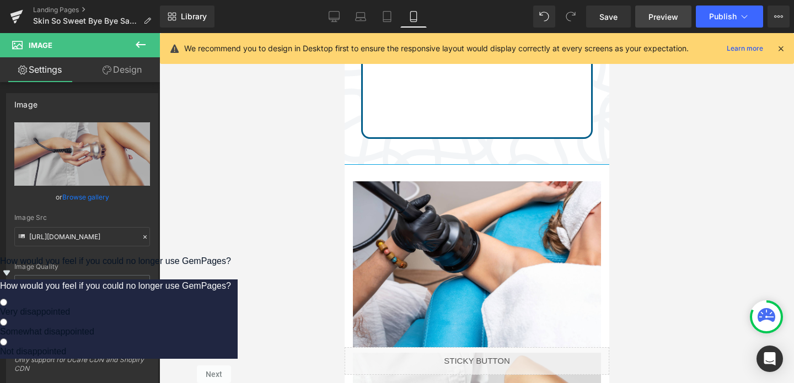
click at [662, 14] on span "Preview" at bounding box center [663, 17] width 30 height 12
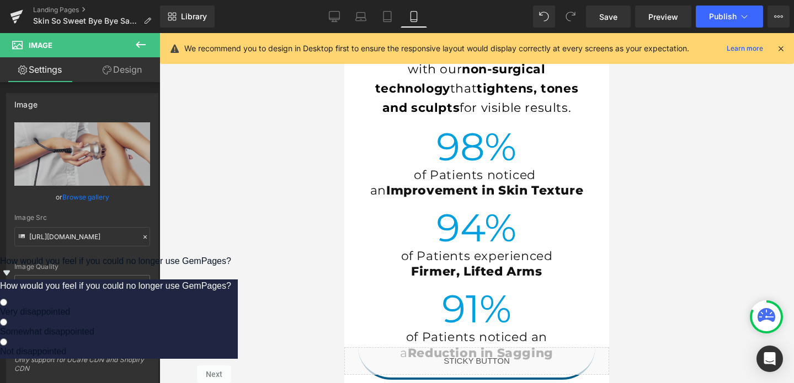
scroll to position [4630, 0]
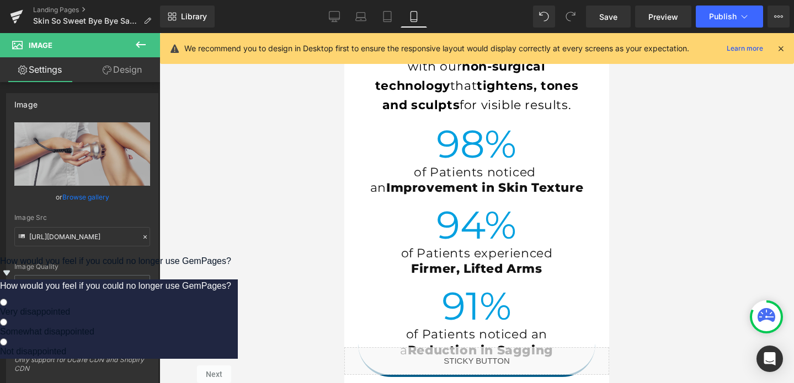
click at [453, 206] on div "94 % Counter" at bounding box center [476, 225] width 221 height 58
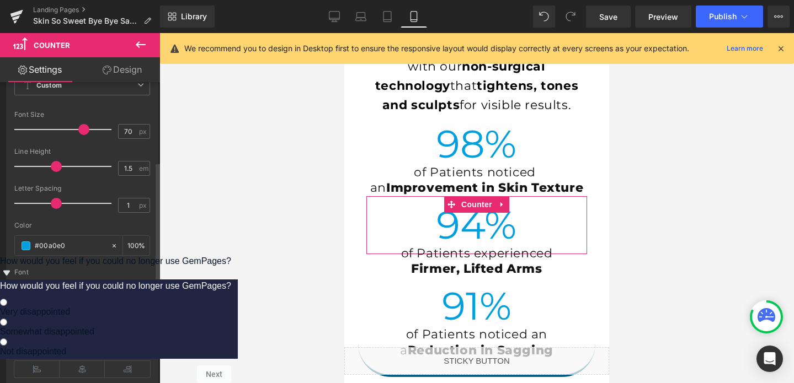
scroll to position [171, 0]
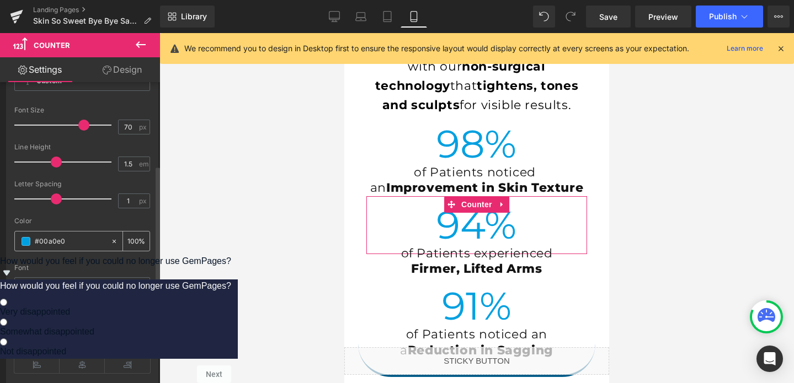
click at [65, 240] on input "#00a0e0" at bounding box center [70, 241] width 71 height 12
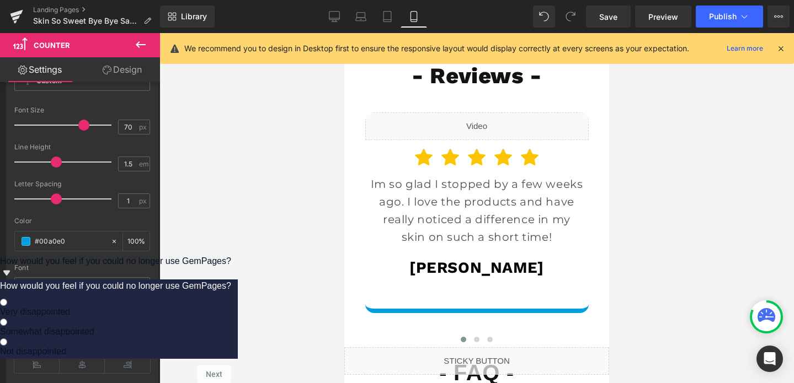
scroll to position [5547, 0]
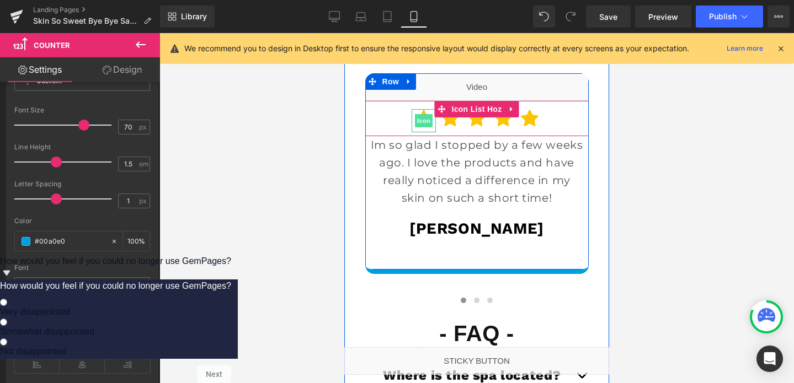
click at [424, 127] on span "Icon" at bounding box center [424, 120] width 18 height 13
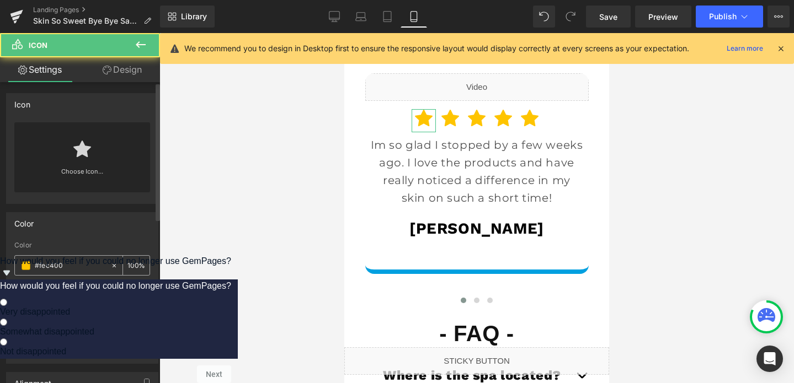
click at [50, 269] on input "#fec400" at bounding box center [70, 266] width 71 height 12
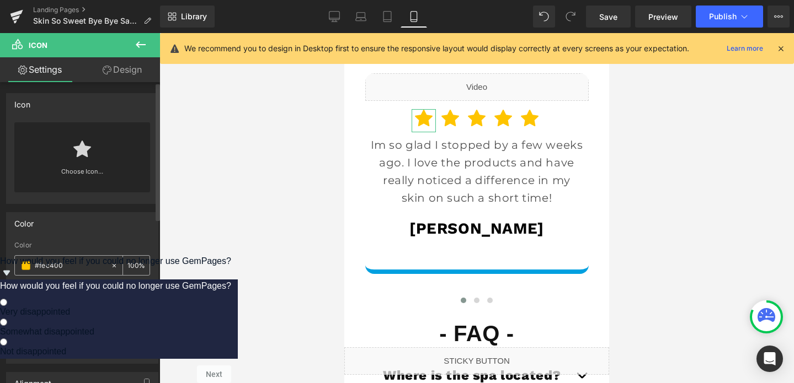
click at [50, 269] on input "#fec400" at bounding box center [70, 266] width 71 height 12
